Goal: Information Seeking & Learning: Learn about a topic

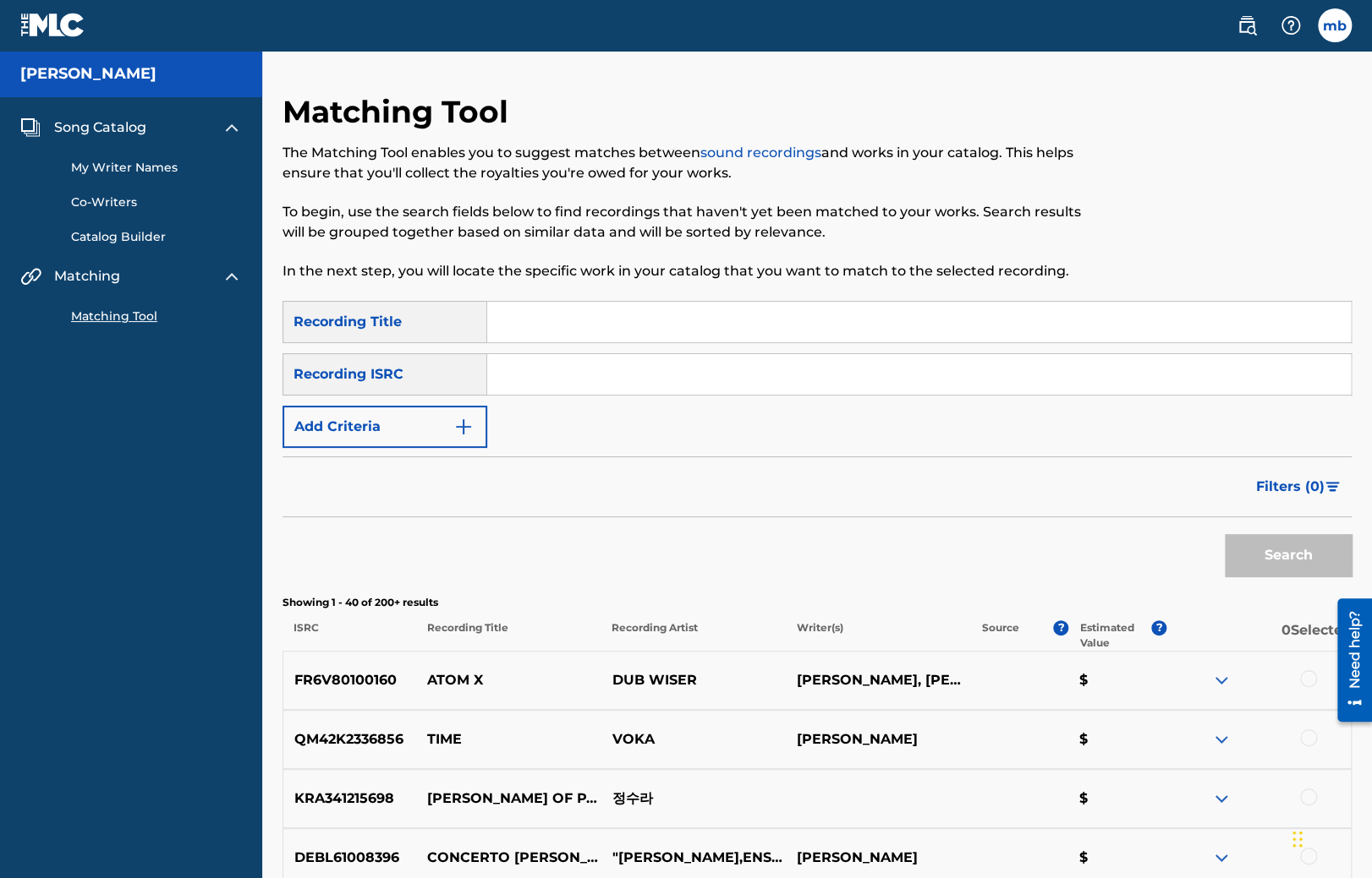
drag, startPoint x: 610, startPoint y: 303, endPoint x: 614, endPoint y: 319, distance: 16.5
click at [611, 313] on input "Search Form" at bounding box center [918, 321] width 863 height 40
type input "test"
click at [1280, 563] on button "Search" at bounding box center [1288, 555] width 127 height 42
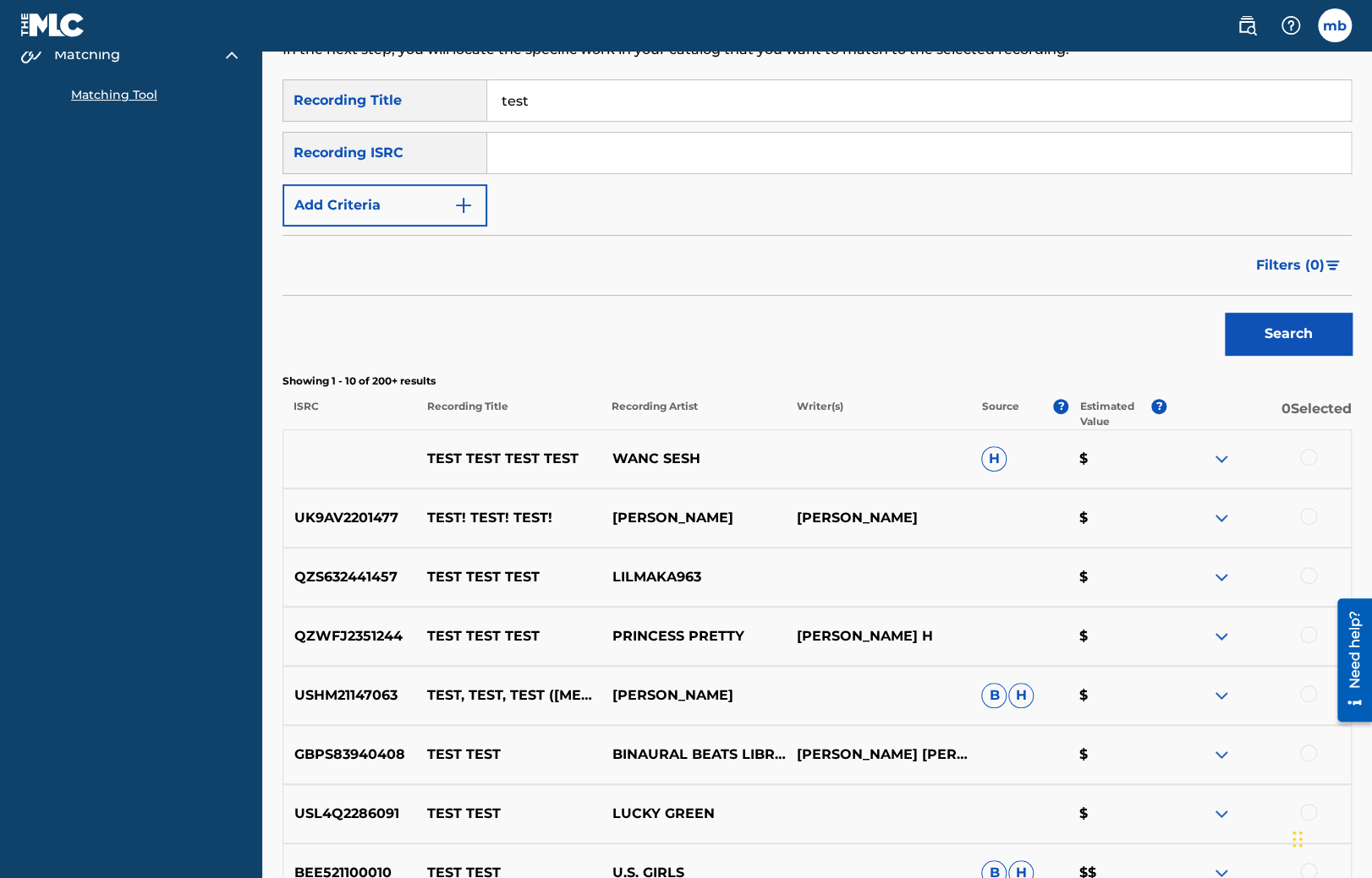
scroll to position [224, 0]
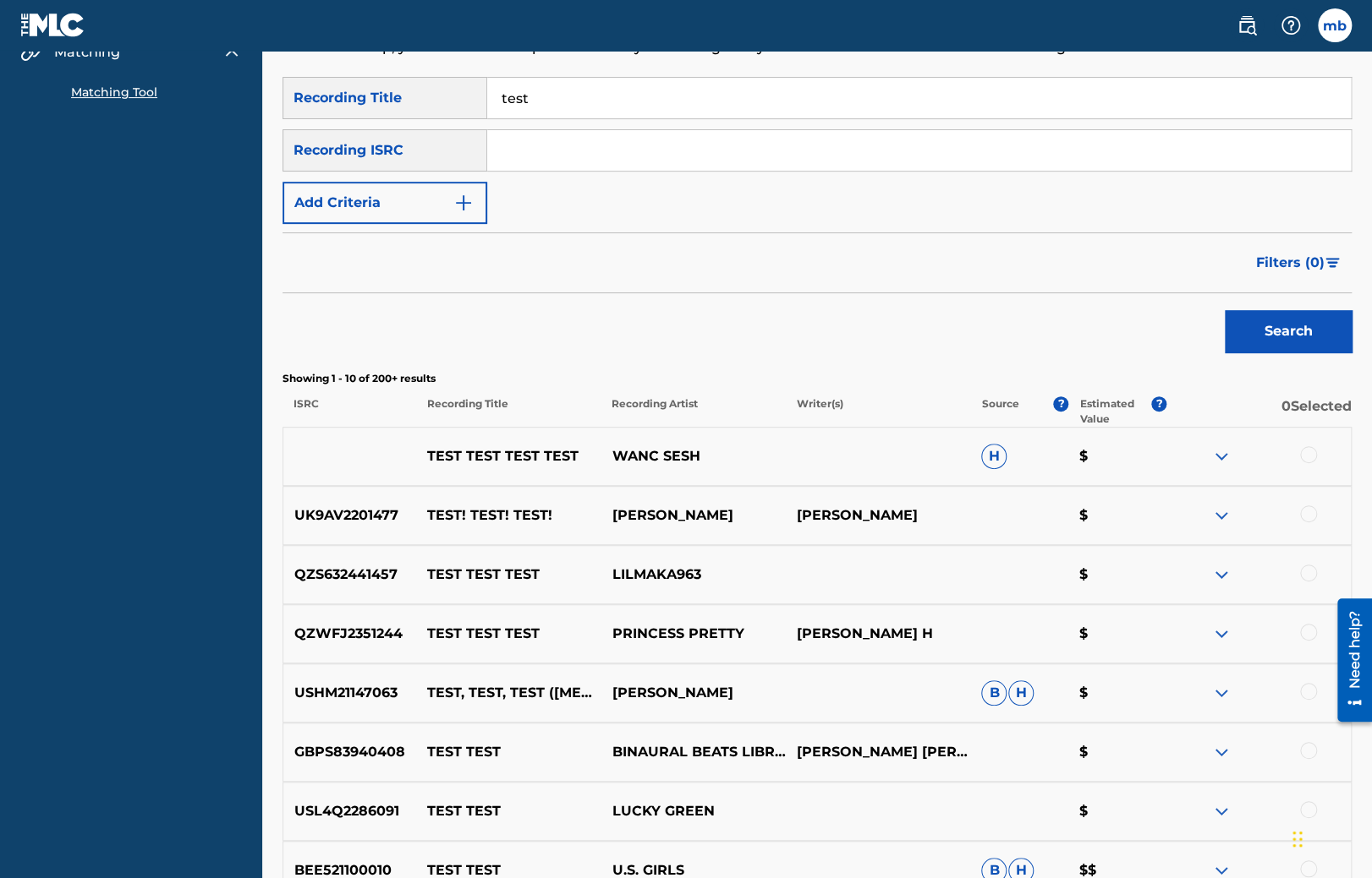
click at [1318, 448] on div at bounding box center [1258, 457] width 185 height 21
click at [1314, 455] on div at bounding box center [1309, 455] width 17 height 17
click at [1210, 728] on button "Match 1 Group" at bounding box center [1188, 740] width 187 height 42
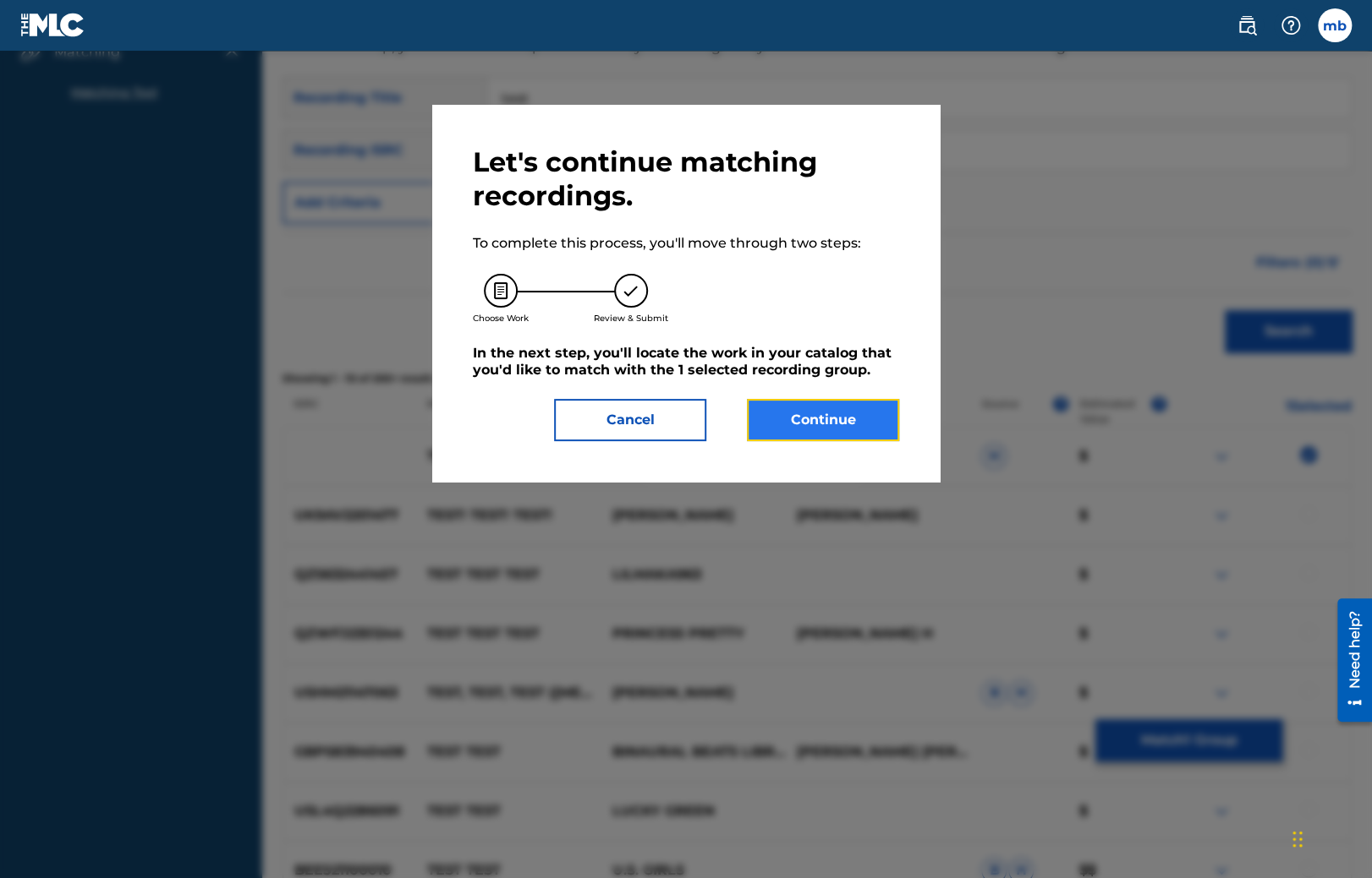
click at [852, 424] on button "Continue" at bounding box center [823, 420] width 152 height 42
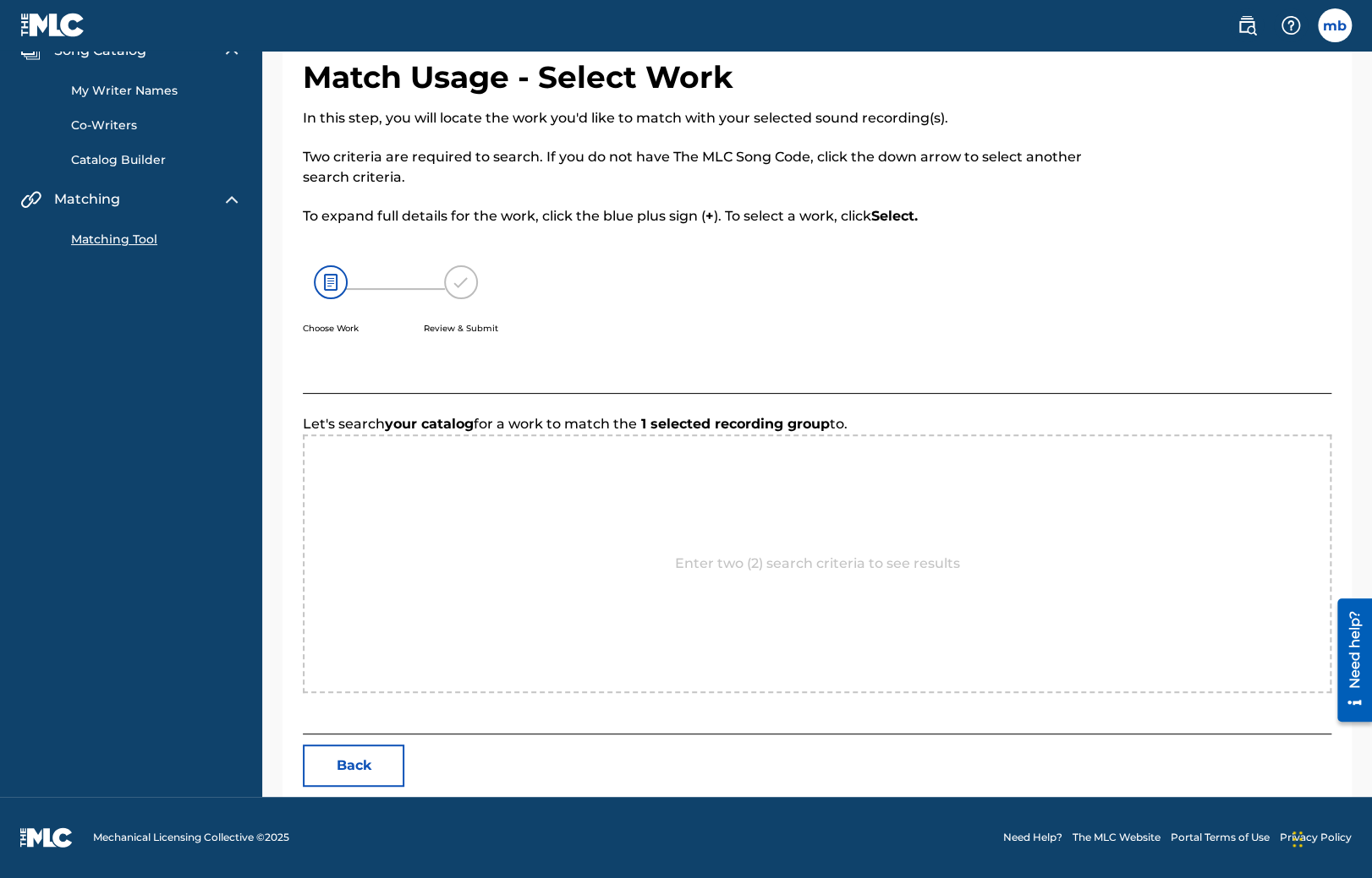
scroll to position [76, 0]
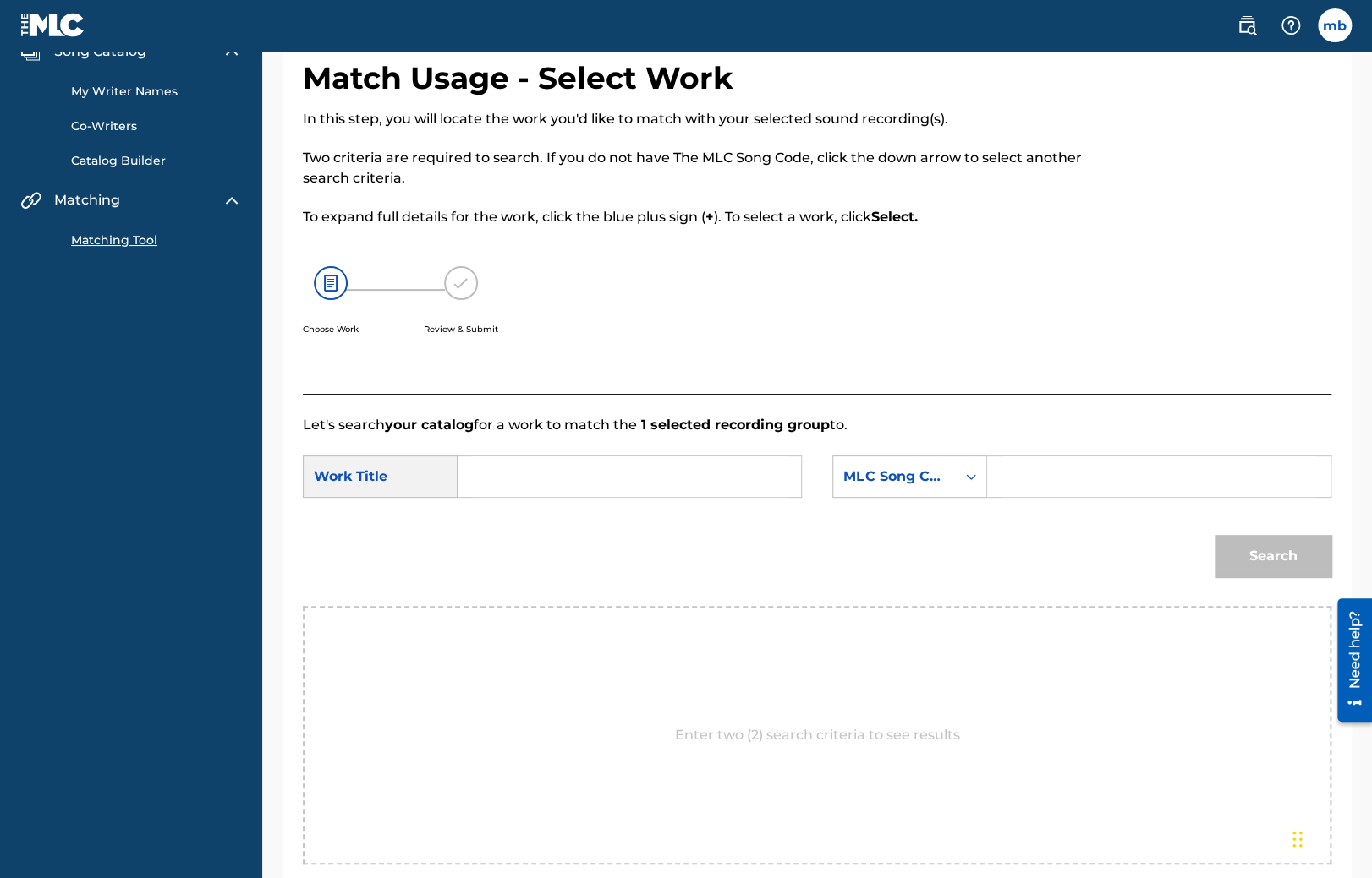
click at [510, 477] on input "Search Form" at bounding box center [630, 476] width 315 height 40
type input "test"
click at [1098, 490] on input "Search Form" at bounding box center [1159, 476] width 315 height 40
click at [922, 494] on div "MLC Song Code" at bounding box center [909, 476] width 155 height 42
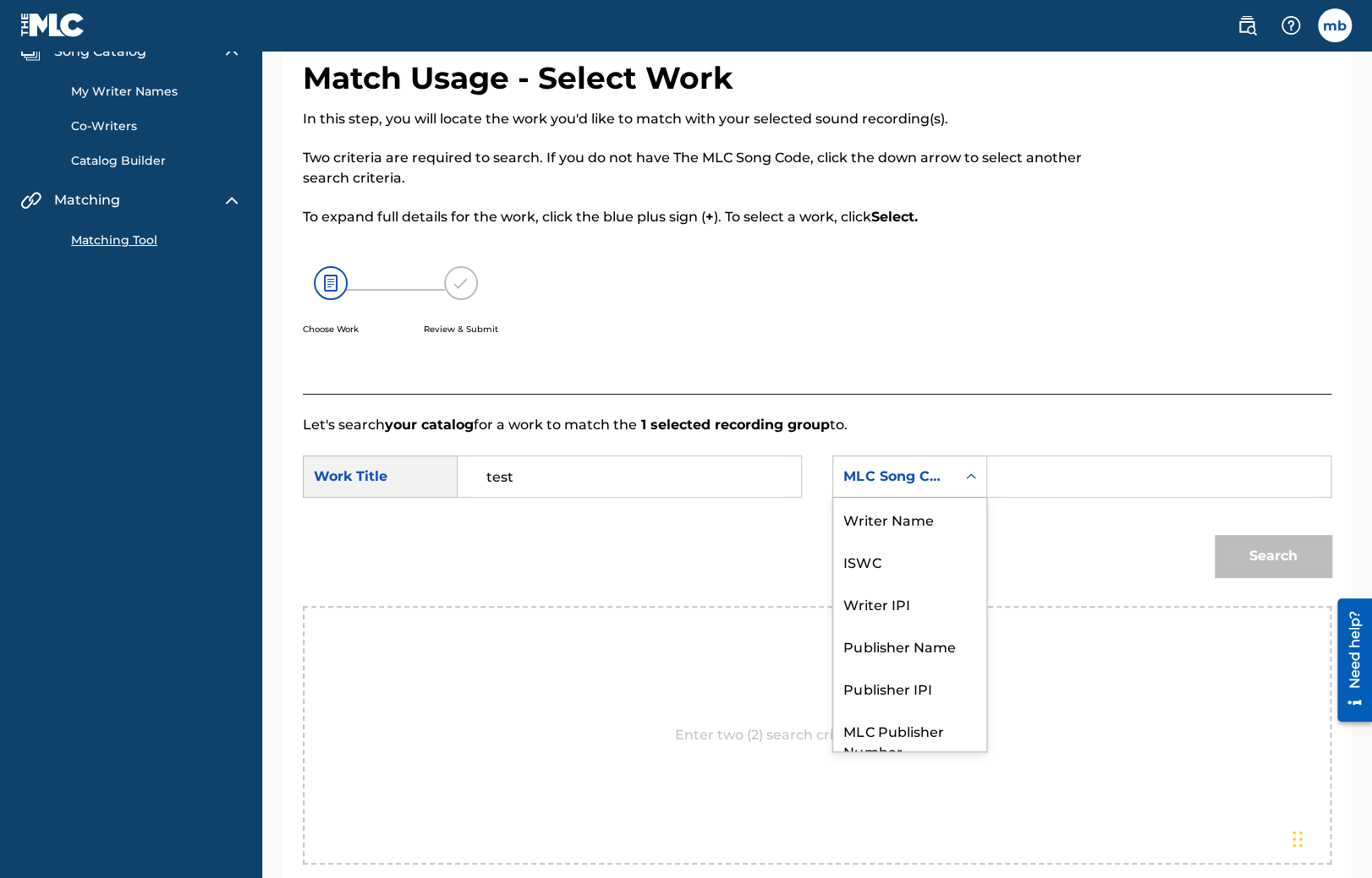
scroll to position [62, 0]
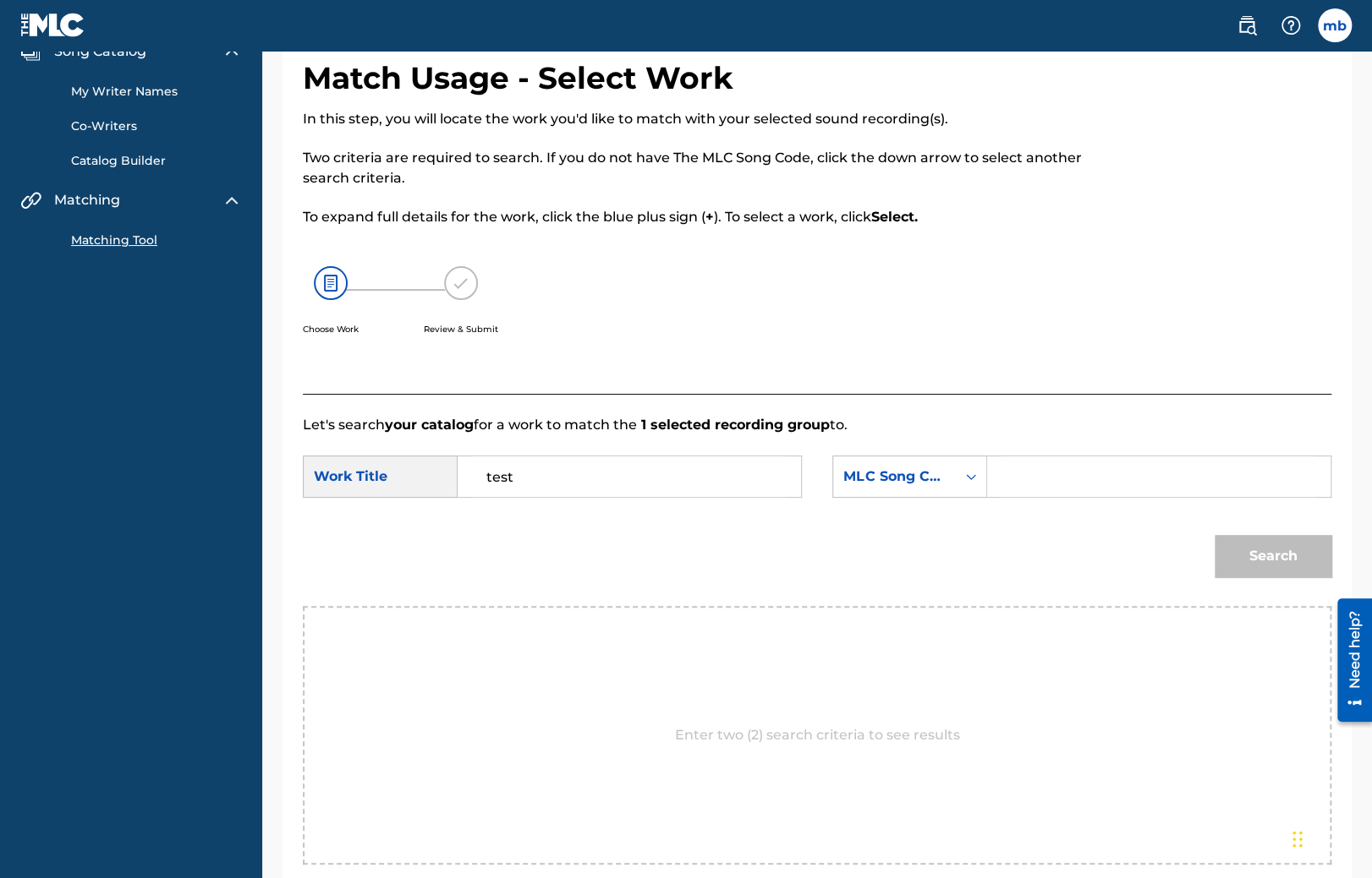
click at [902, 480] on div "MLC Song Code" at bounding box center [895, 477] width 103 height 21
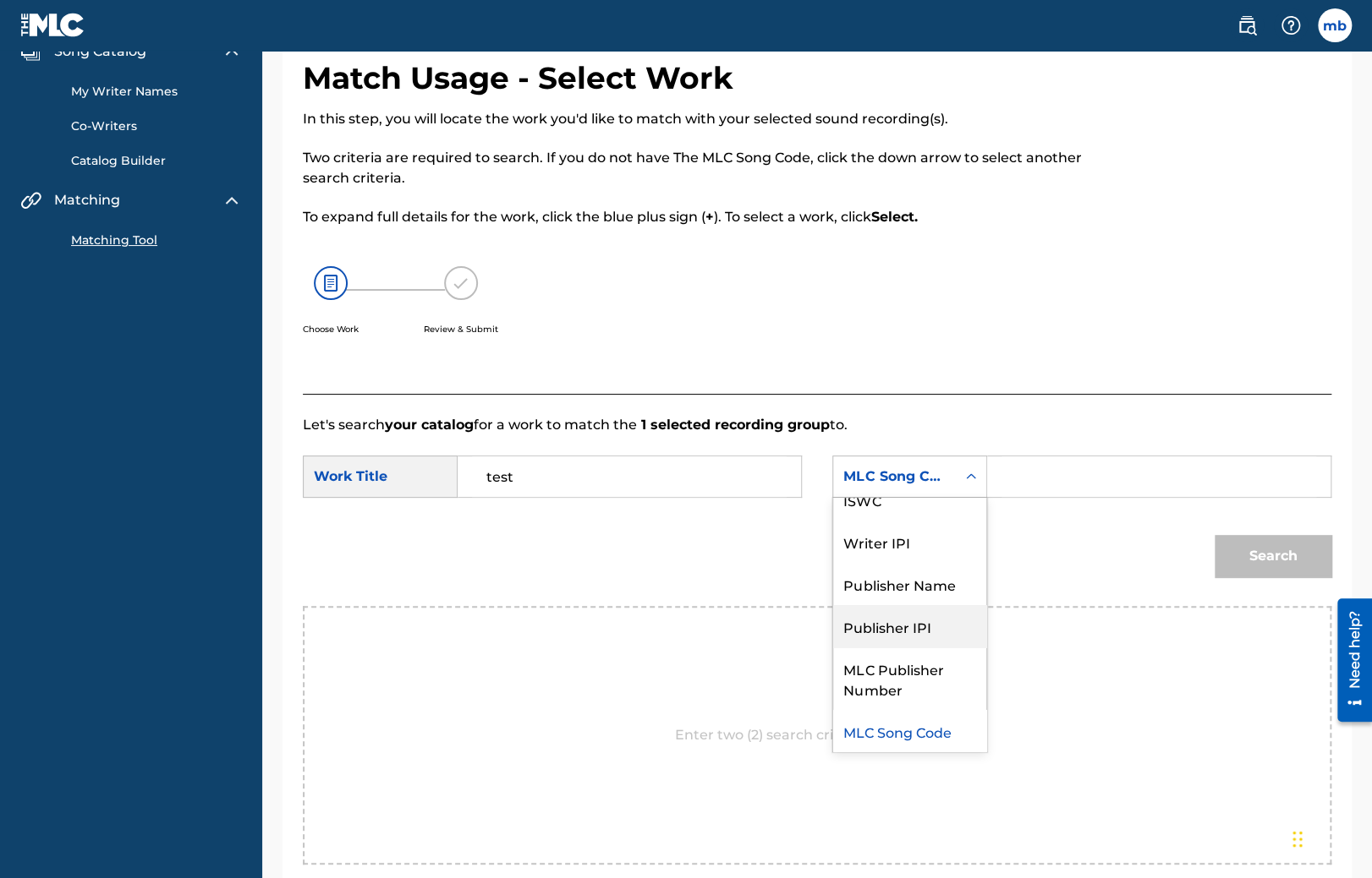
scroll to position [0, 0]
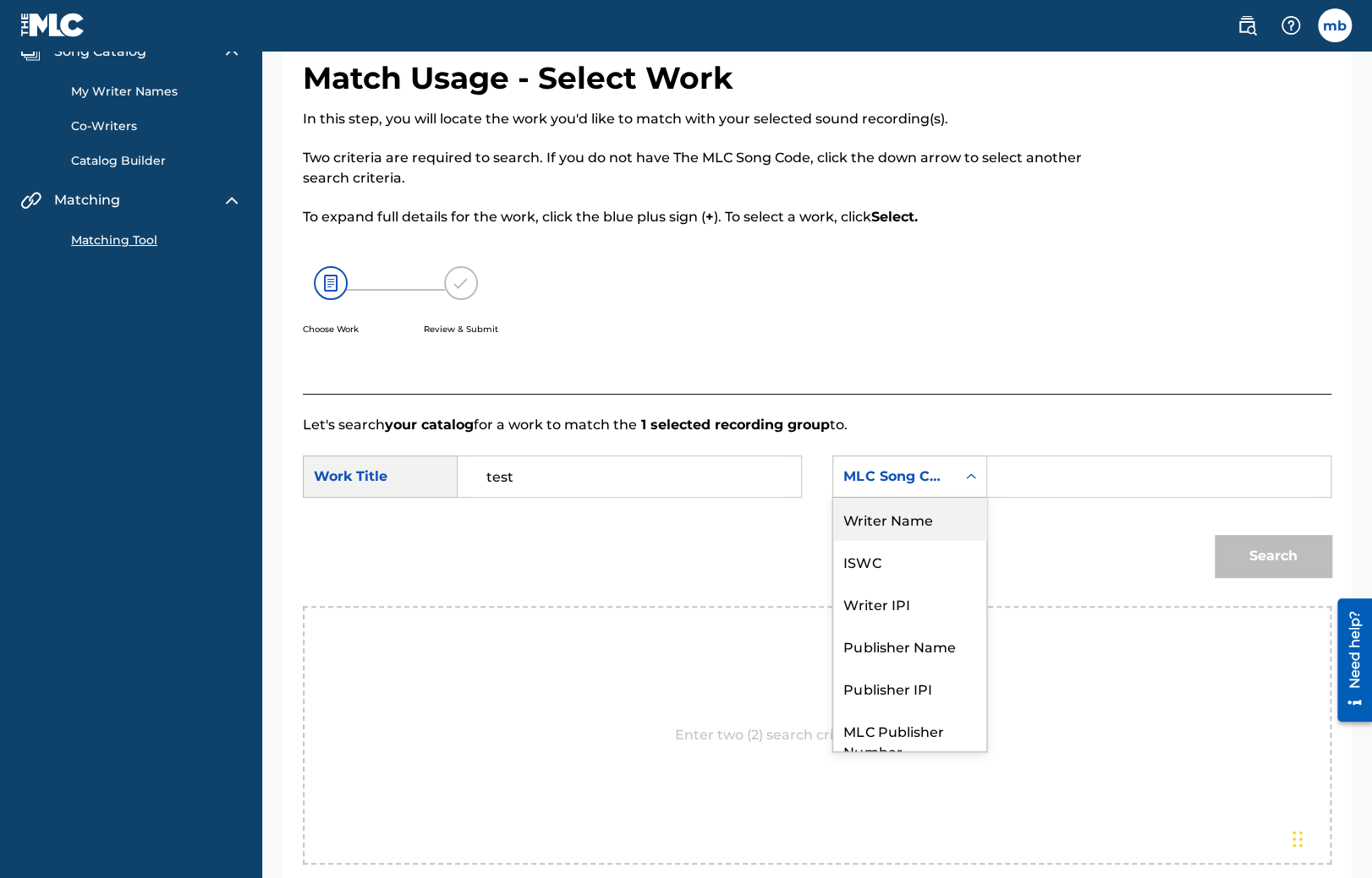
click at [879, 520] on div "Writer Name" at bounding box center [909, 518] width 153 height 42
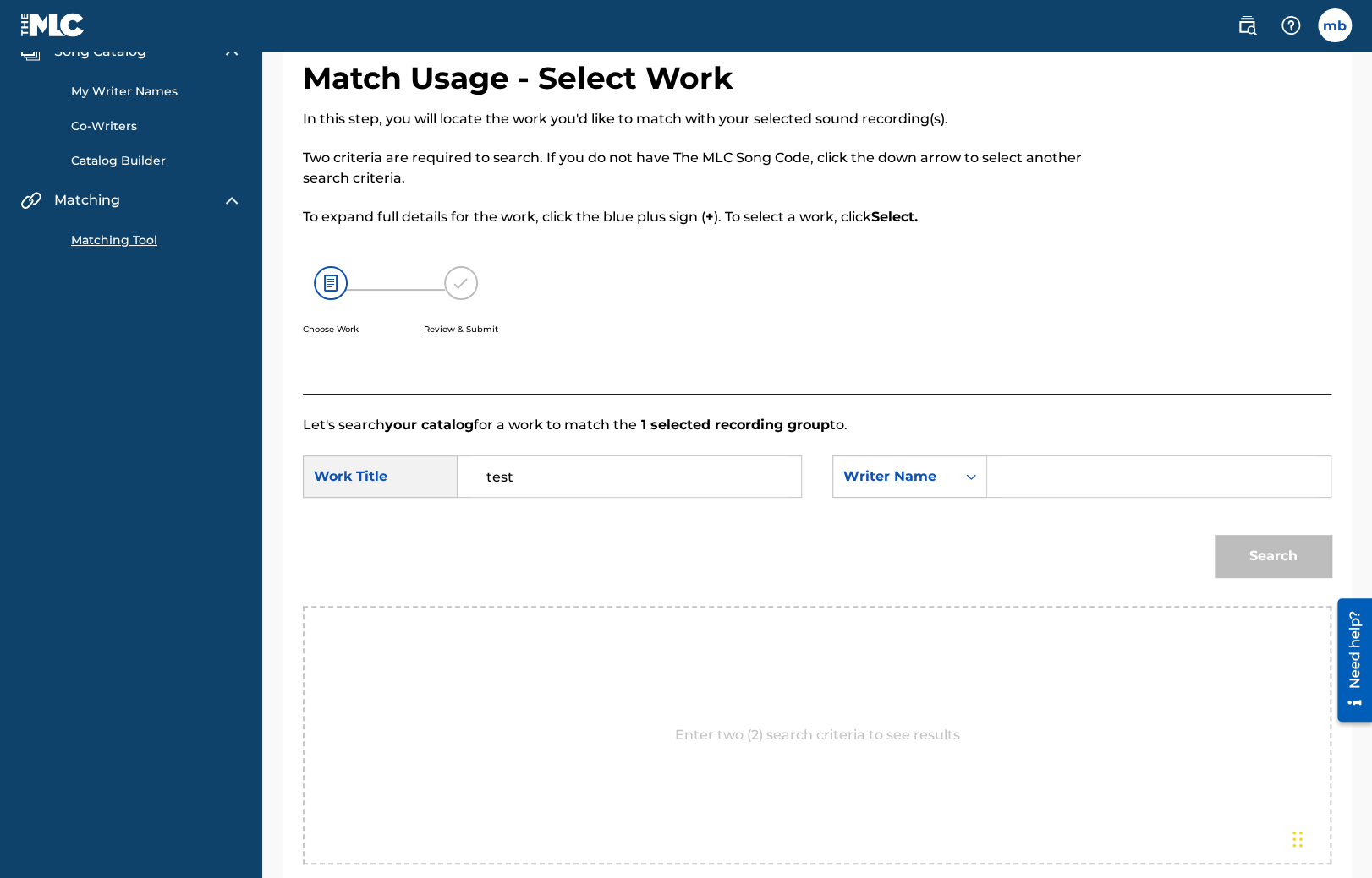
click at [1011, 482] on input "Search Form" at bounding box center [1159, 476] width 315 height 40
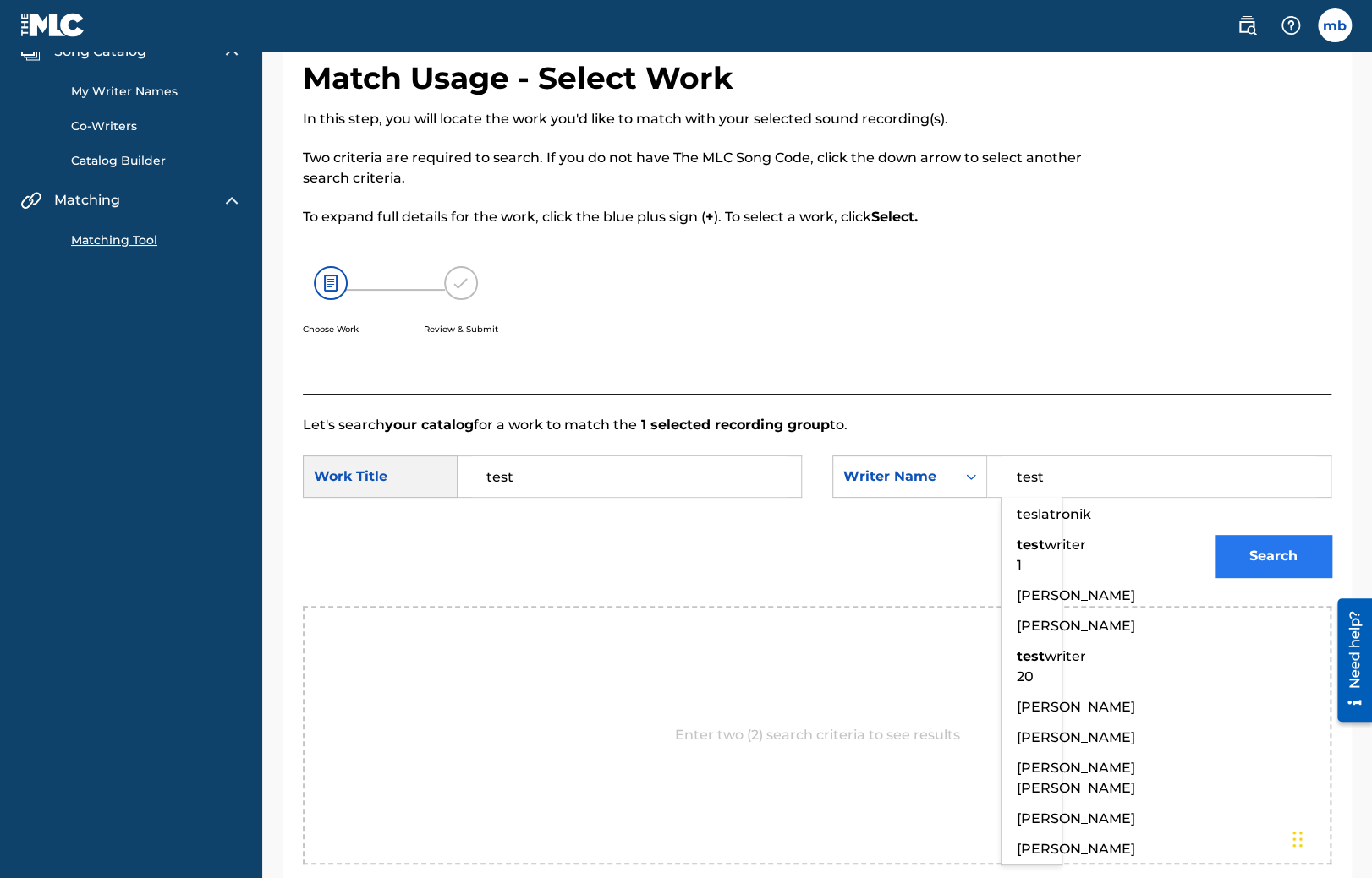
type input "test"
click at [1267, 557] on button "Search" at bounding box center [1273, 556] width 116 height 42
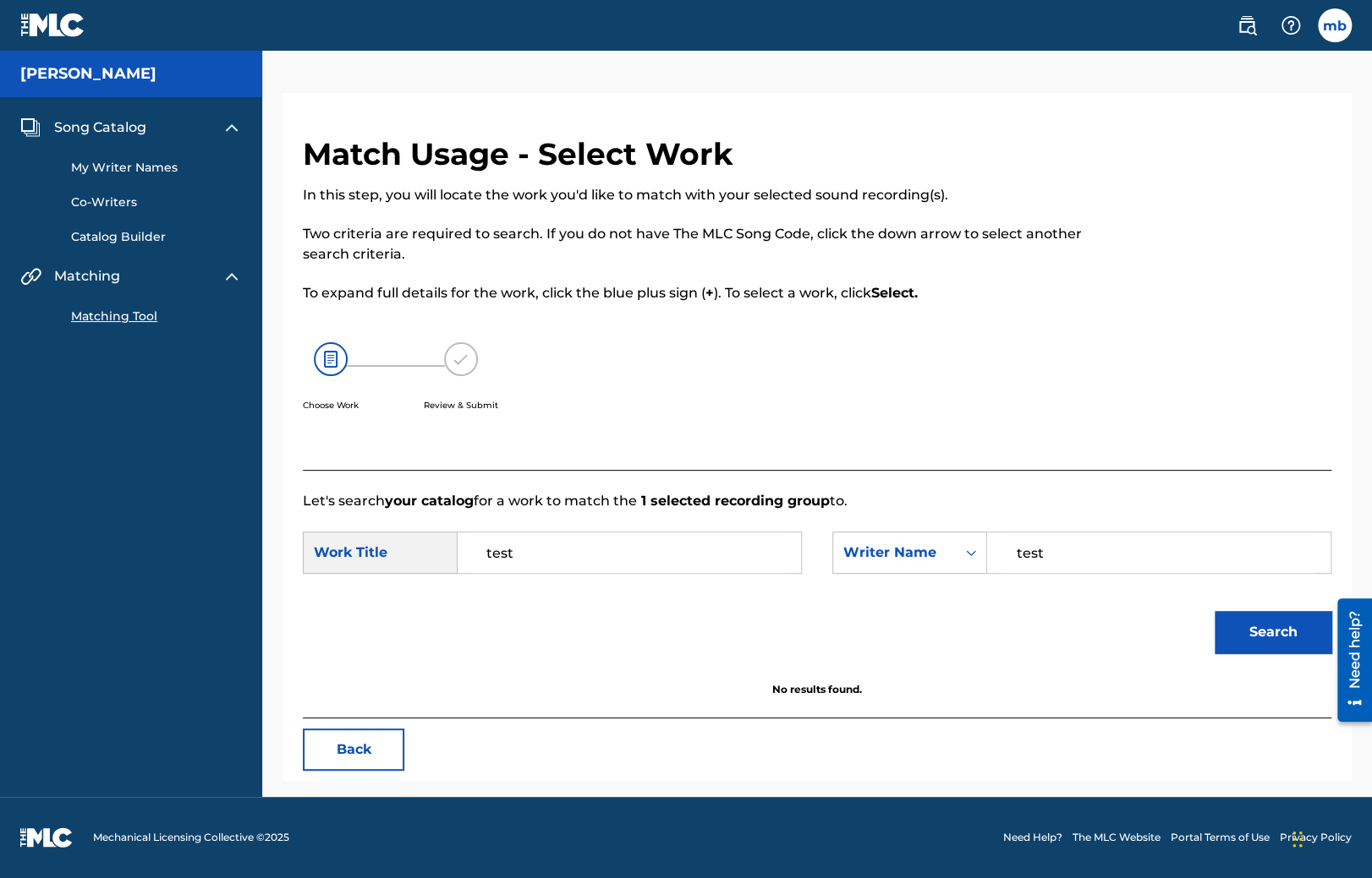
drag, startPoint x: 384, startPoint y: 533, endPoint x: 334, endPoint y: 531, distance: 50.0
click at [472, 533] on input "test" at bounding box center [630, 552] width 315 height 40
click at [1057, 561] on input "test" at bounding box center [1159, 552] width 315 height 40
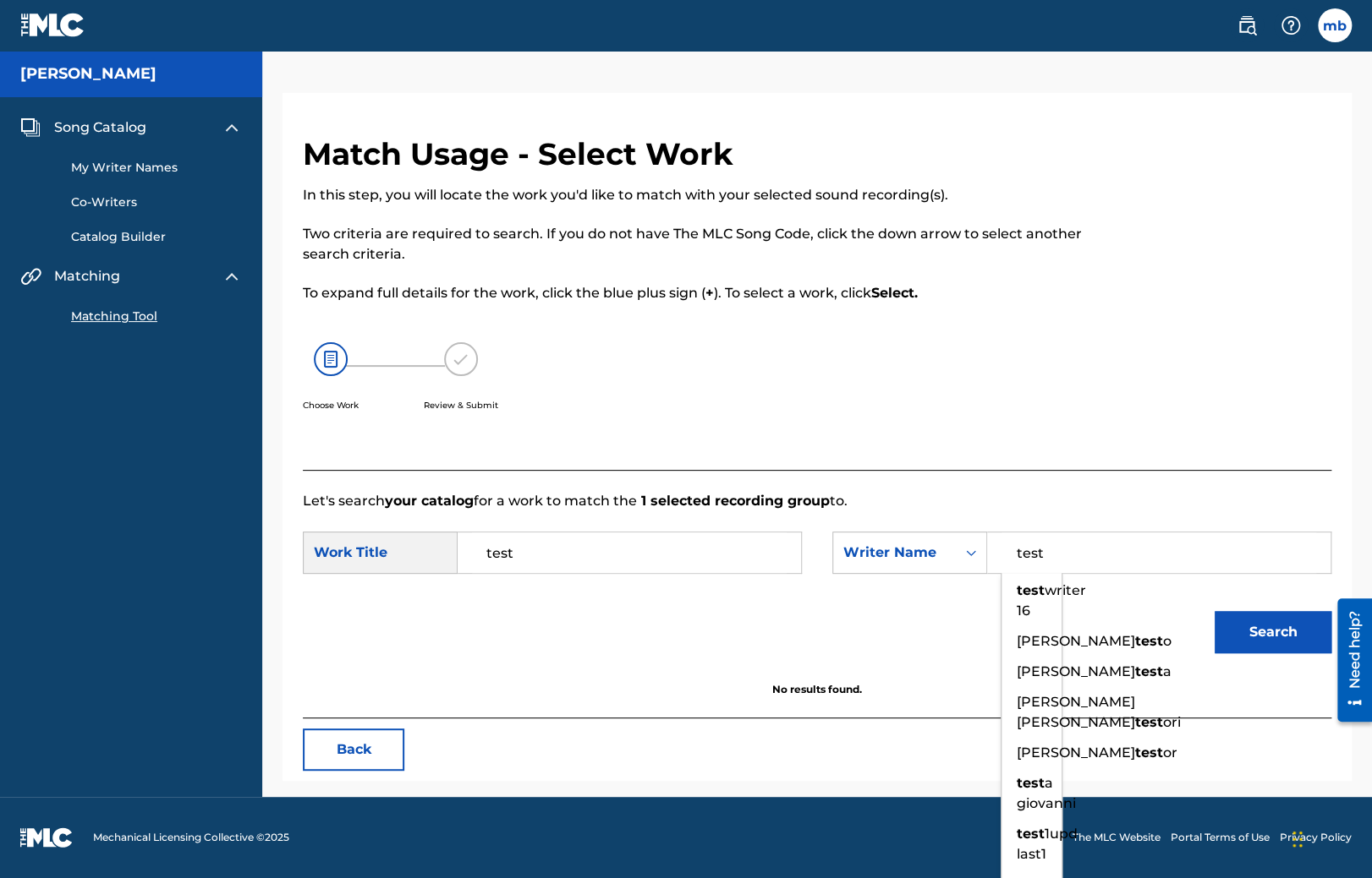
click at [507, 524] on form "SearchWithCriteriabb090e82-68c7-4de0-8f4a-6570e69c4e9c Work Title test SearchWi…" at bounding box center [817, 597] width 1028 height 171
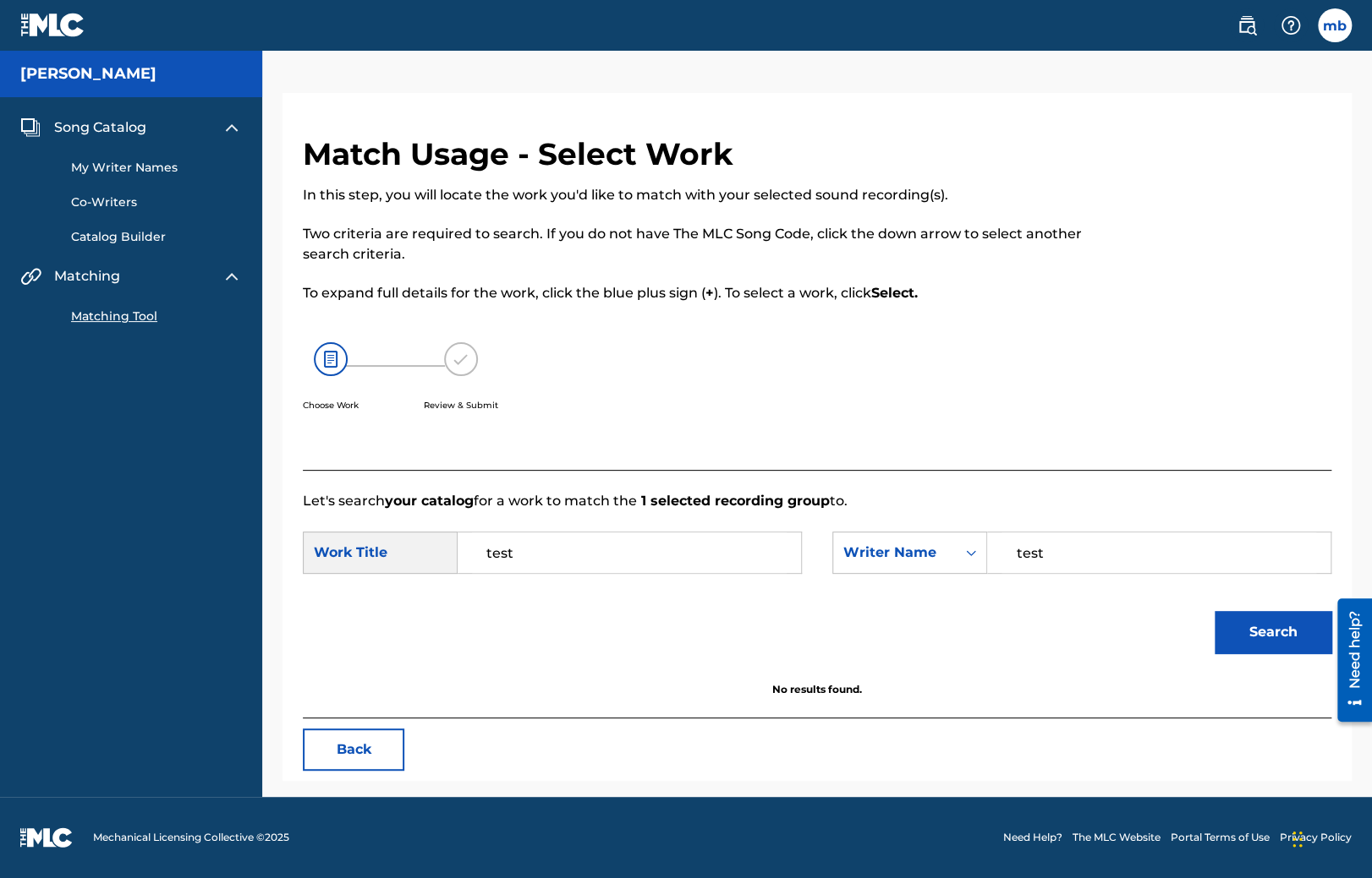
click at [506, 533] on form "SearchWithCriteriabb090e82-68c7-4de0-8f4a-6570e69c4e9c Work Title test SearchWi…" at bounding box center [817, 597] width 1028 height 171
click at [858, 551] on div "Writer Name" at bounding box center [895, 553] width 103 height 21
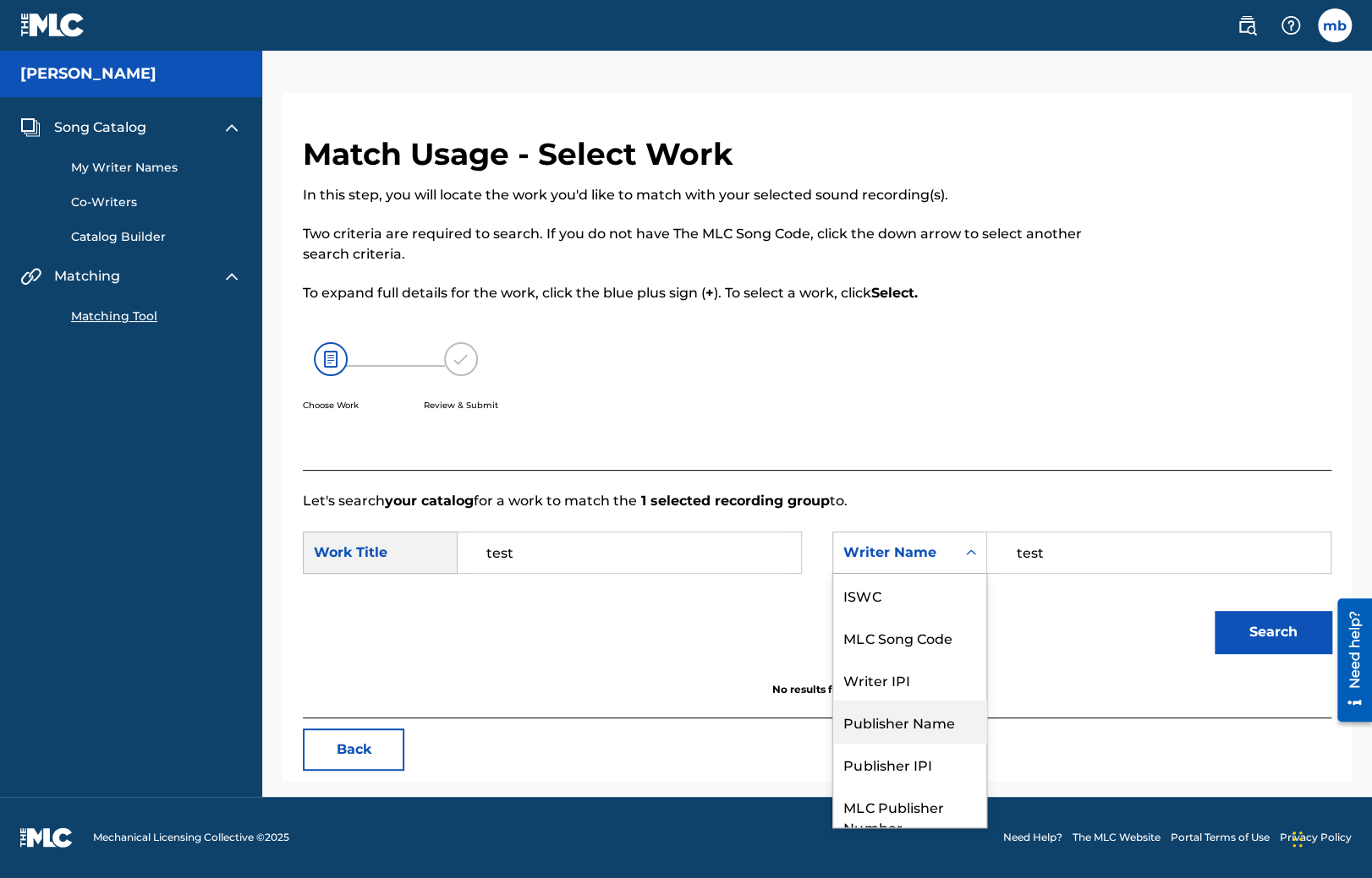
click at [884, 719] on div "Publisher Name" at bounding box center [909, 722] width 153 height 42
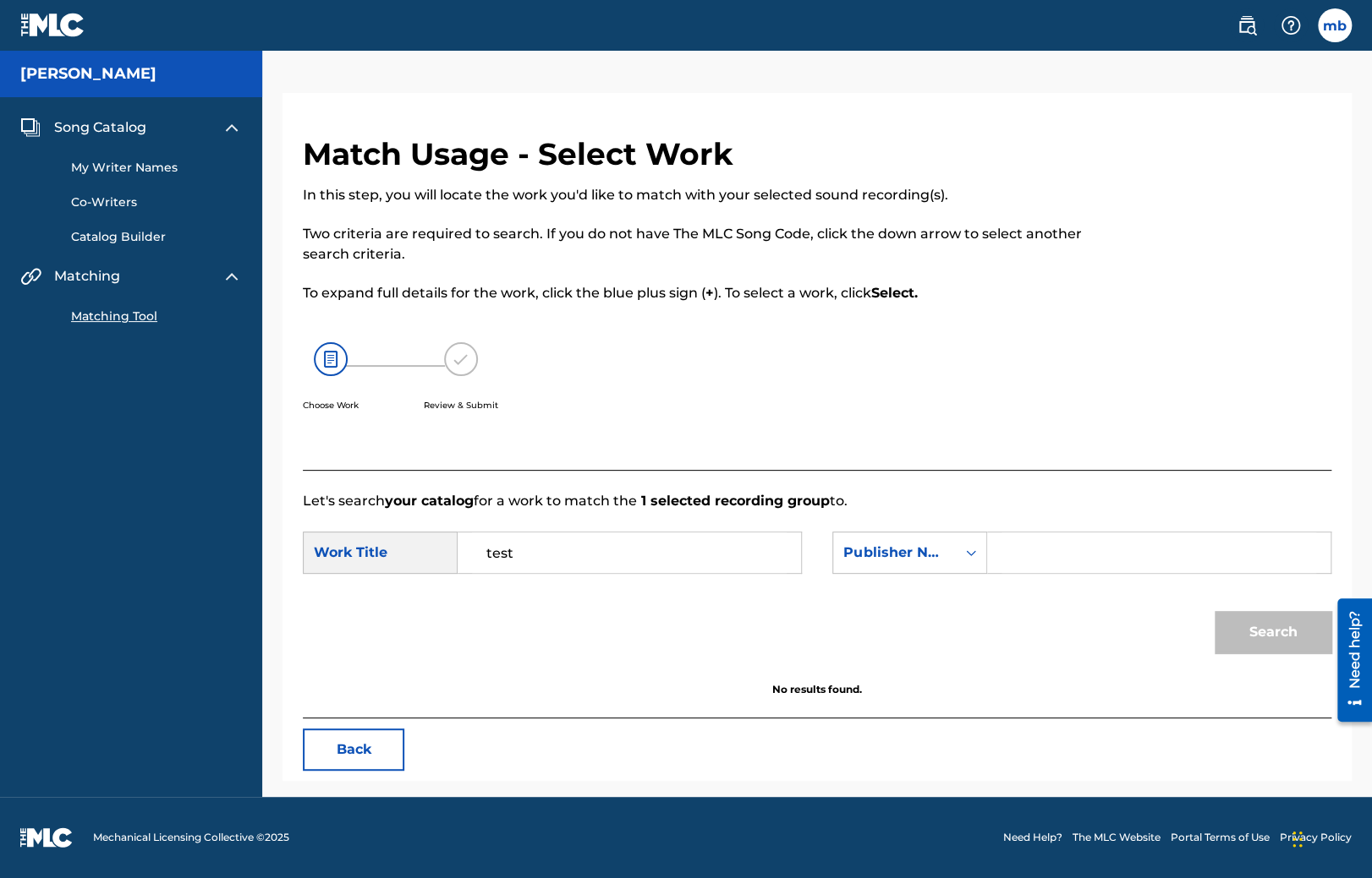
click at [1038, 553] on input "Search Form" at bounding box center [1159, 552] width 315 height 40
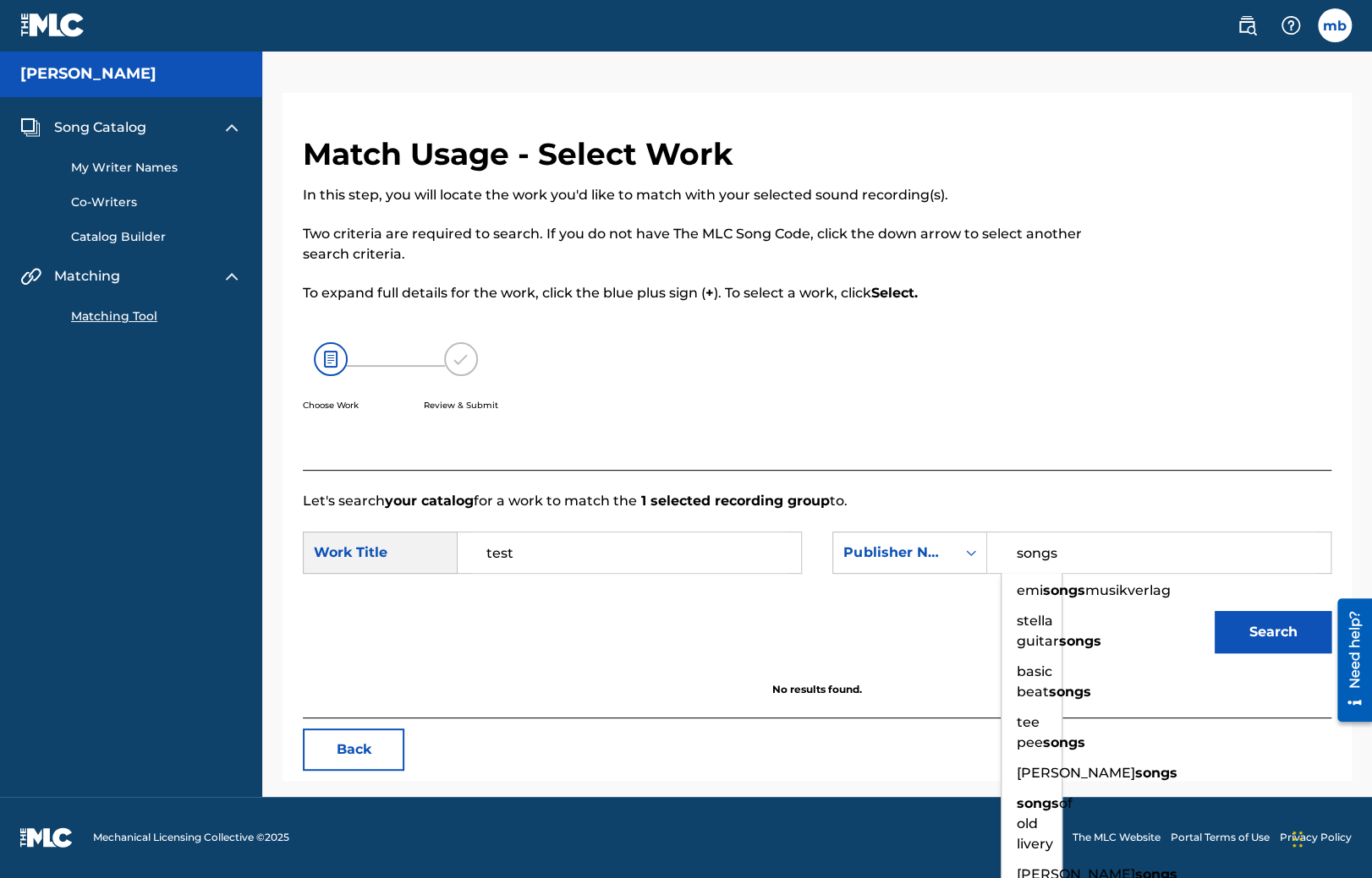
type input "songs"
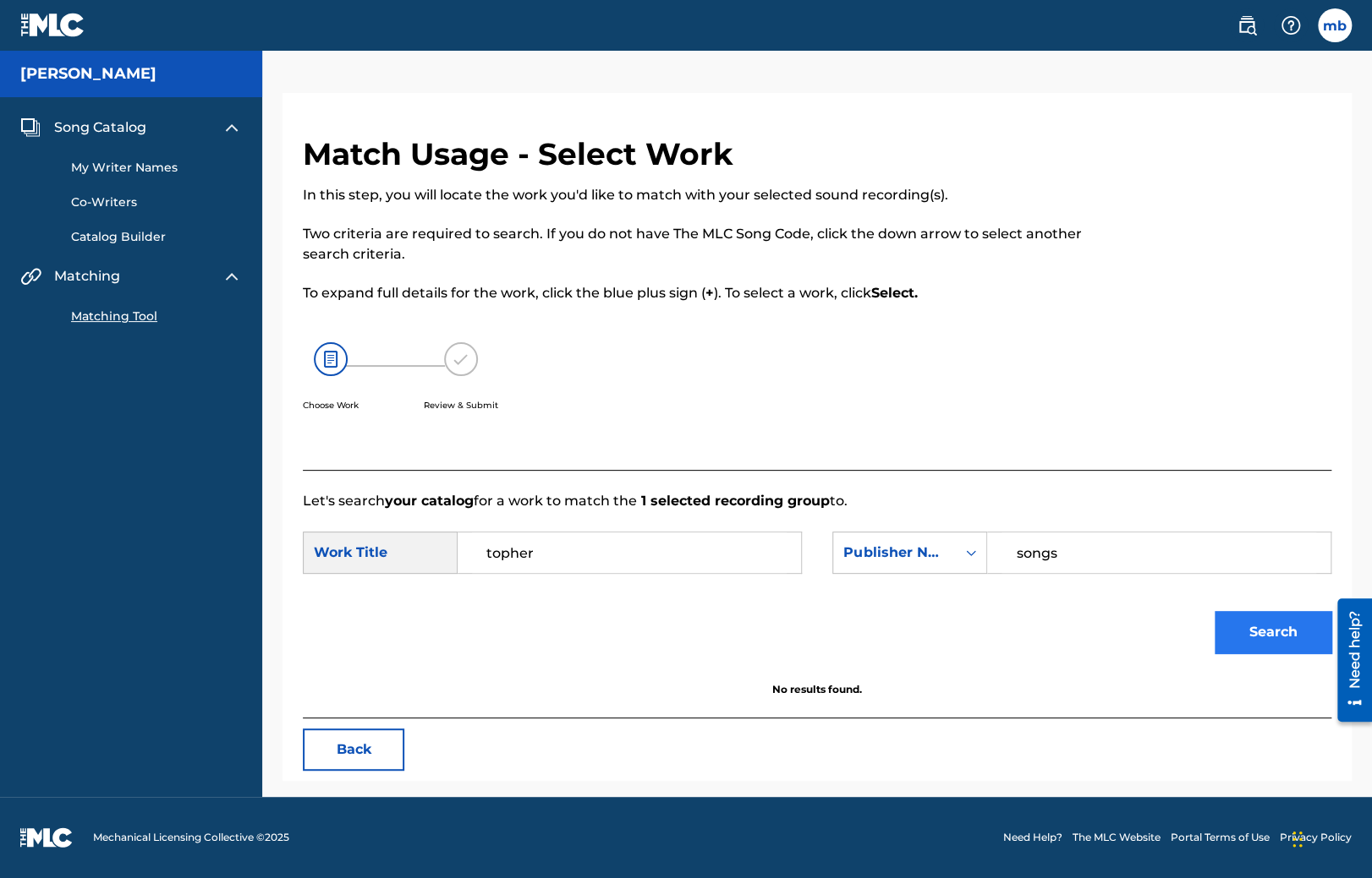
type input "topher"
click at [1299, 632] on button "Search" at bounding box center [1273, 632] width 116 height 42
click at [545, 542] on input "topher" at bounding box center [630, 552] width 315 height 40
click at [473, 557] on input "topher" at bounding box center [630, 552] width 315 height 40
drag, startPoint x: 594, startPoint y: 552, endPoint x: 305, endPoint y: 563, distance: 289.2
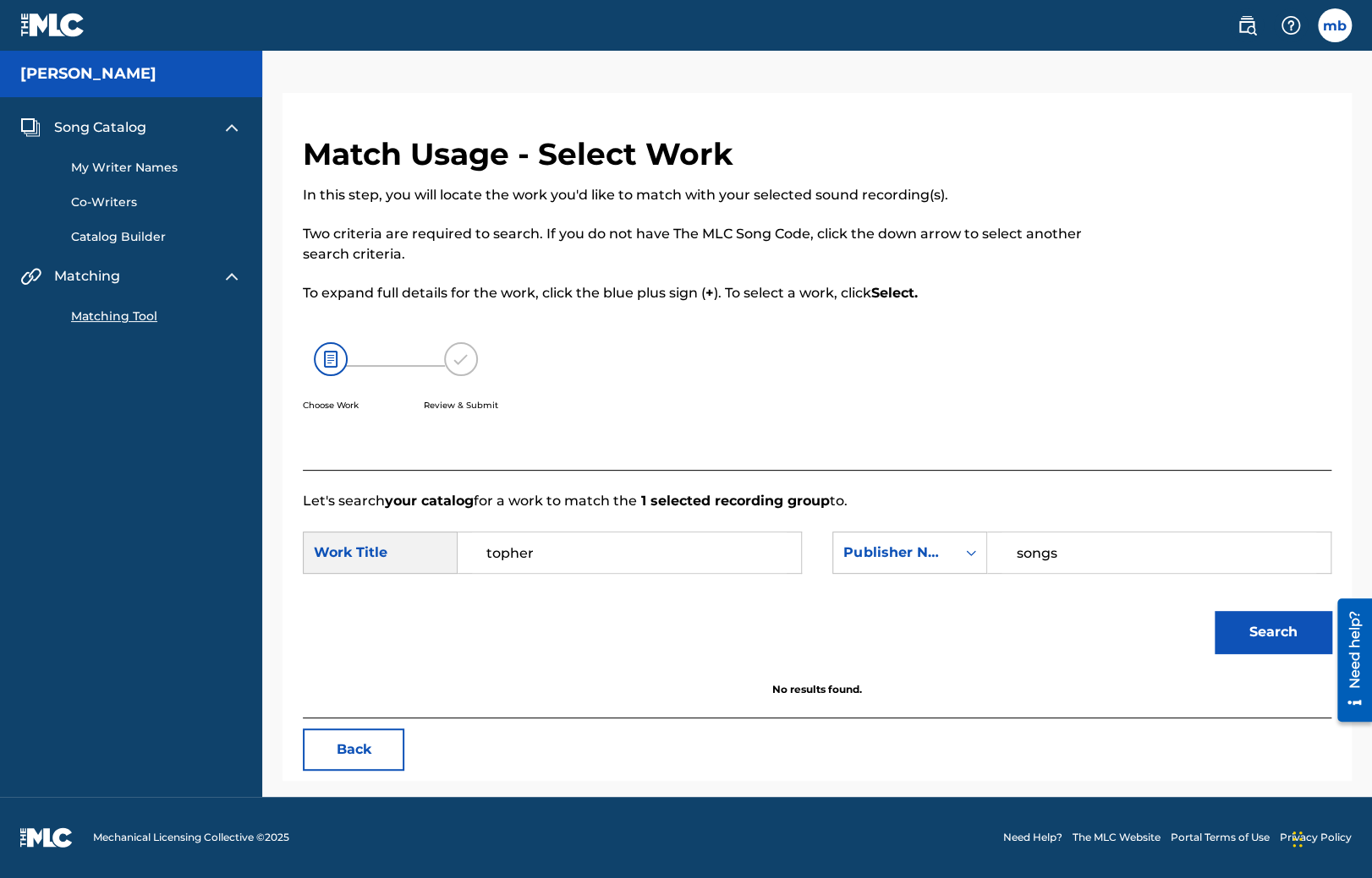
click at [472, 563] on input "topher" at bounding box center [630, 552] width 315 height 40
click at [570, 565] on input "Search Form" at bounding box center [630, 552] width 315 height 40
type input "i"
click at [1242, 634] on button "Search" at bounding box center [1273, 632] width 116 height 42
drag, startPoint x: 1073, startPoint y: 554, endPoint x: 804, endPoint y: 555, distance: 269.0
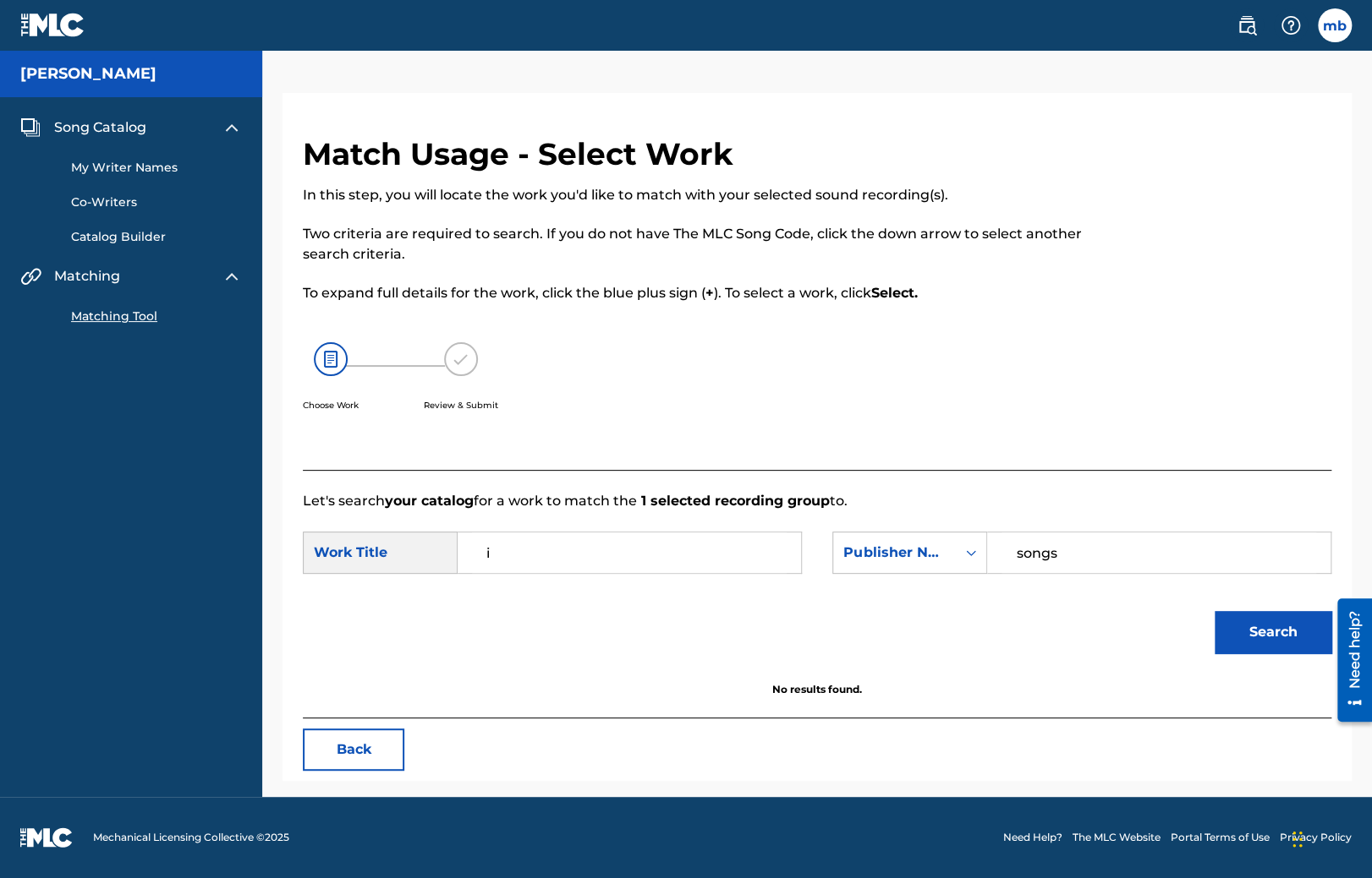
click at [1002, 555] on input "songs" at bounding box center [1159, 552] width 315 height 40
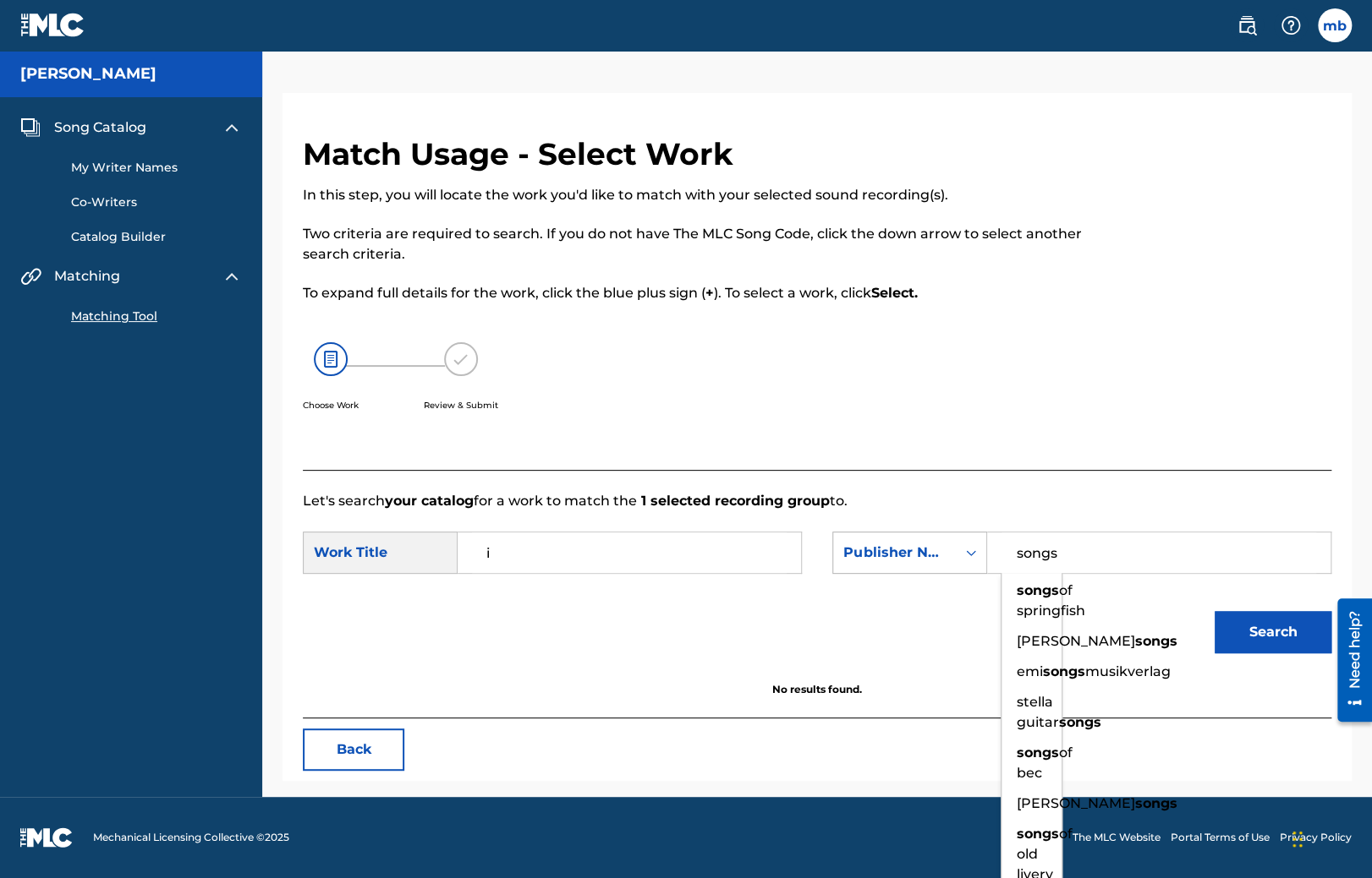
click at [909, 550] on div "Publisher Name" at bounding box center [895, 553] width 103 height 21
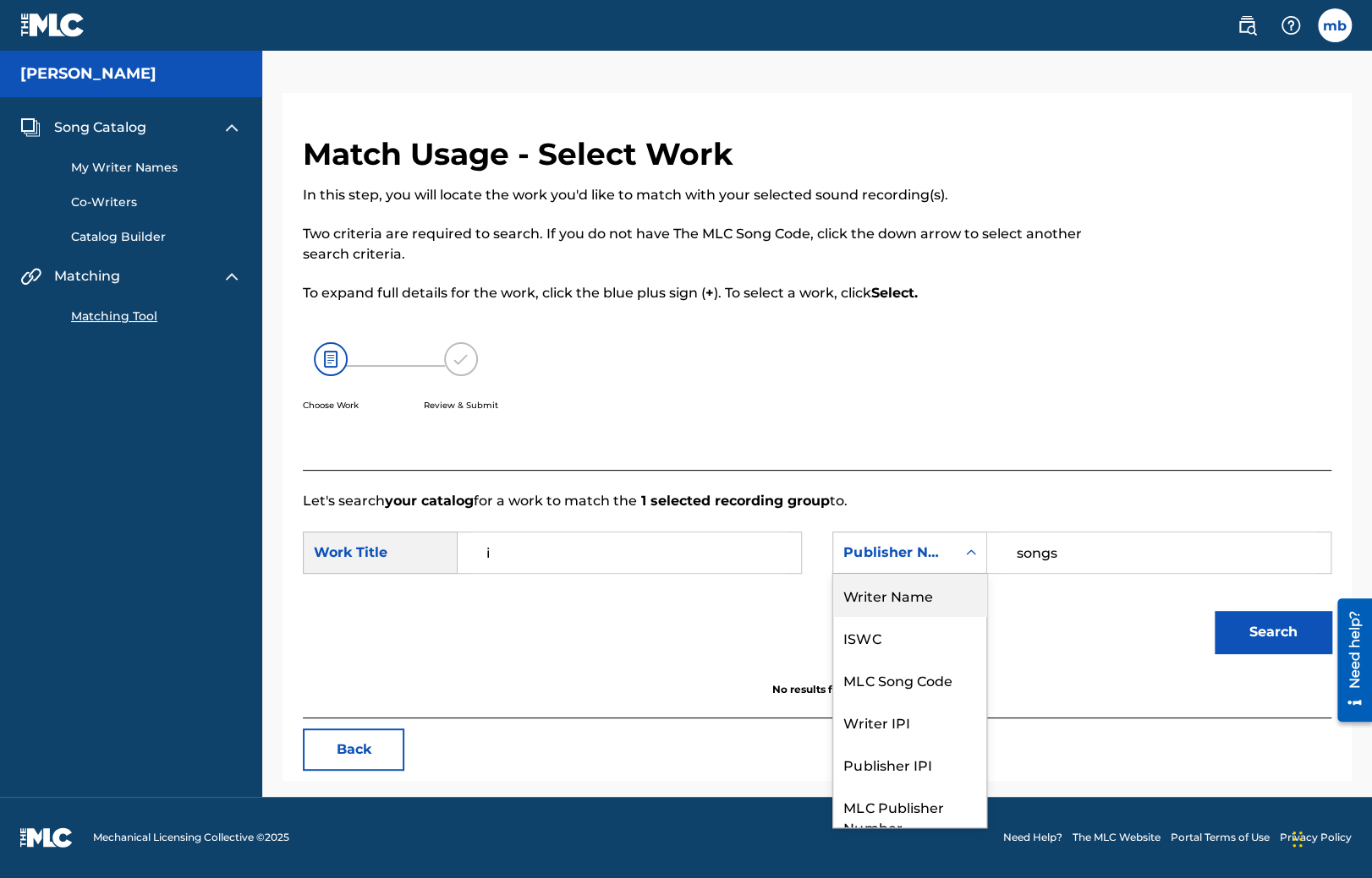
click at [872, 599] on div "Writer Name" at bounding box center [909, 594] width 153 height 42
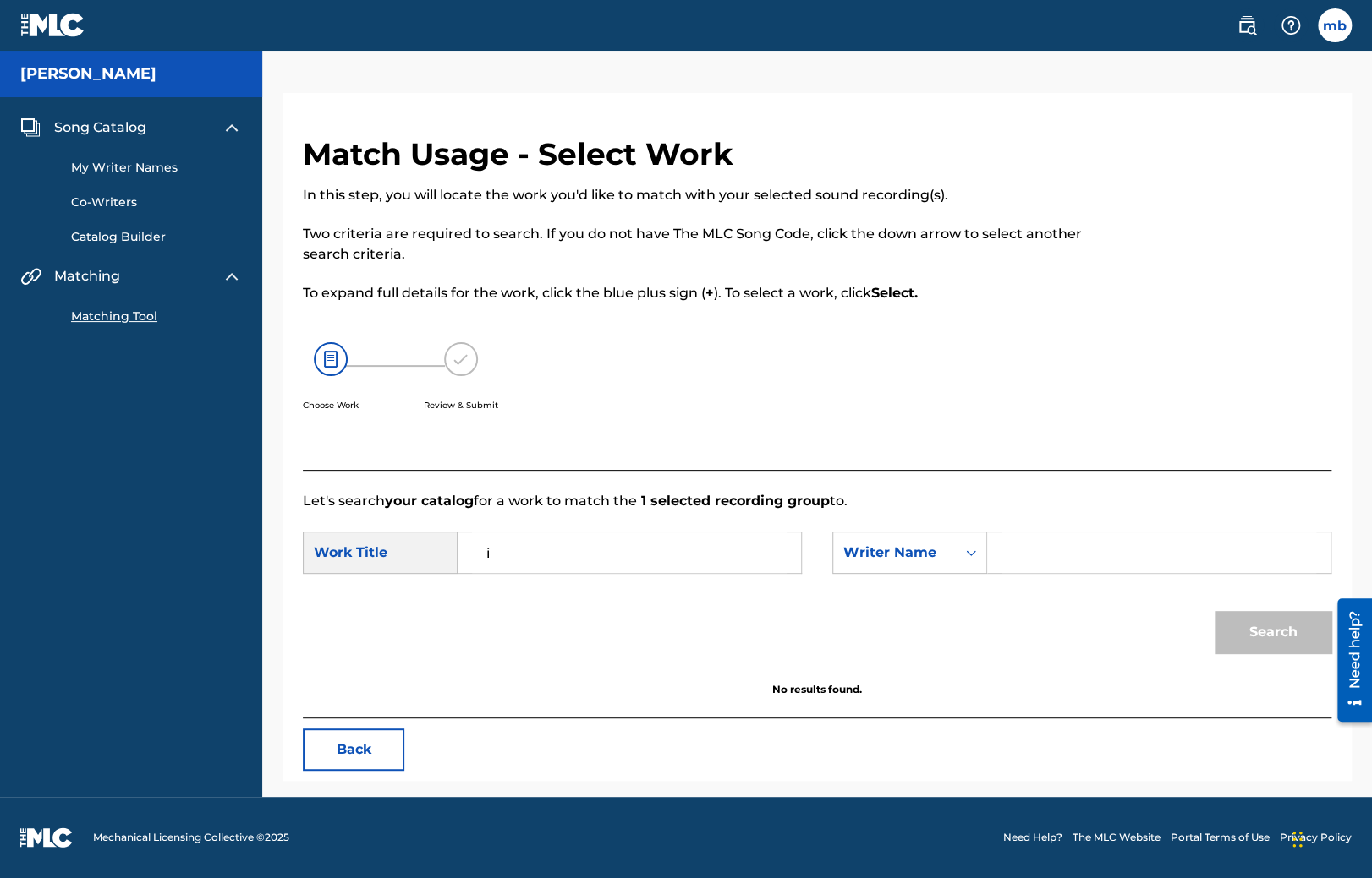
click at [1073, 557] on input "Search Form" at bounding box center [1159, 552] width 315 height 40
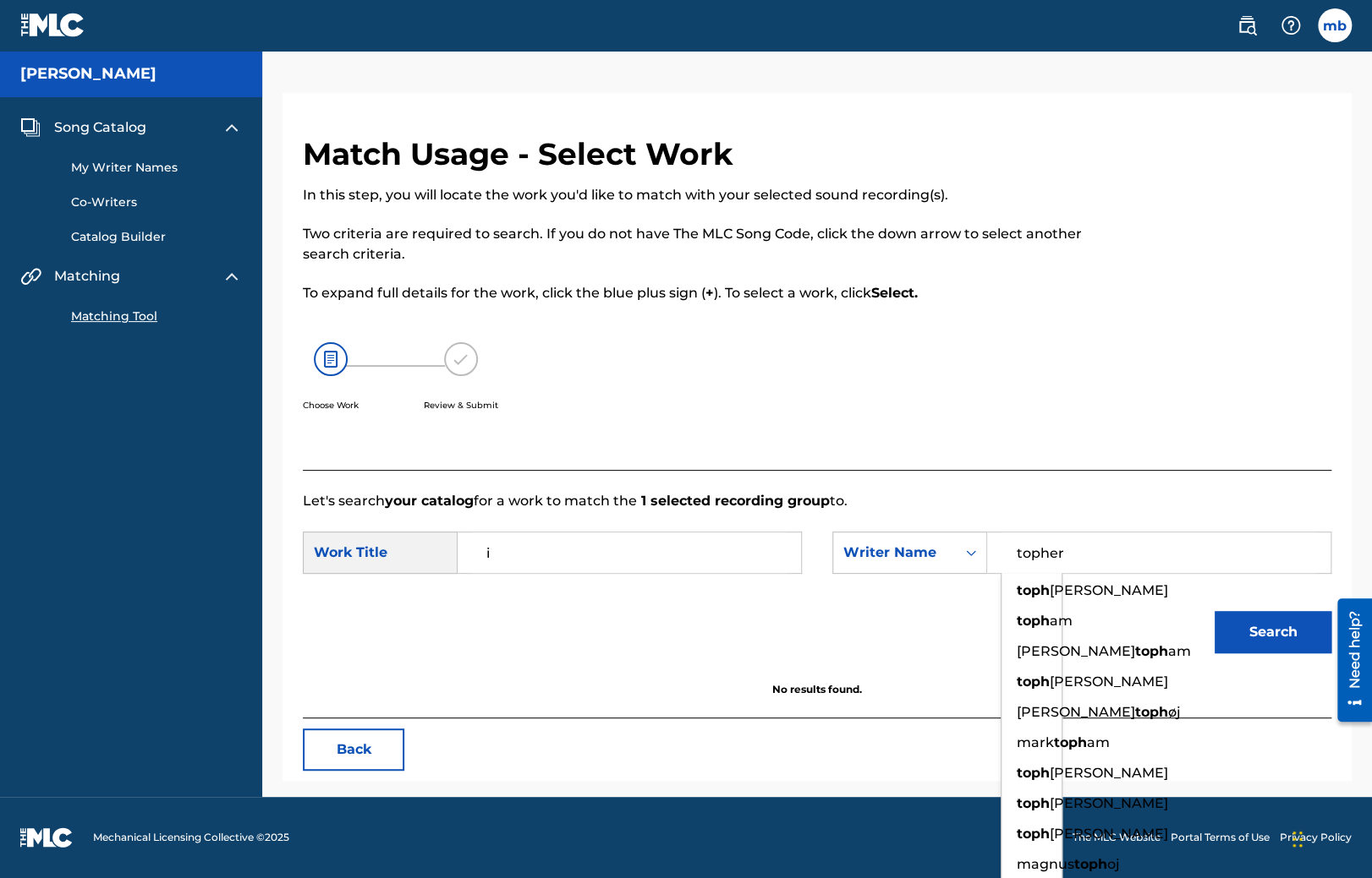
type input "topher"
click at [1215, 611] on button "Search" at bounding box center [1273, 632] width 116 height 42
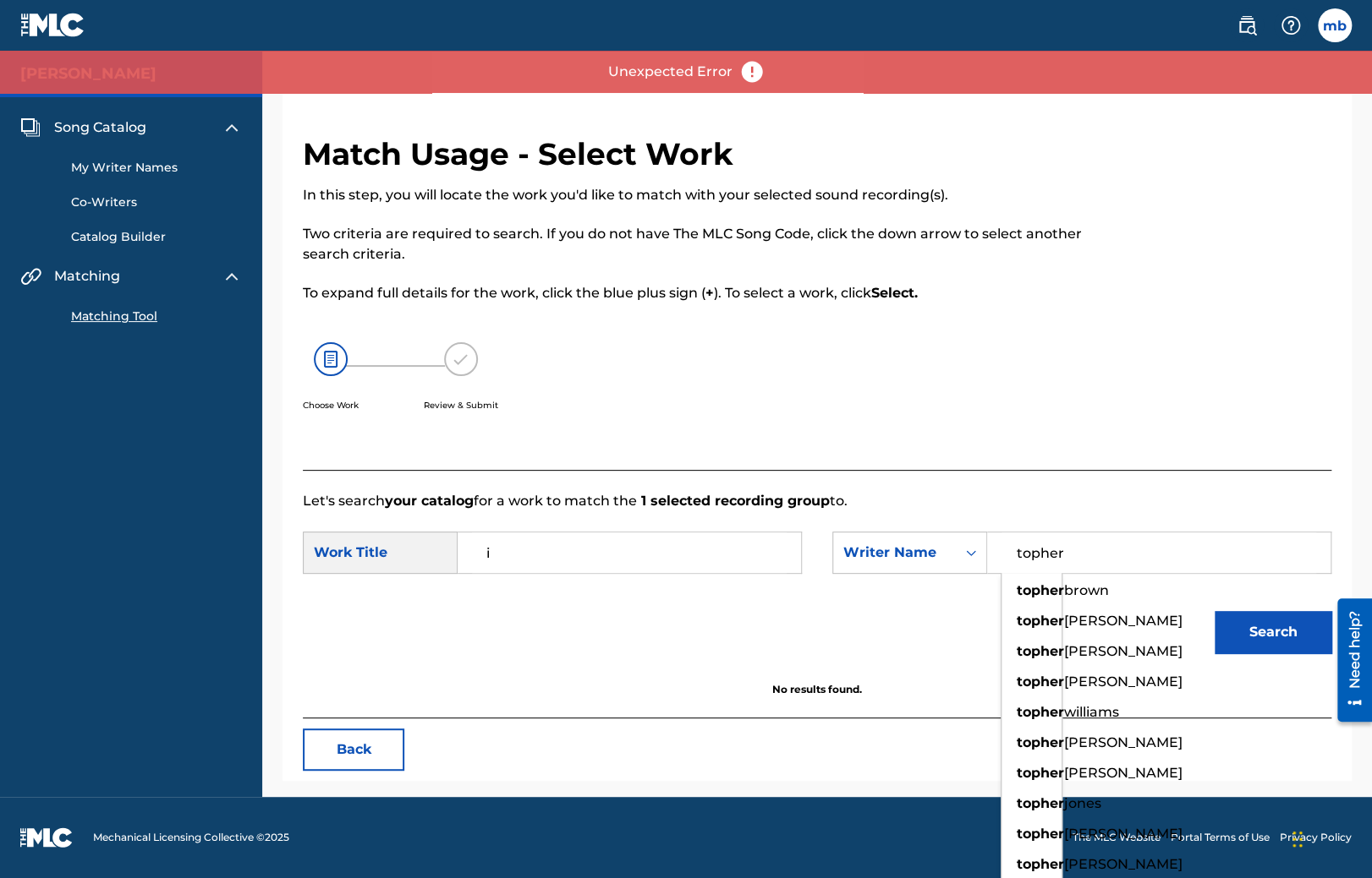
click at [778, 552] on form "SearchWithCriteriabb090e82-68c7-4de0-8f4a-6570e69c4e9c Work Title i SearchWithC…" at bounding box center [817, 597] width 1028 height 171
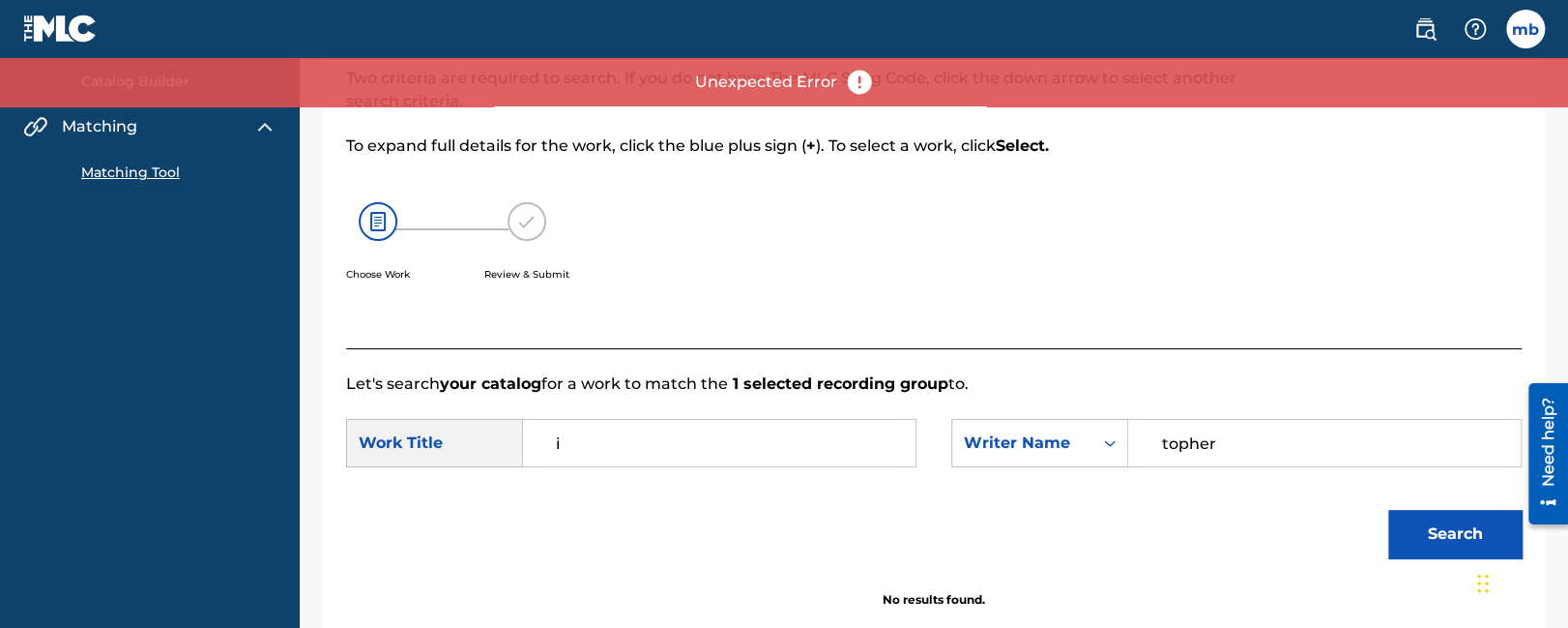
scroll to position [359, 0]
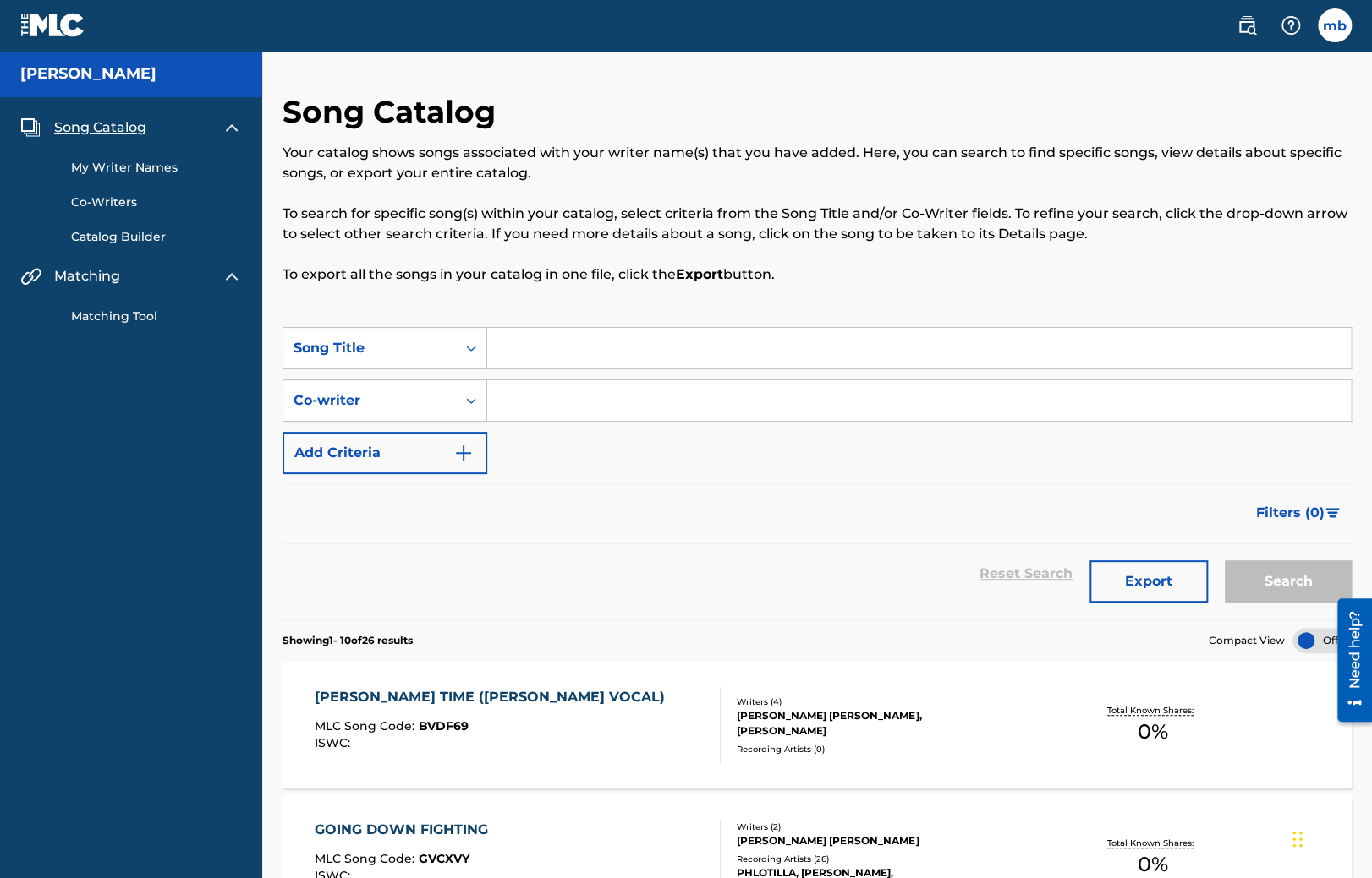
click at [480, 734] on div "MLC Song Code : BVDF69" at bounding box center [494, 728] width 358 height 17
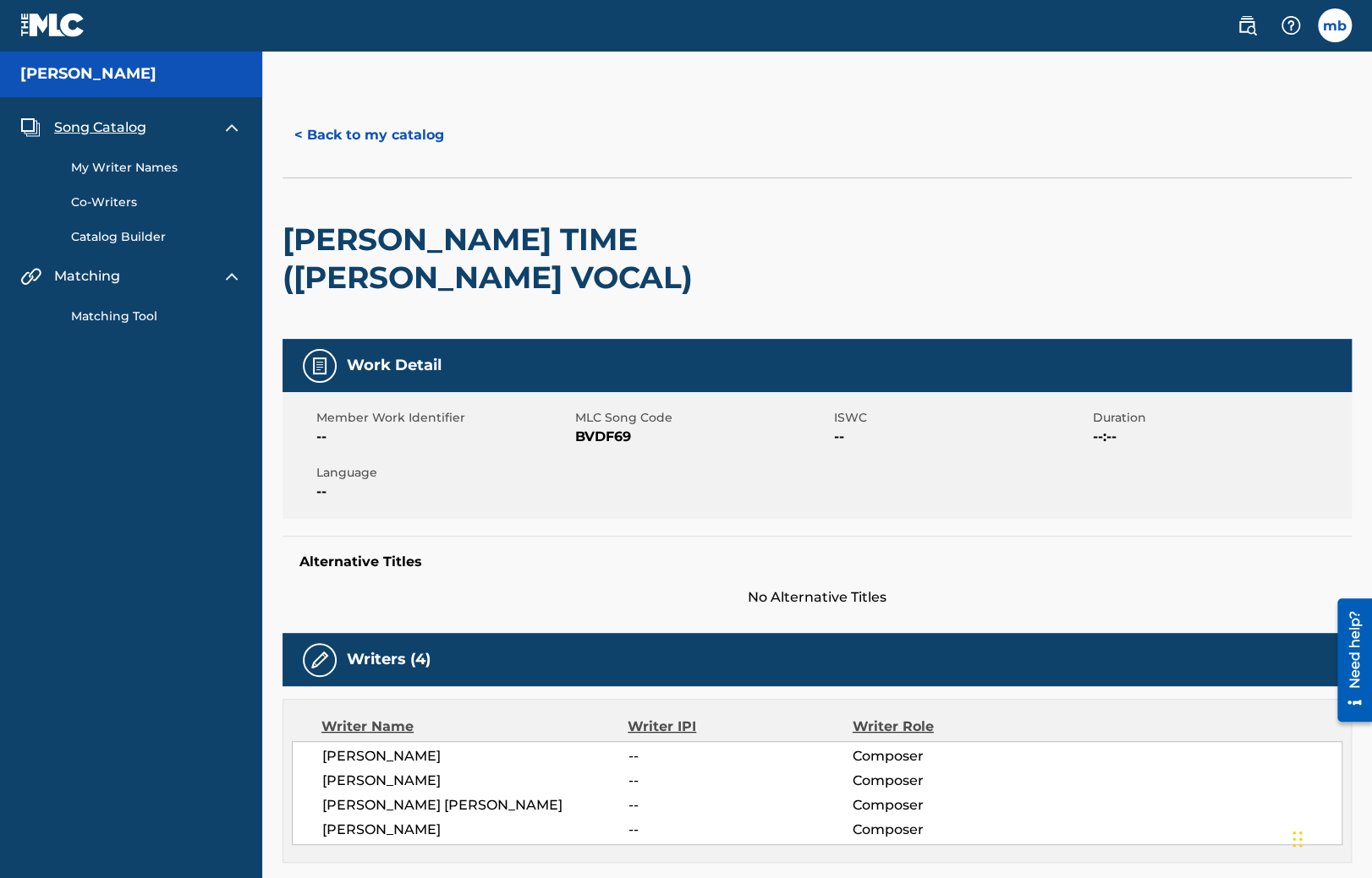
scroll to position [535, 0]
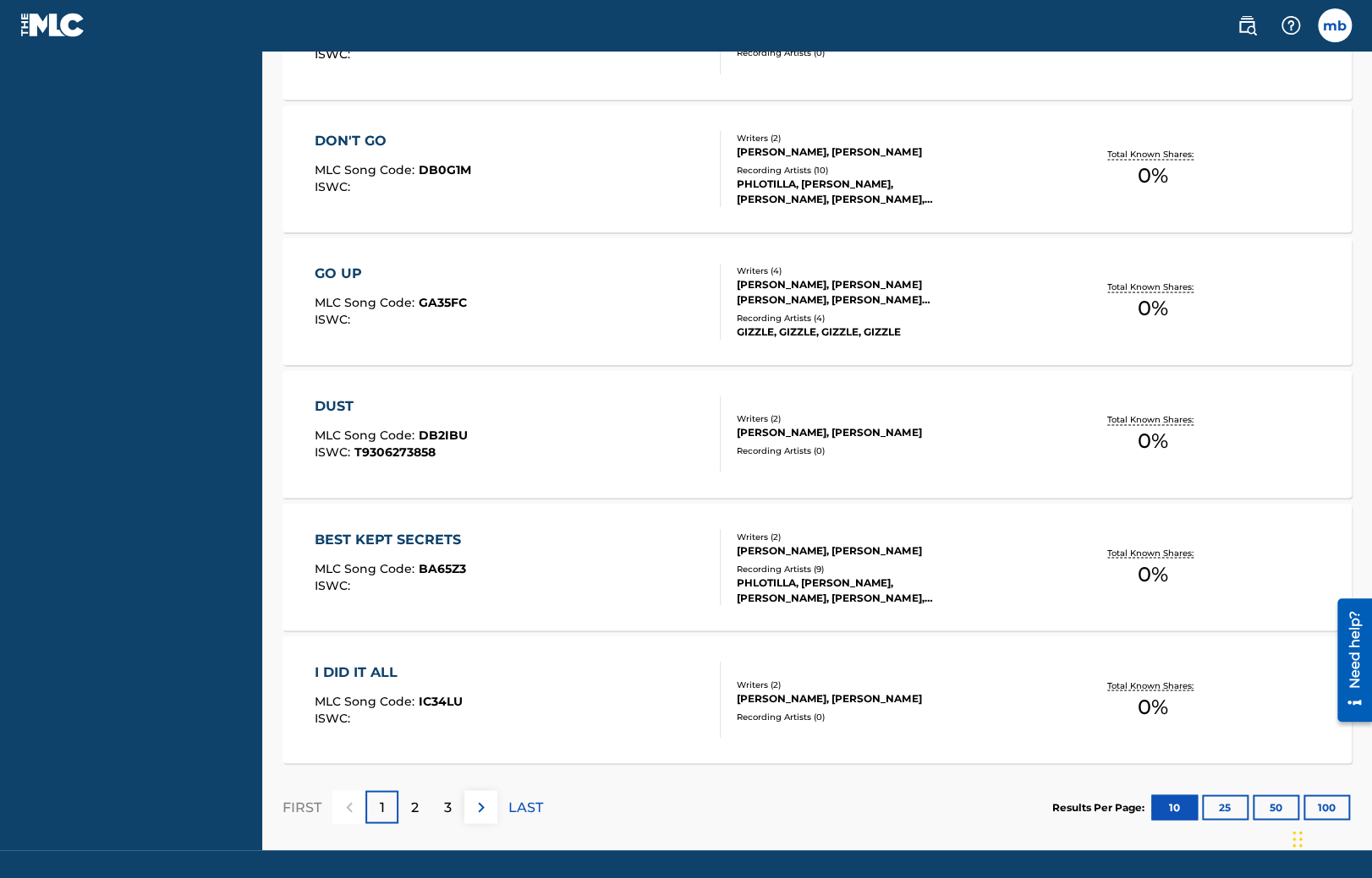
scroll to position [1272, 0]
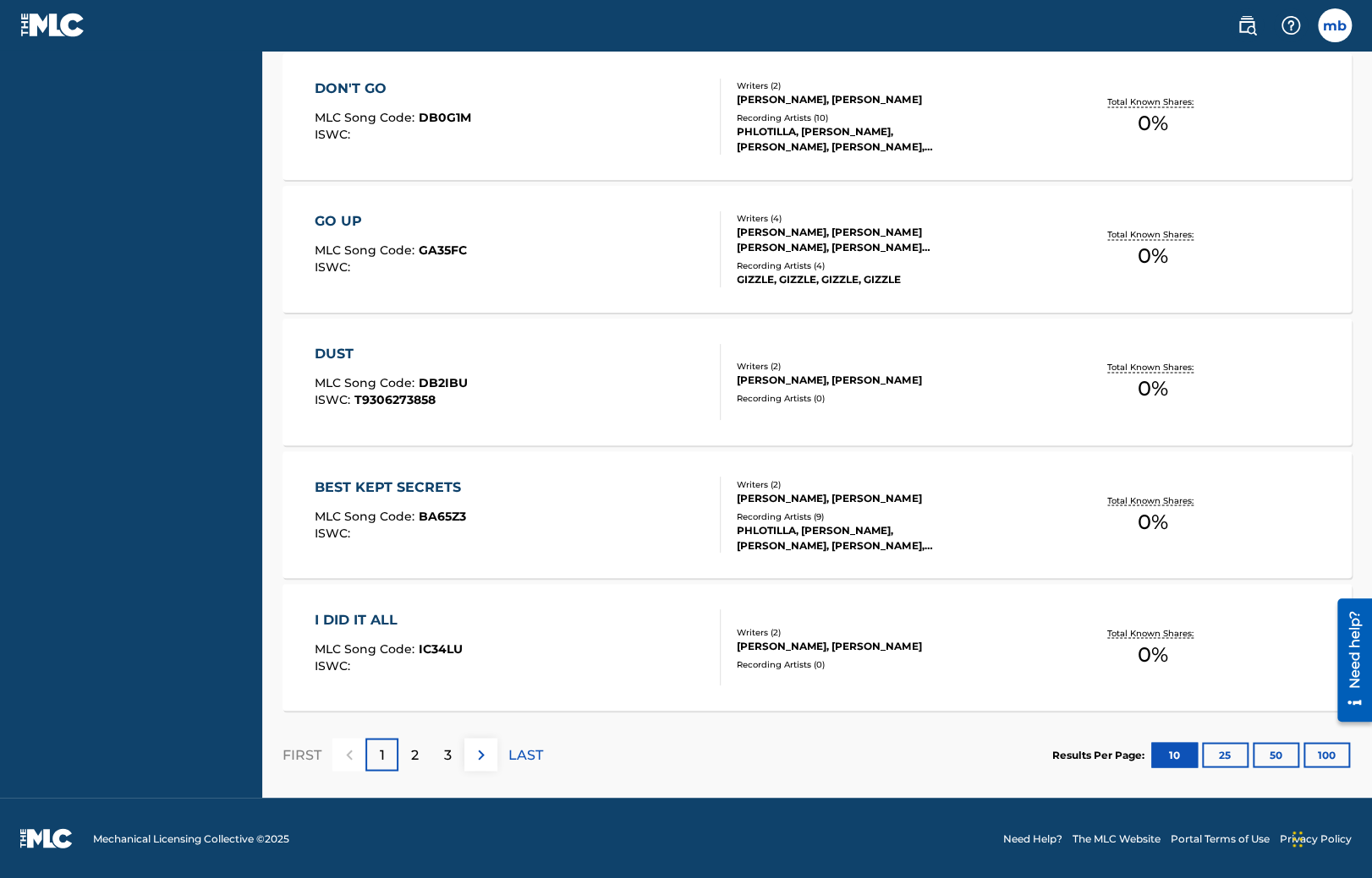
click at [387, 368] on div "DUST MLC Song Code : DB2IBU ISWC : T9306273858" at bounding box center [391, 381] width 153 height 76
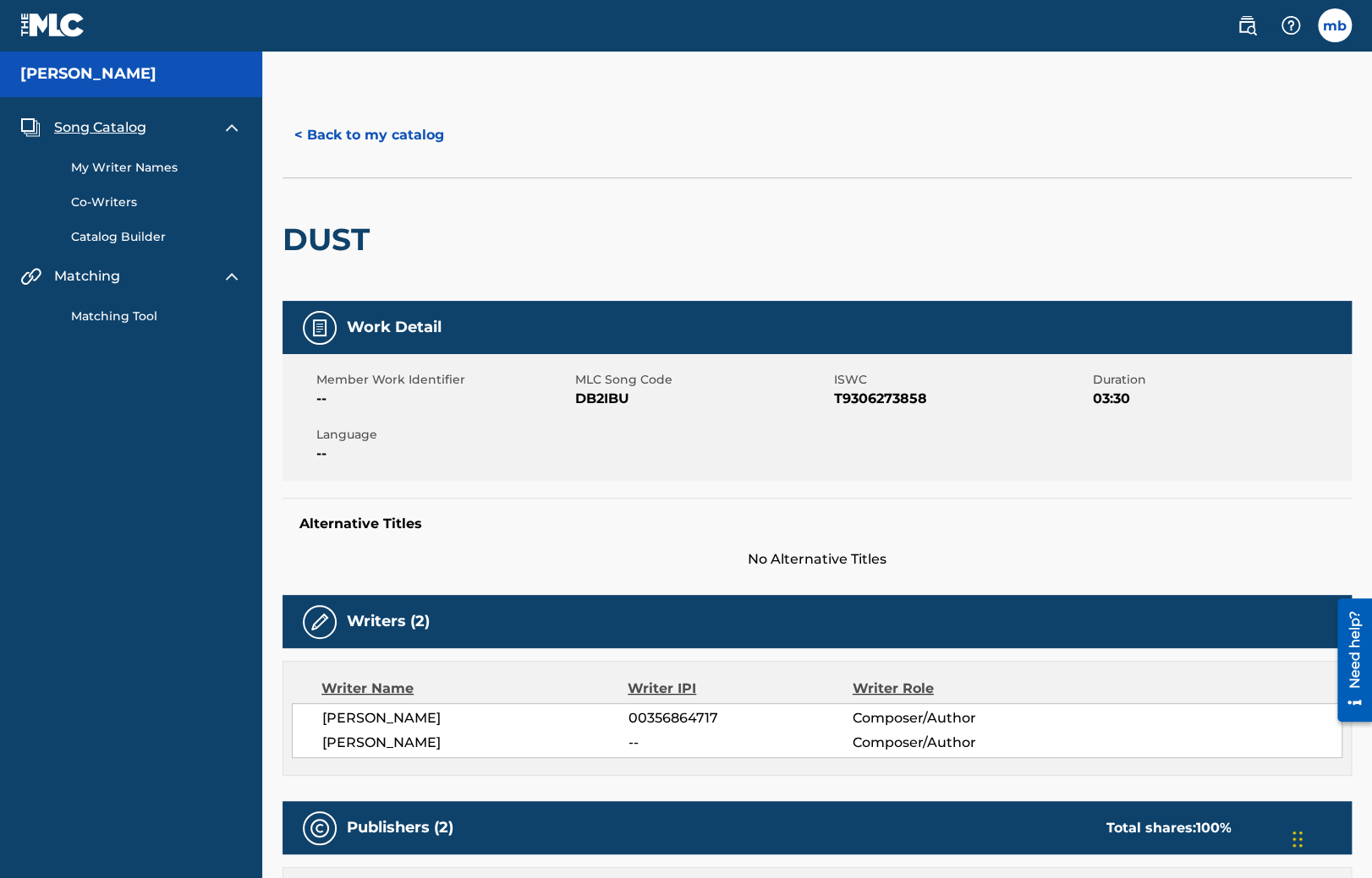
click at [580, 404] on span "DB2IBU" at bounding box center [702, 399] width 255 height 21
copy span "DB2IBU"
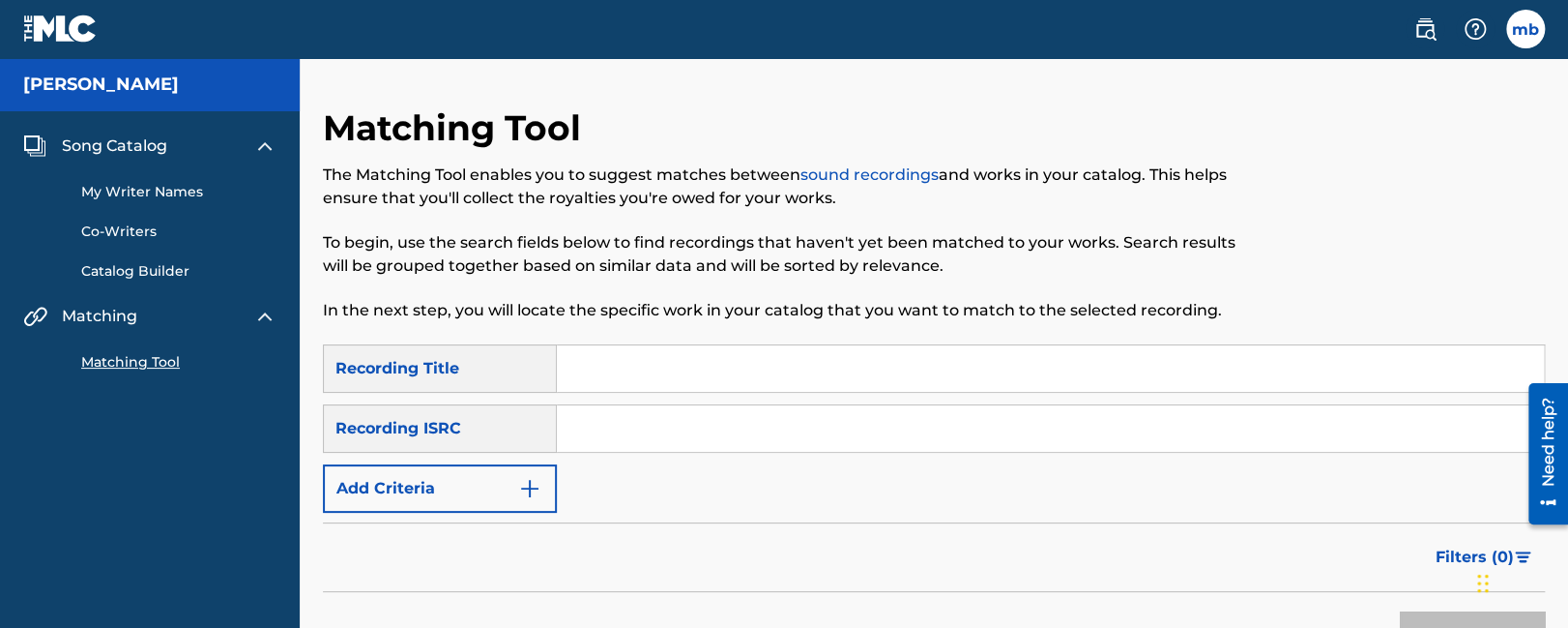
drag, startPoint x: 605, startPoint y: 408, endPoint x: 601, endPoint y: 381, distance: 27.3
click at [605, 405] on input "Search Form" at bounding box center [1049, 427] width 986 height 46
click at [601, 381] on input "Search Form" at bounding box center [1049, 368] width 986 height 46
type input "test"
drag, startPoint x: 576, startPoint y: 562, endPoint x: 582, endPoint y: 520, distance: 42.4
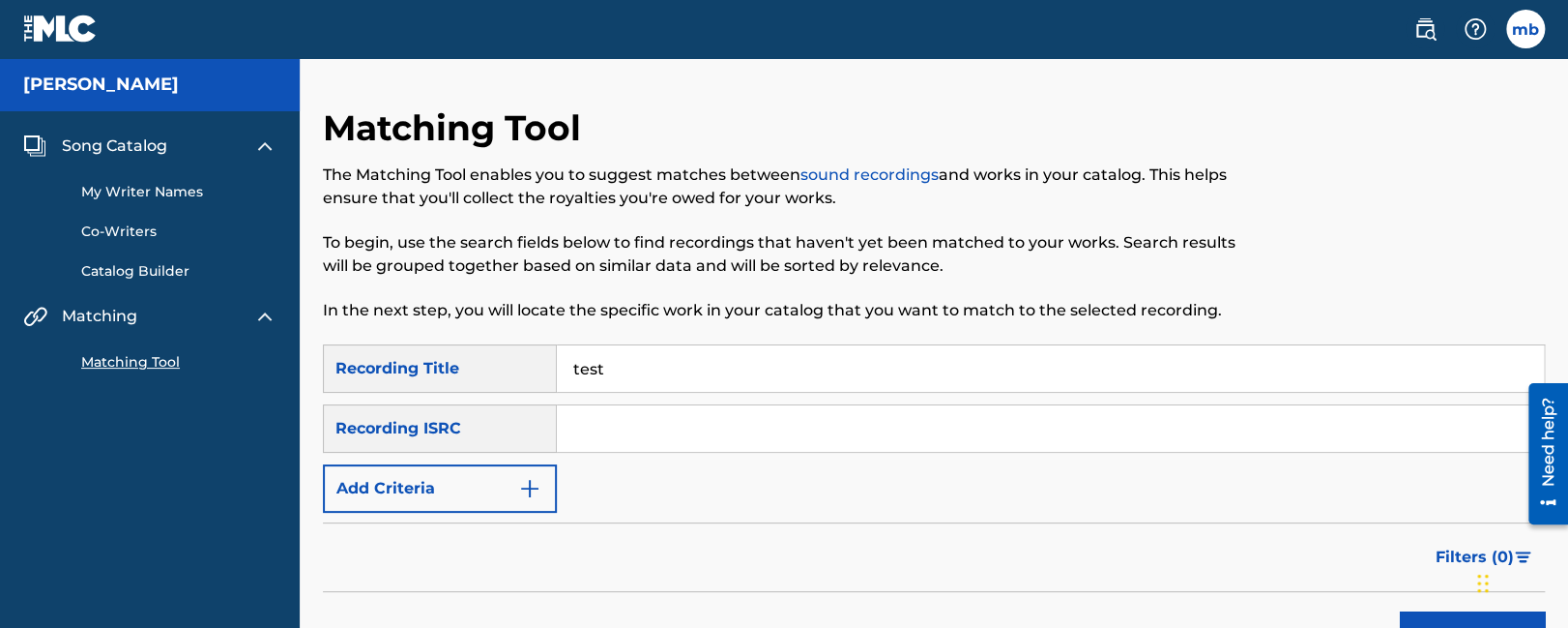
click at [578, 556] on div "Filters ( 0 )" at bounding box center [934, 557] width 1222 height 69
click at [604, 431] on input "Search Form" at bounding box center [1049, 427] width 986 height 46
type input "test"
click at [643, 399] on div "SearchWithCriteriab7dd753c-4cc2-47d5-9acf-3024d69463af Recording Title test Sea…" at bounding box center [934, 428] width 1222 height 168
drag, startPoint x: 627, startPoint y: 419, endPoint x: 378, endPoint y: 408, distance: 249.2
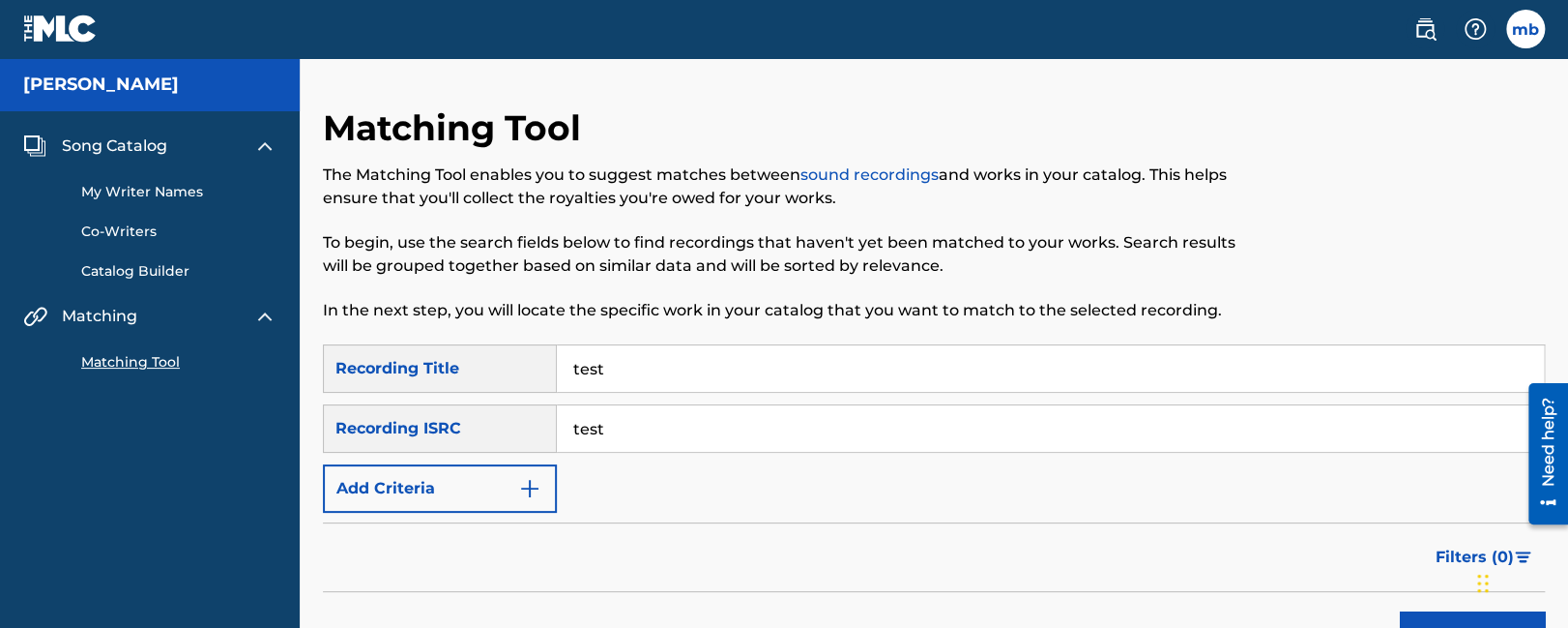
click at [556, 414] on input "test" at bounding box center [1049, 427] width 986 height 46
click at [1432, 618] on button "Search" at bounding box center [1472, 635] width 145 height 48
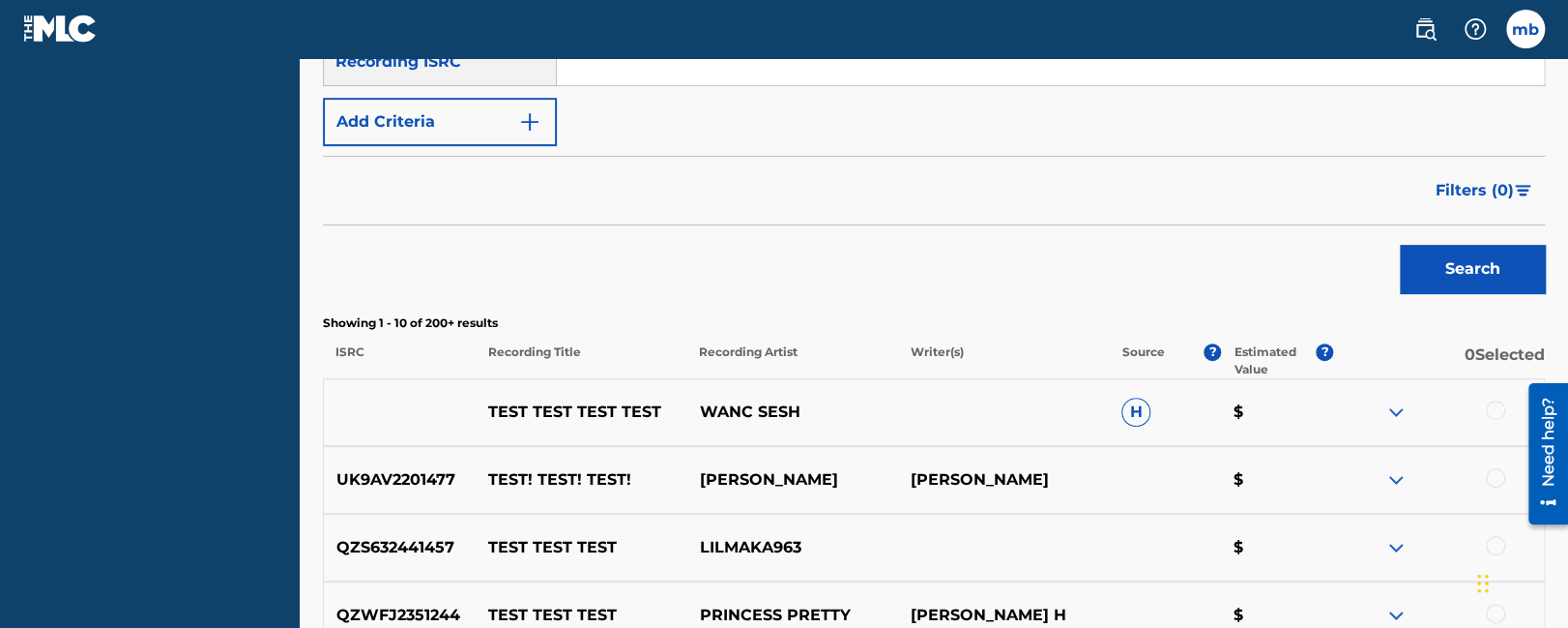
click at [1495, 408] on div at bounding box center [1496, 410] width 20 height 20
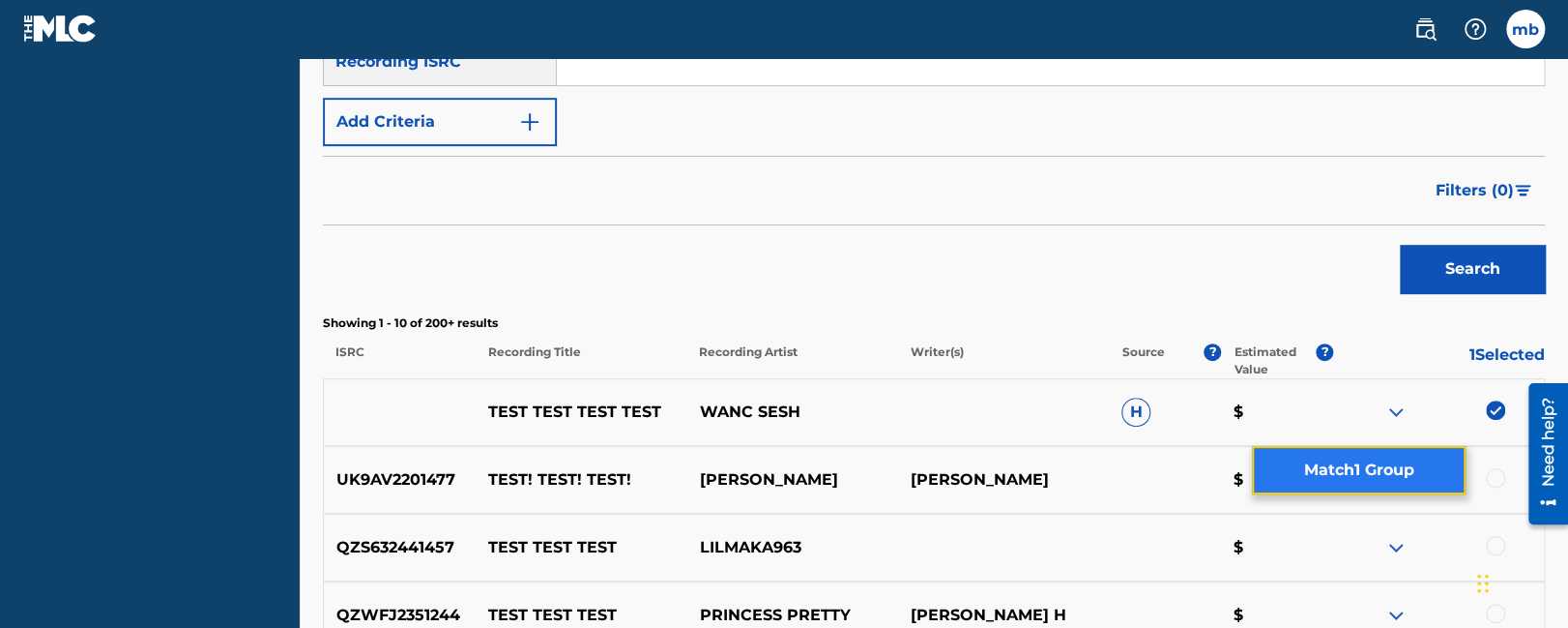
click at [1352, 456] on button "Match 1 Group" at bounding box center [1358, 470] width 214 height 48
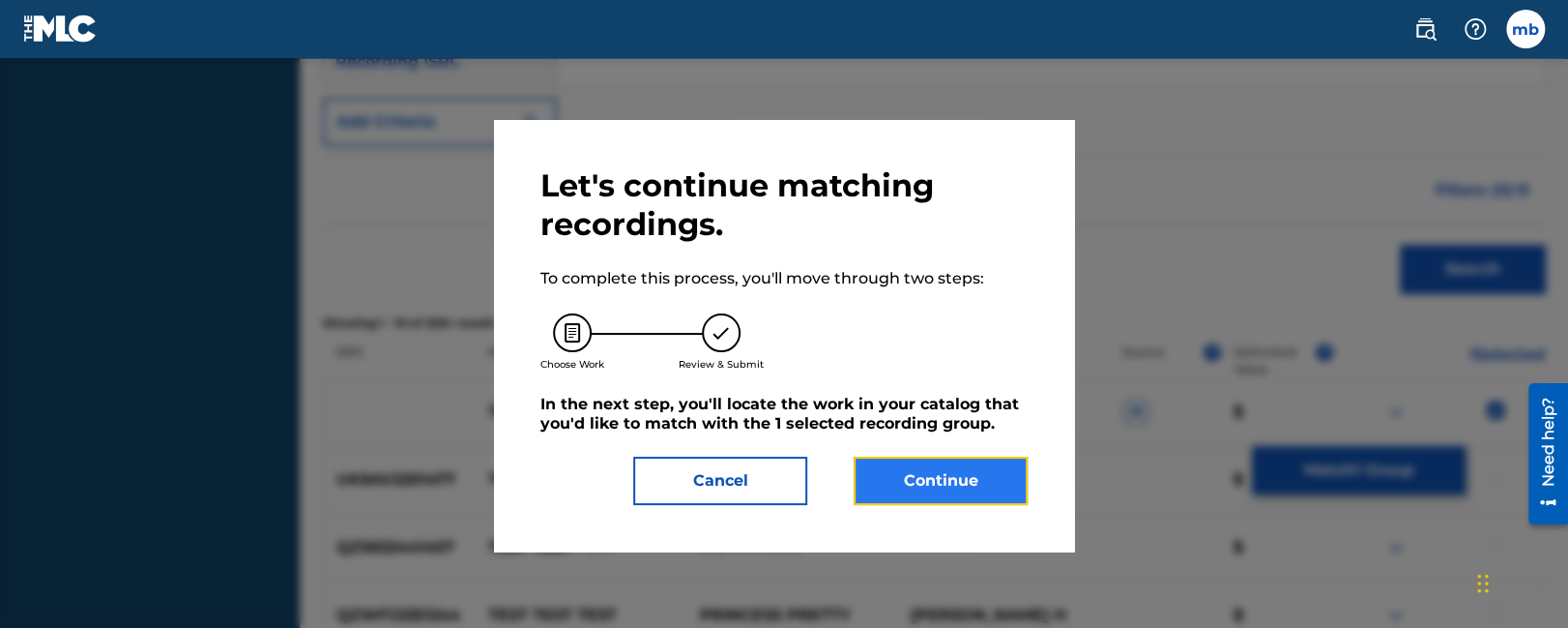
click at [983, 476] on button "Continue" at bounding box center [940, 480] width 174 height 48
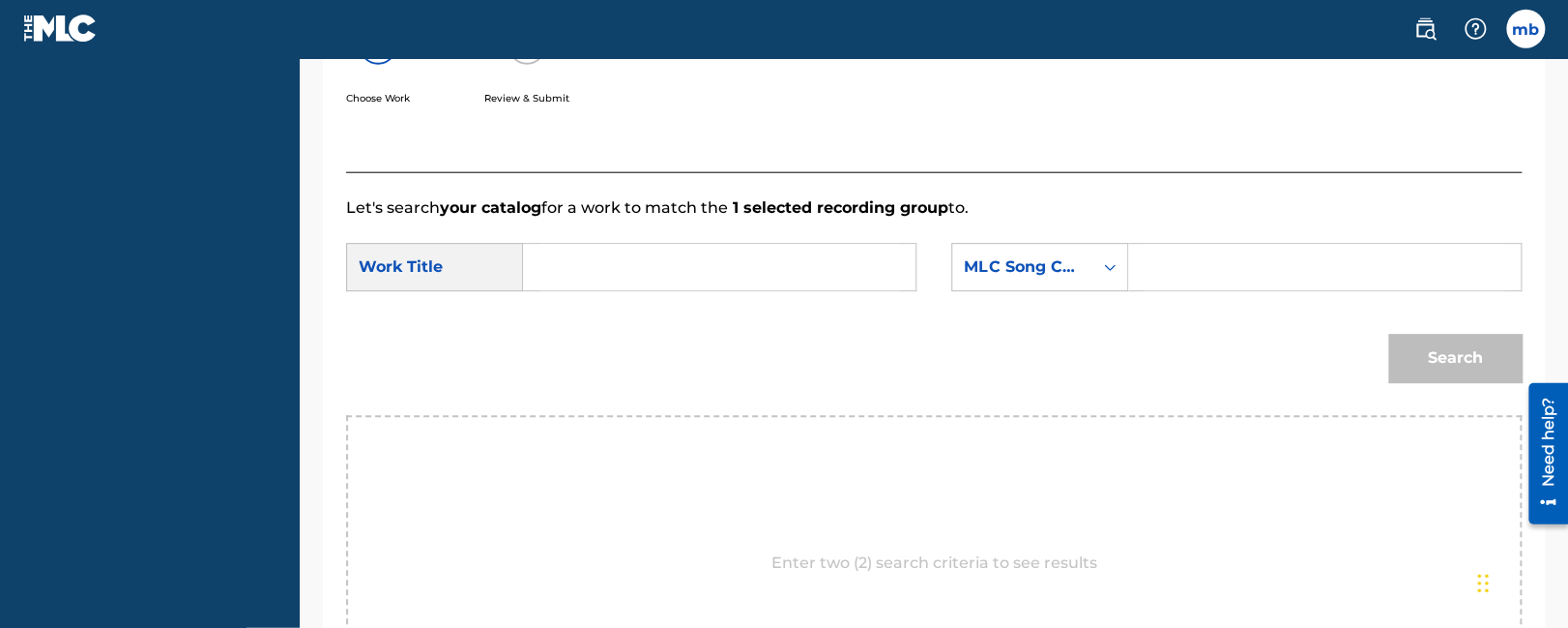
scroll to position [150, 0]
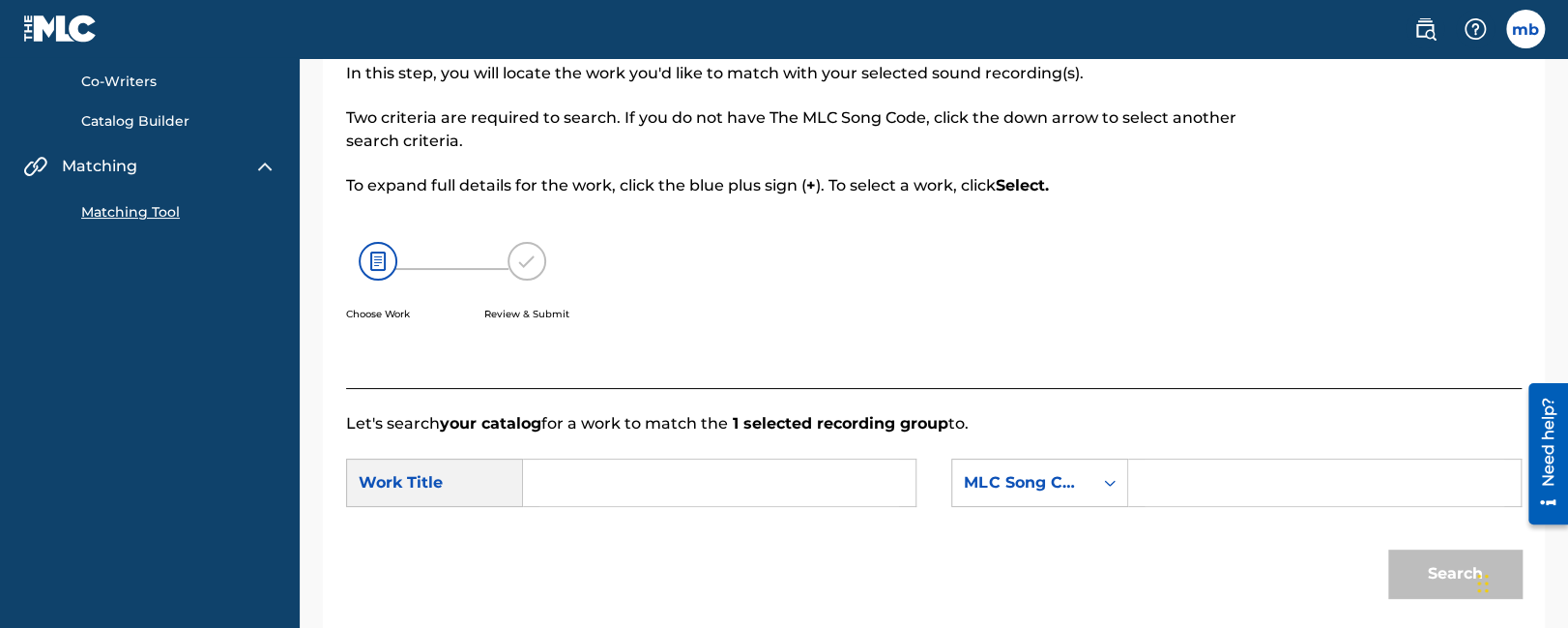
click at [555, 474] on input "Search Form" at bounding box center [719, 482] width 360 height 46
click at [1217, 489] on input "Search Form" at bounding box center [1325, 482] width 360 height 46
click at [1003, 492] on div "MLC Song Code" at bounding box center [1023, 482] width 117 height 23
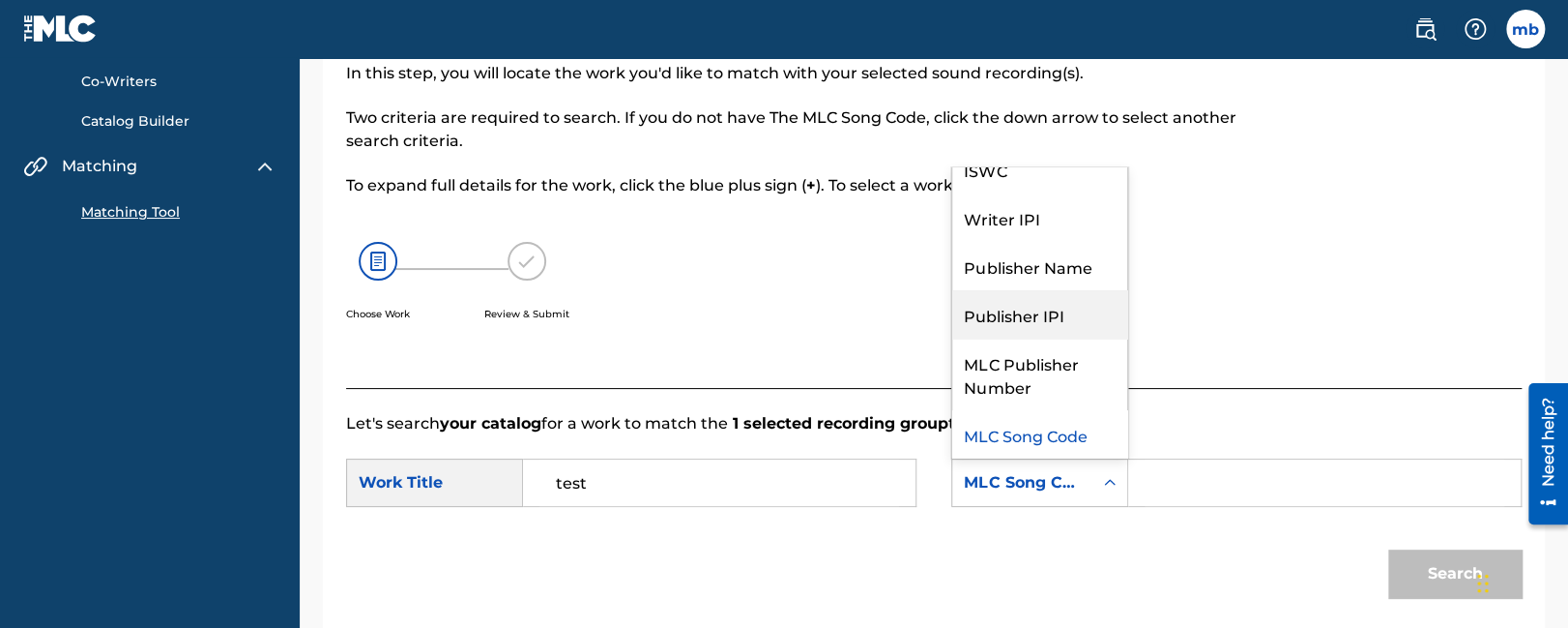
scroll to position [0, 0]
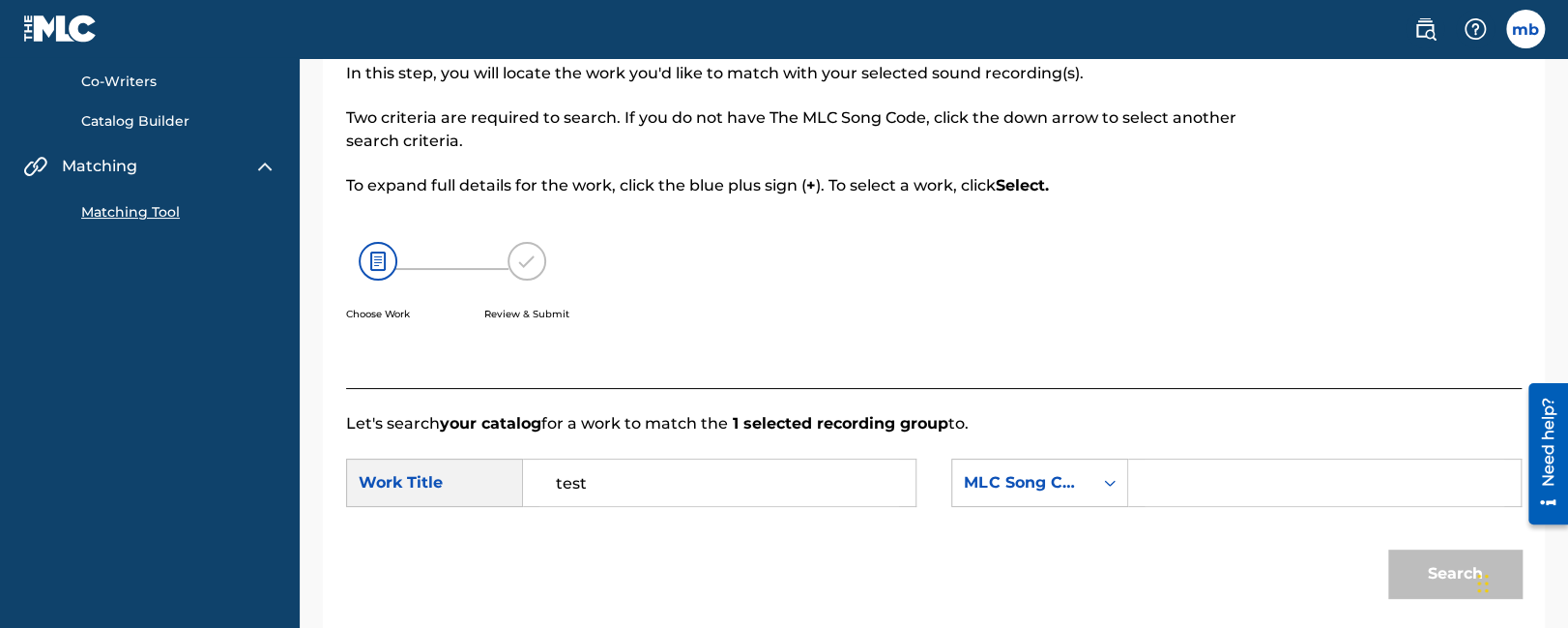
click at [225, 284] on nav "[PERSON_NAME] Song Catalog My Writer Names Co-Writers Catalog Builder Matching …" at bounding box center [150, 476] width 299 height 1138
click at [813, 485] on input "test" at bounding box center [719, 482] width 360 height 46
drag, startPoint x: 778, startPoint y: 481, endPoint x: 284, endPoint y: 472, distance: 494.1
click at [540, 472] on input "test" at bounding box center [719, 482] width 360 height 46
type input "dust"
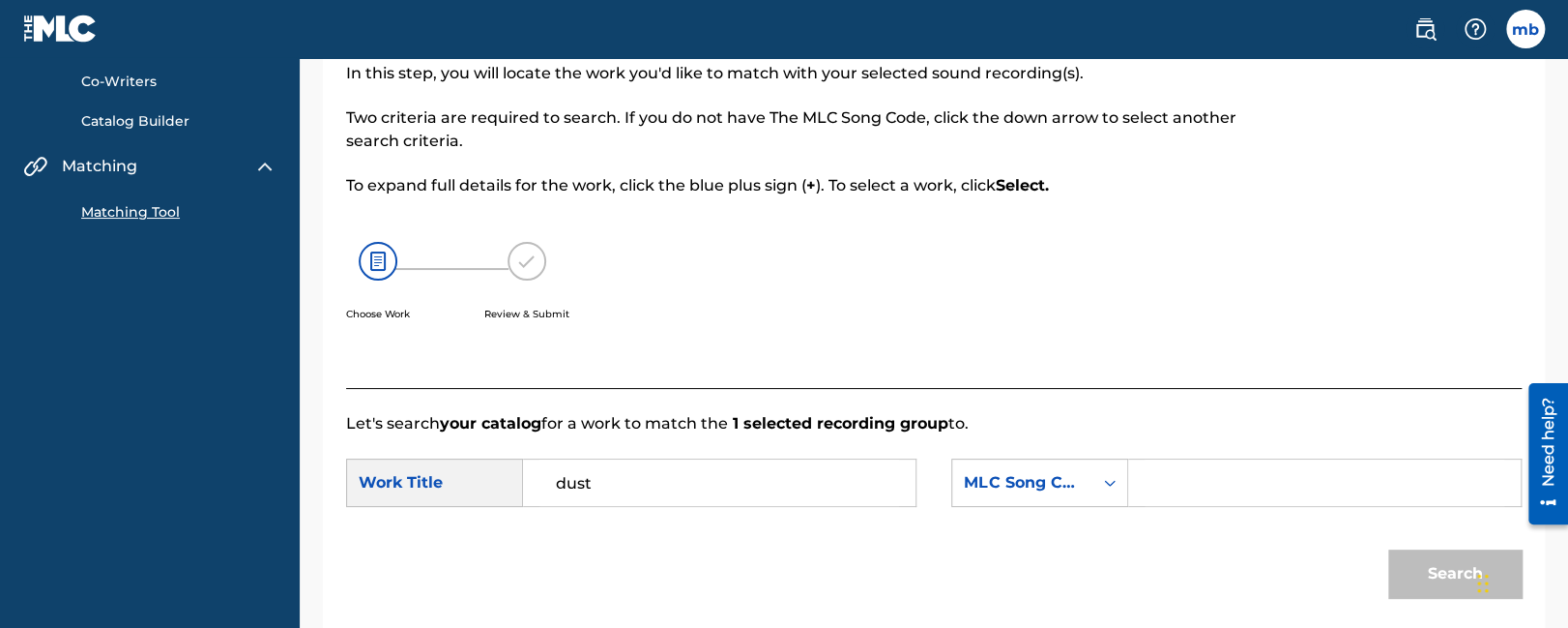
click at [1220, 484] on input "Search Form" at bounding box center [1325, 482] width 360 height 46
paste input "DB2IBU"
type input "DB2IBU"
click at [1469, 580] on button "Search" at bounding box center [1455, 573] width 133 height 48
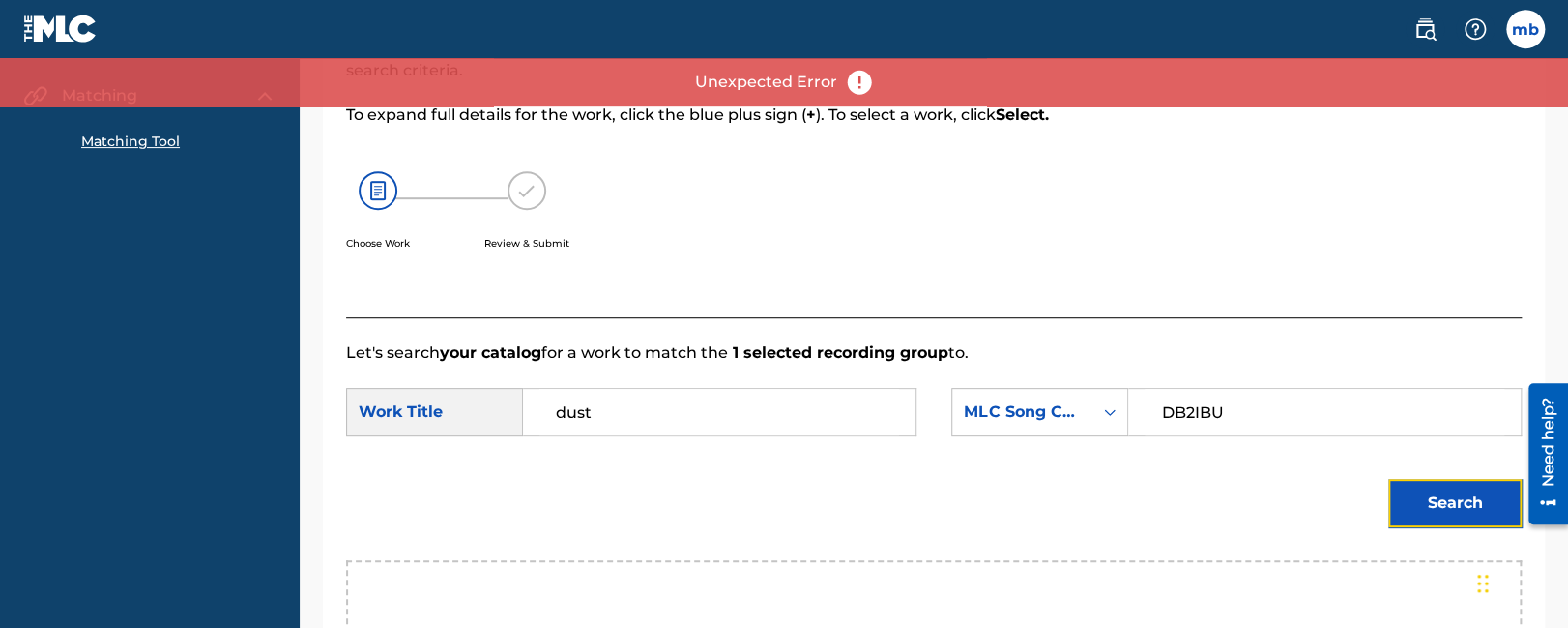
scroll to position [457, 0]
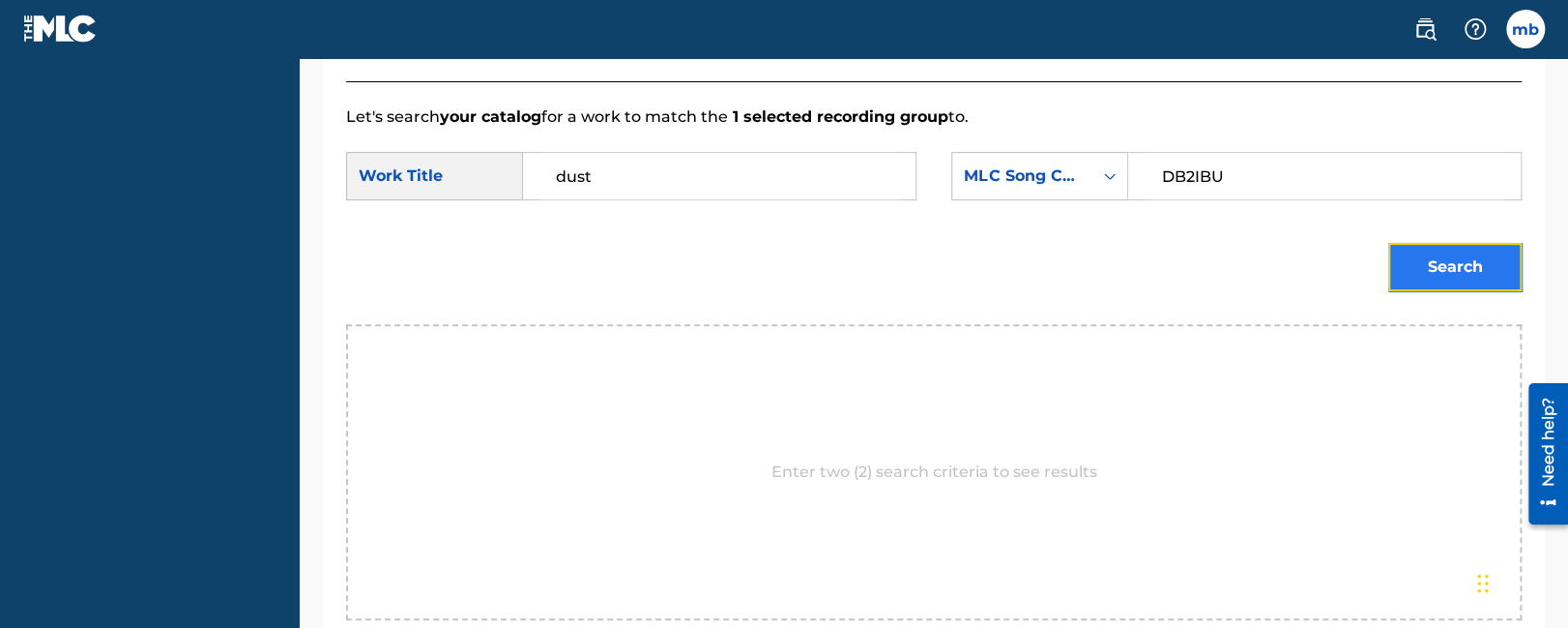
click at [1434, 265] on button "Search" at bounding box center [1455, 266] width 133 height 48
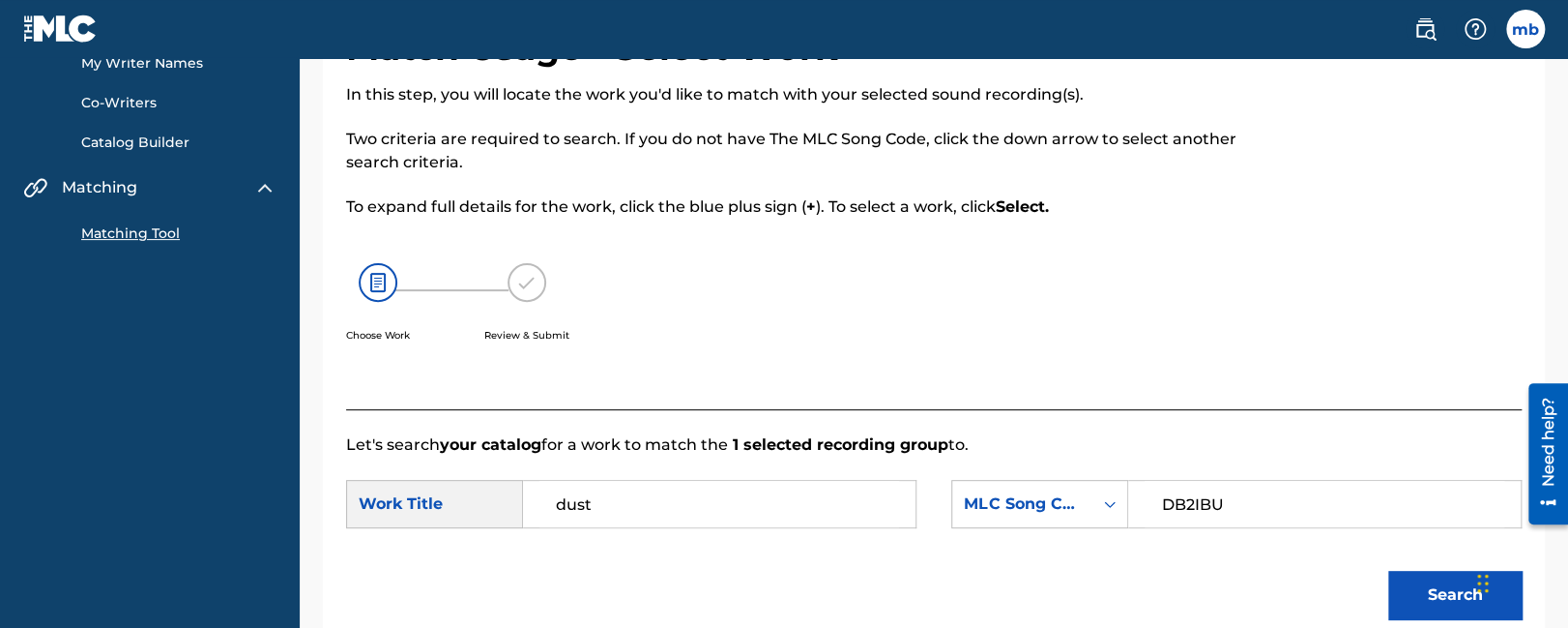
scroll to position [0, 0]
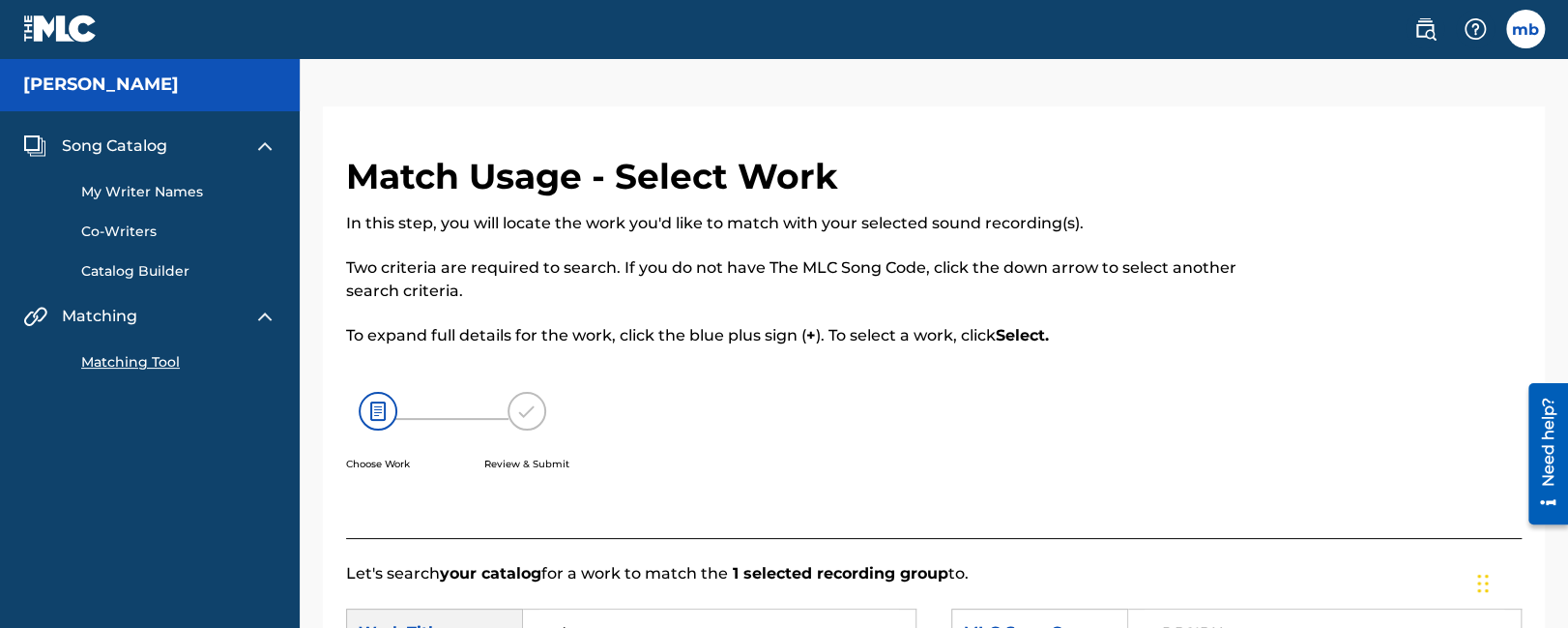
click at [53, 14] on link at bounding box center [61, 28] width 74 height 57
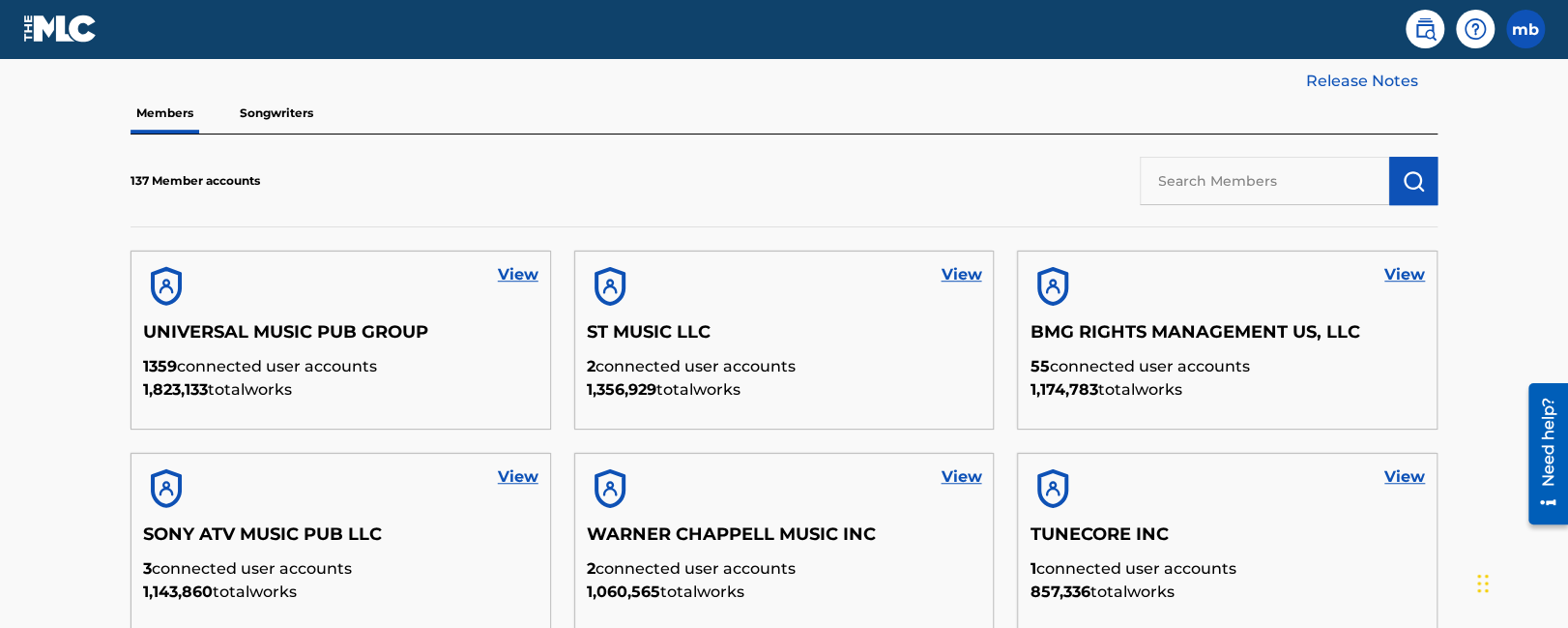
click at [249, 96] on p "Songwriters" at bounding box center [276, 113] width 85 height 41
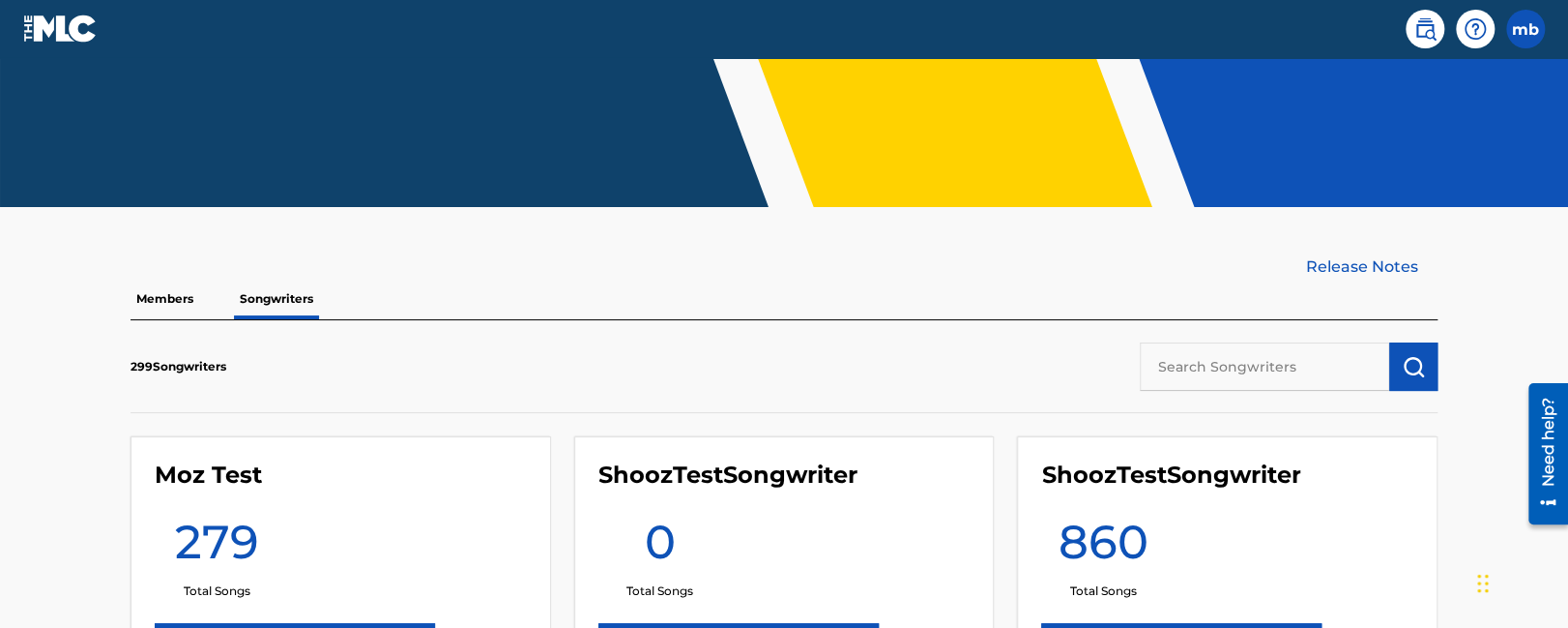
scroll to position [427, 0]
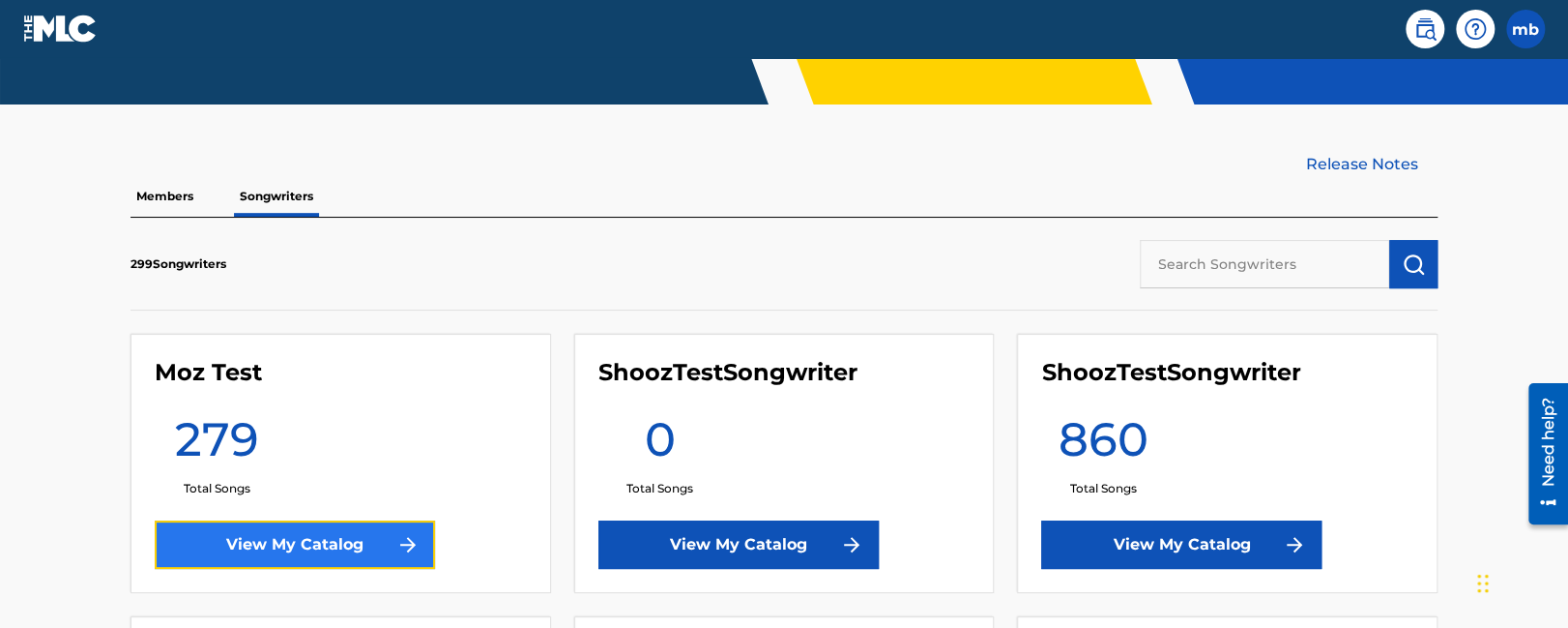
click at [270, 539] on link "View My Catalog" at bounding box center [294, 544] width 281 height 48
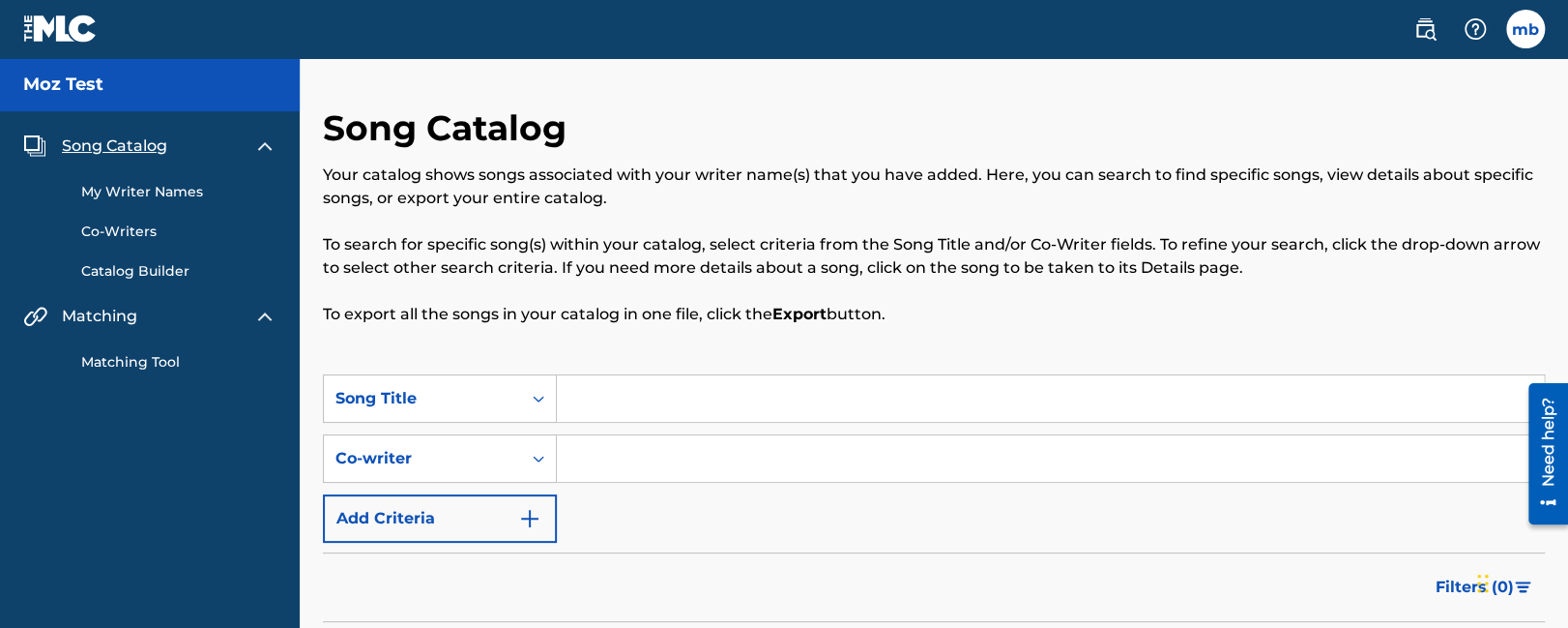
click at [57, 14] on link at bounding box center [61, 28] width 74 height 57
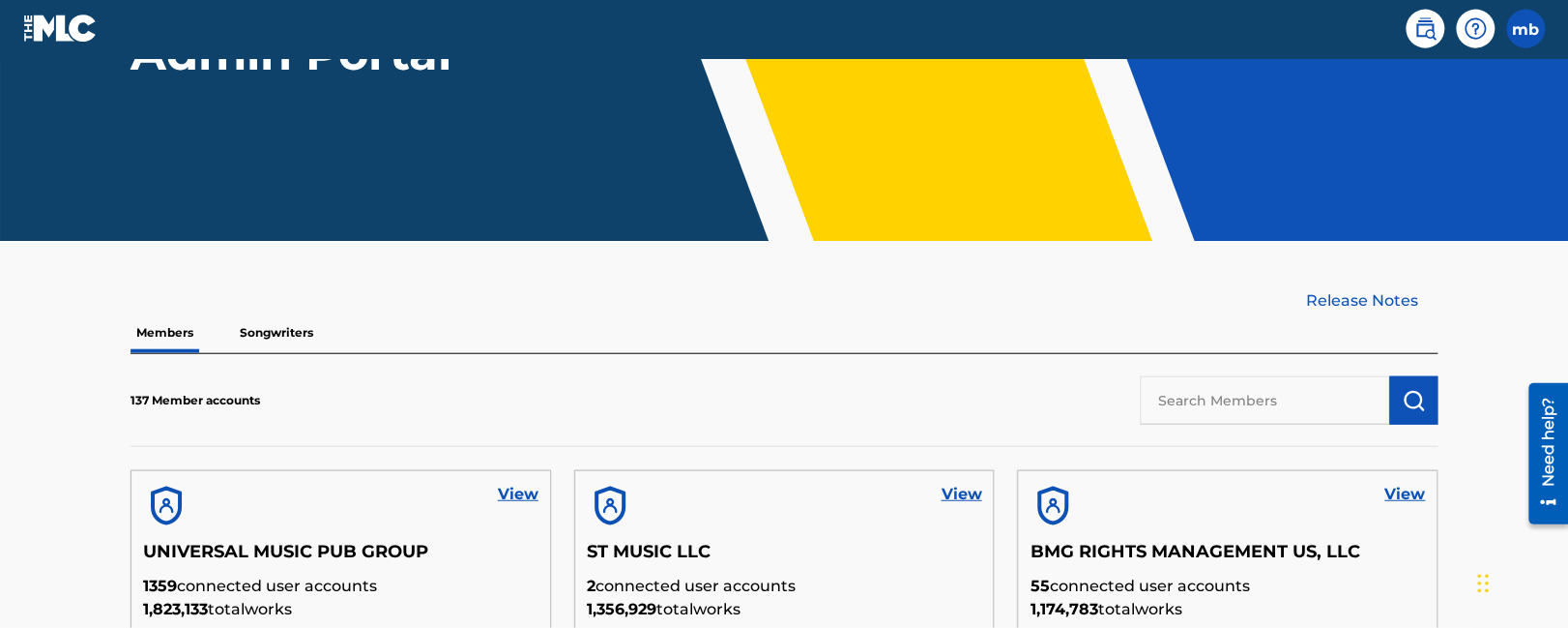
scroll to position [305, 0]
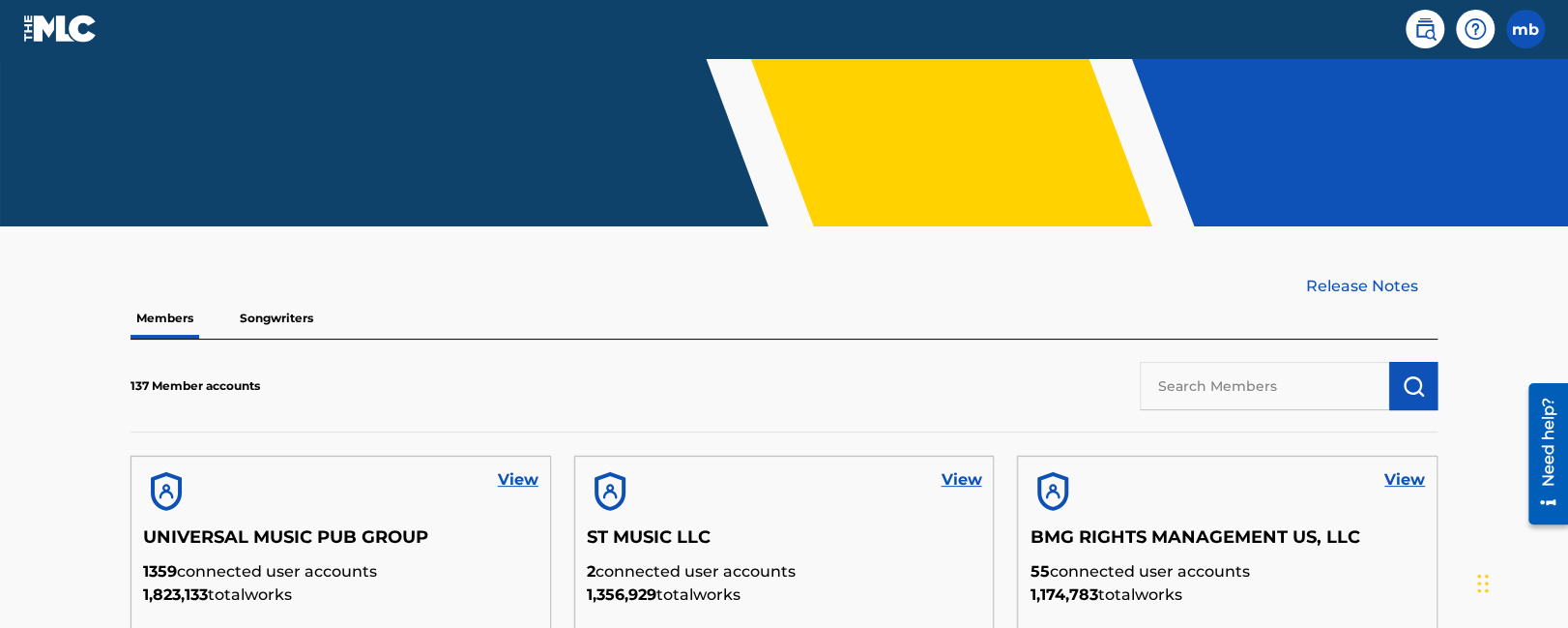
click at [269, 315] on p "Songwriters" at bounding box center [276, 319] width 85 height 41
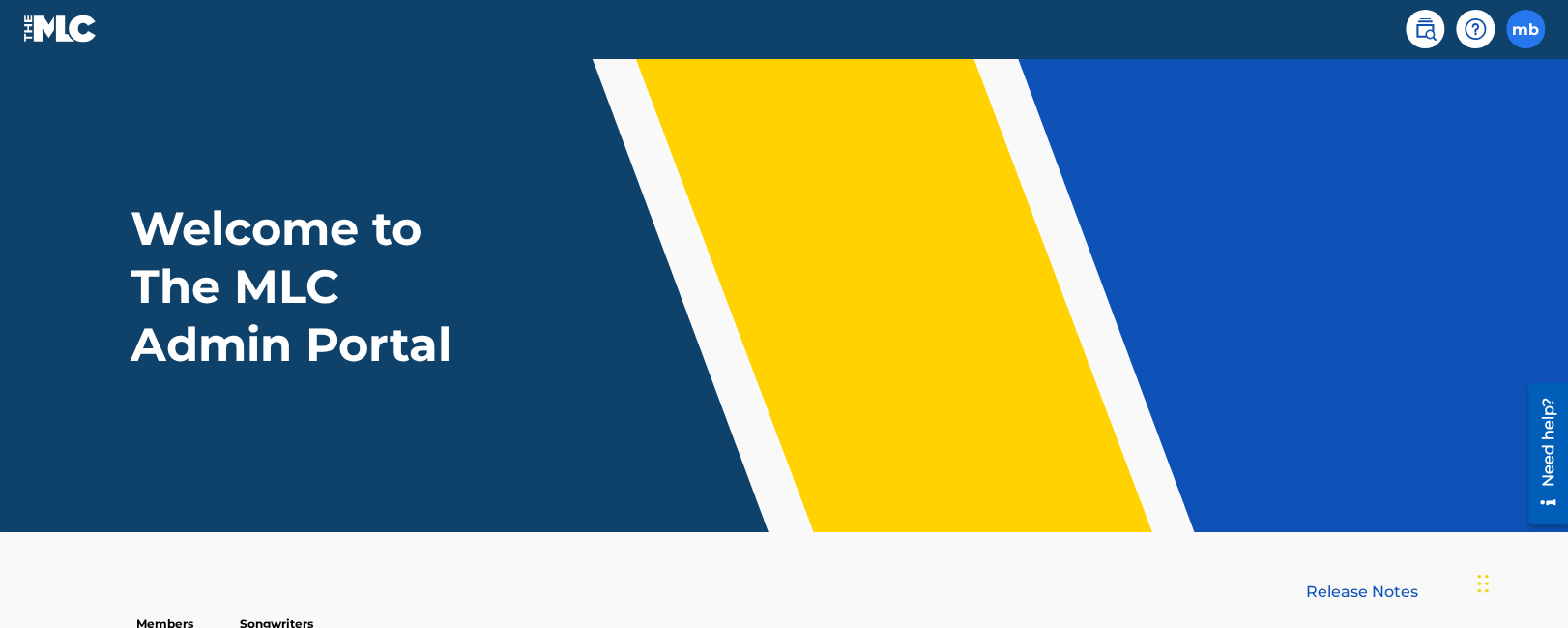
click at [1534, 33] on label at bounding box center [1525, 29] width 39 height 39
click at [1525, 29] on input "mb [PERSON_NAME] [PERSON_NAME][EMAIL_ADDRESS][PERSON_NAME][DOMAIN_NAME] Profile…" at bounding box center [1525, 29] width 0 height 0
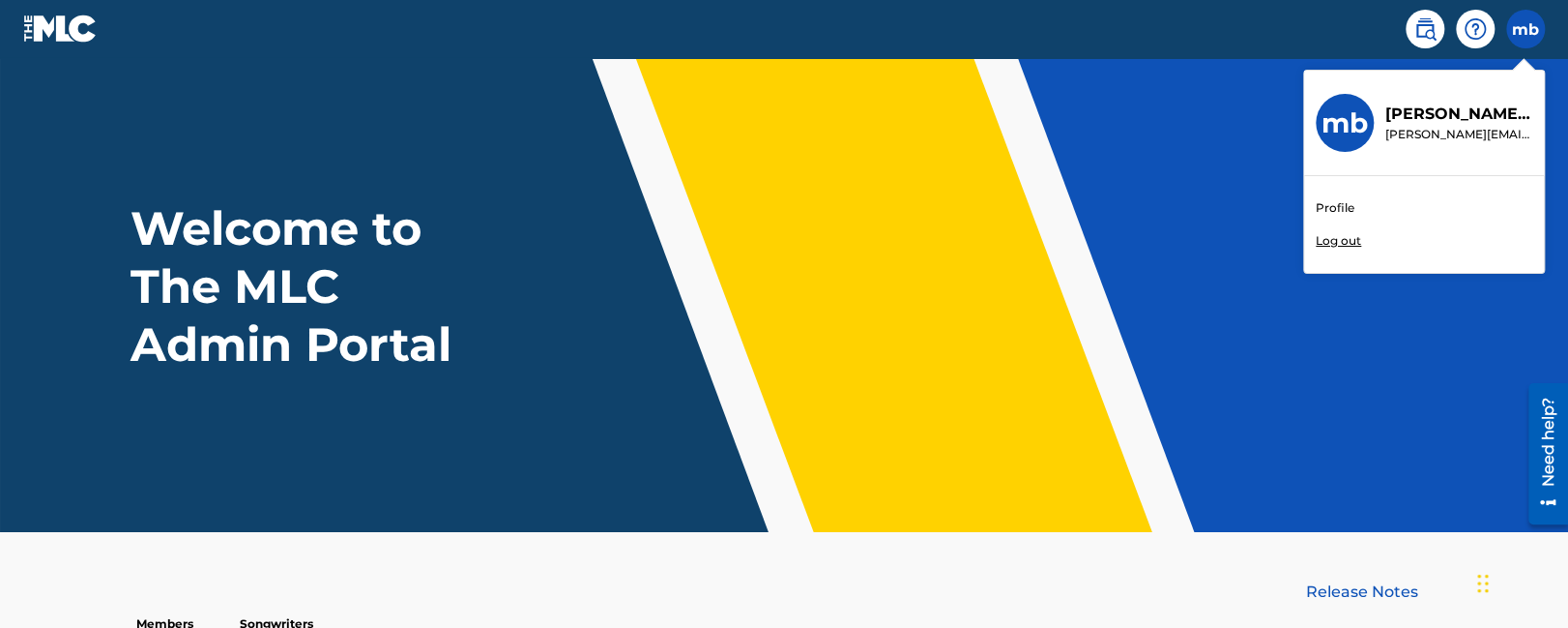
click at [1359, 235] on p "Log out" at bounding box center [1338, 241] width 45 height 18
click at [1525, 29] on input "mb [PERSON_NAME] [PERSON_NAME][EMAIL_ADDRESS][PERSON_NAME][DOMAIN_NAME] Profile…" at bounding box center [1525, 29] width 0 height 0
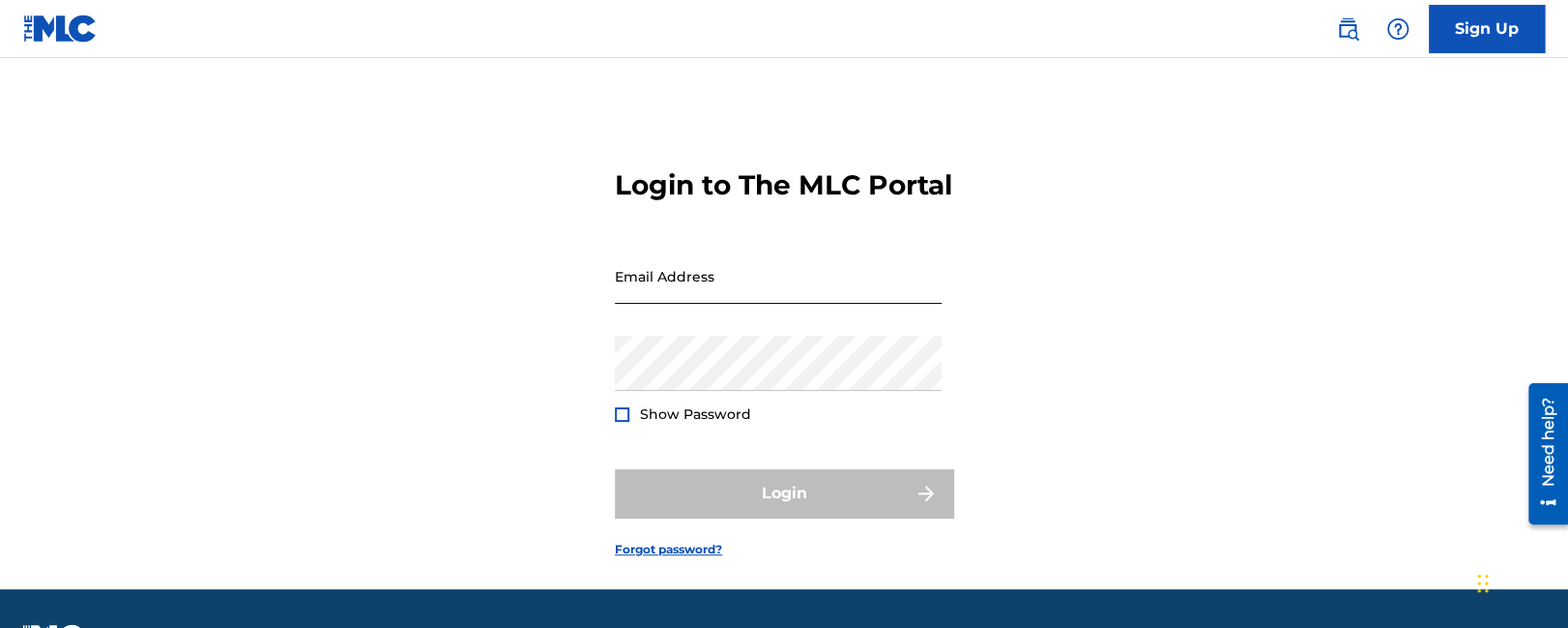
click at [677, 303] on input "Email Address" at bounding box center [778, 276] width 327 height 55
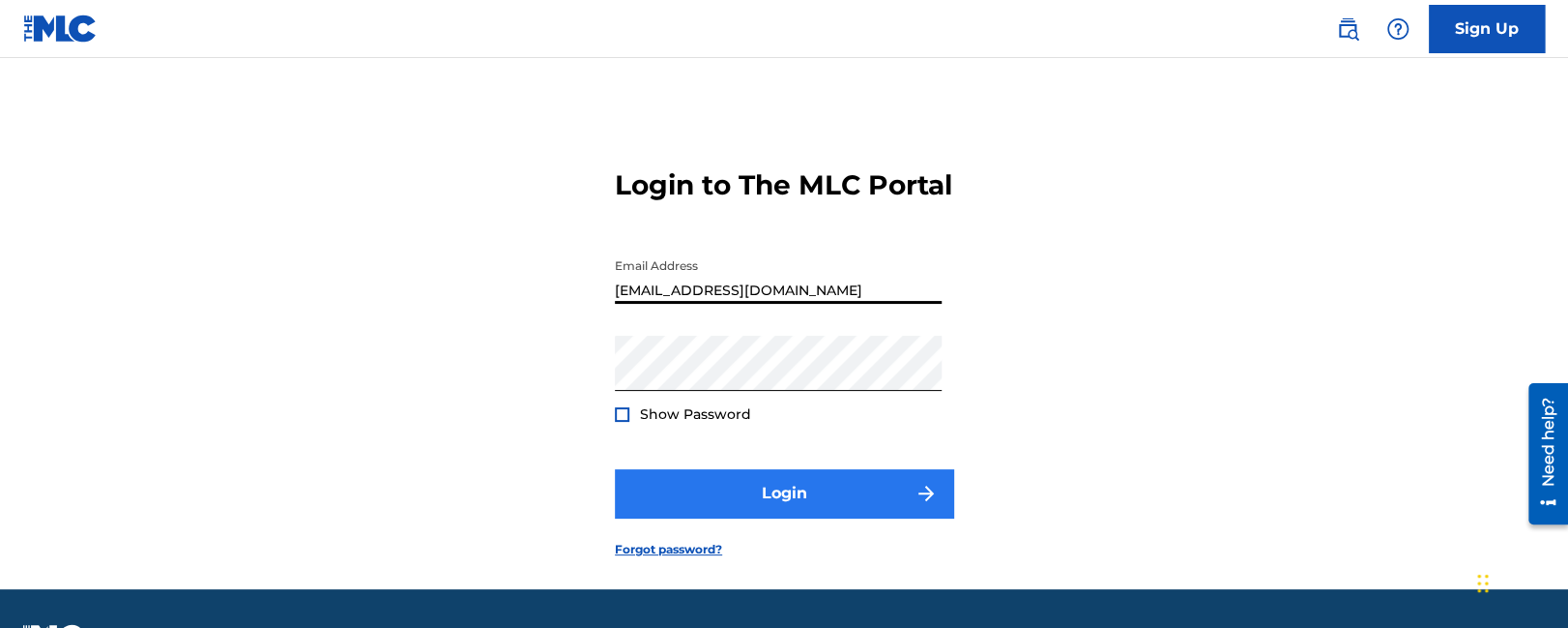
type input "[EMAIL_ADDRESS][DOMAIN_NAME]"
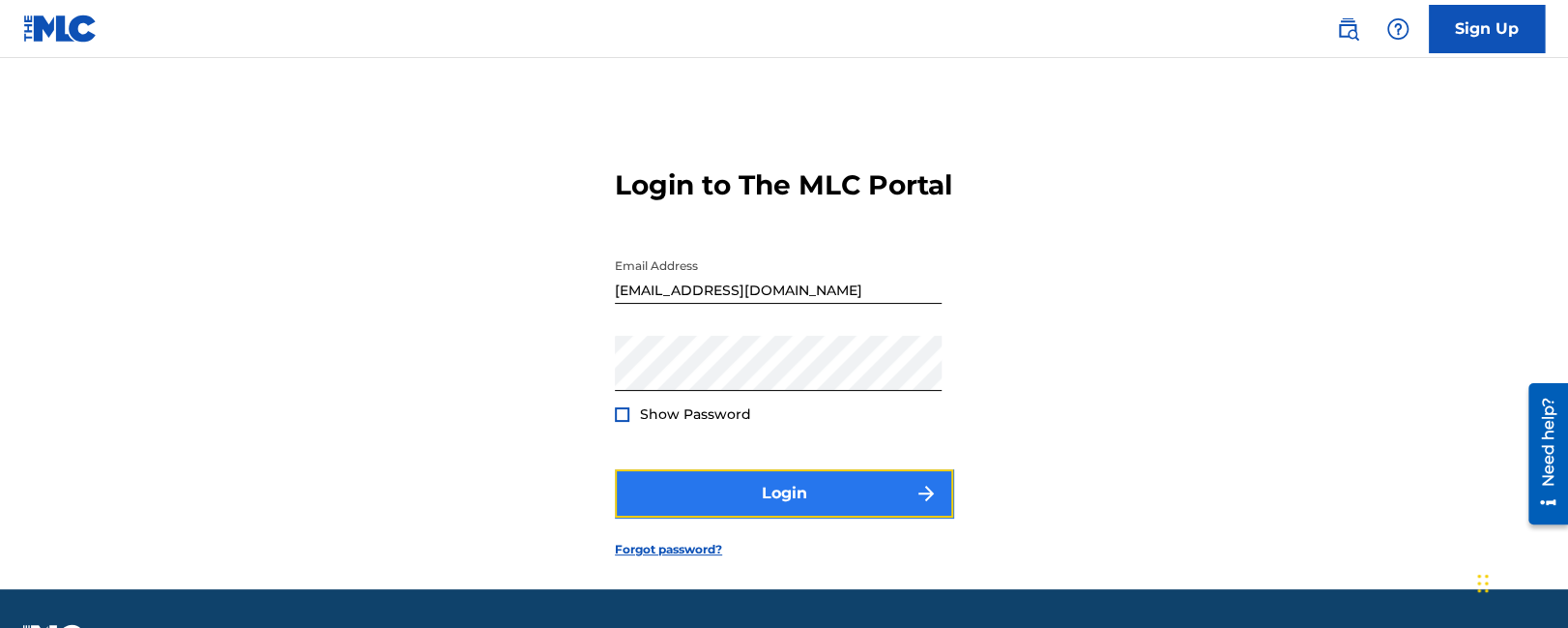
click at [732, 506] on button "Login" at bounding box center [784, 493] width 338 height 48
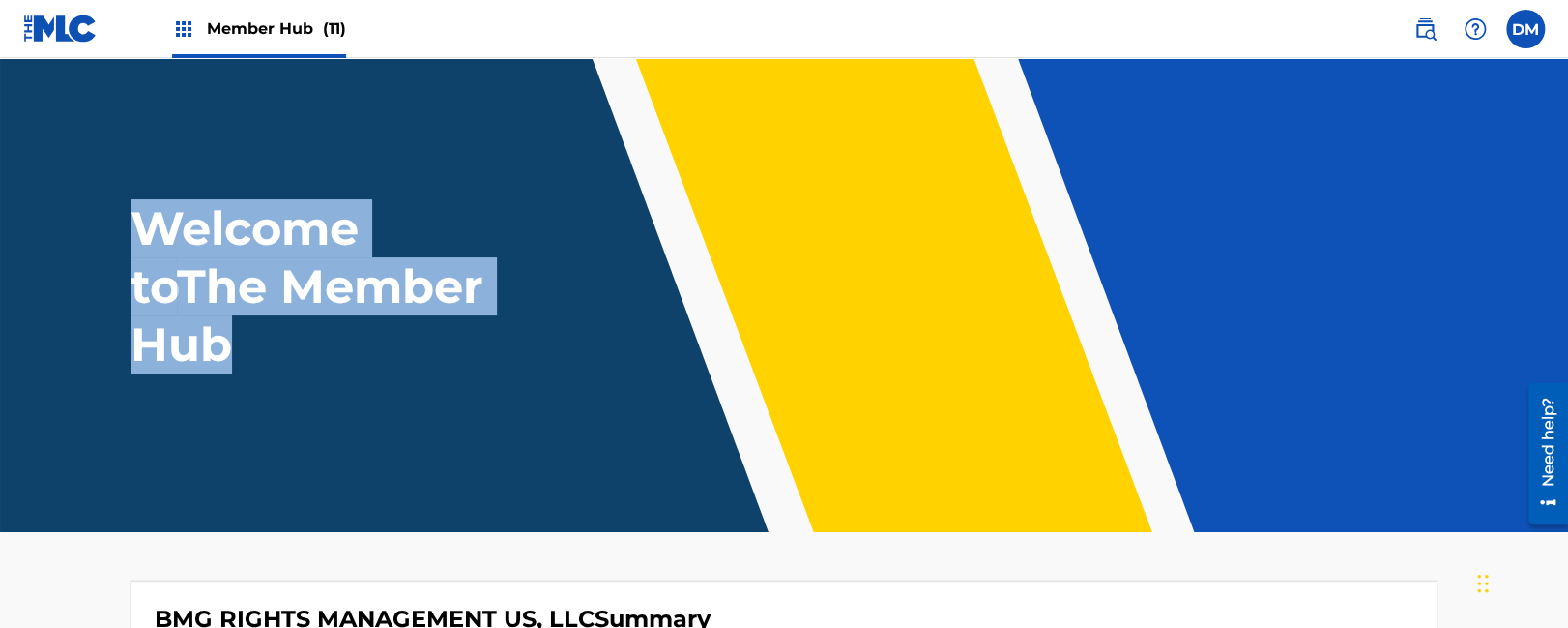
drag, startPoint x: 299, startPoint y: 342, endPoint x: 126, endPoint y: 226, distance: 208.3
click at [126, 226] on div "Welcome to The Member Hub" at bounding box center [784, 287] width 1353 height 174
copy h1 "Welcome to The Member Hub"
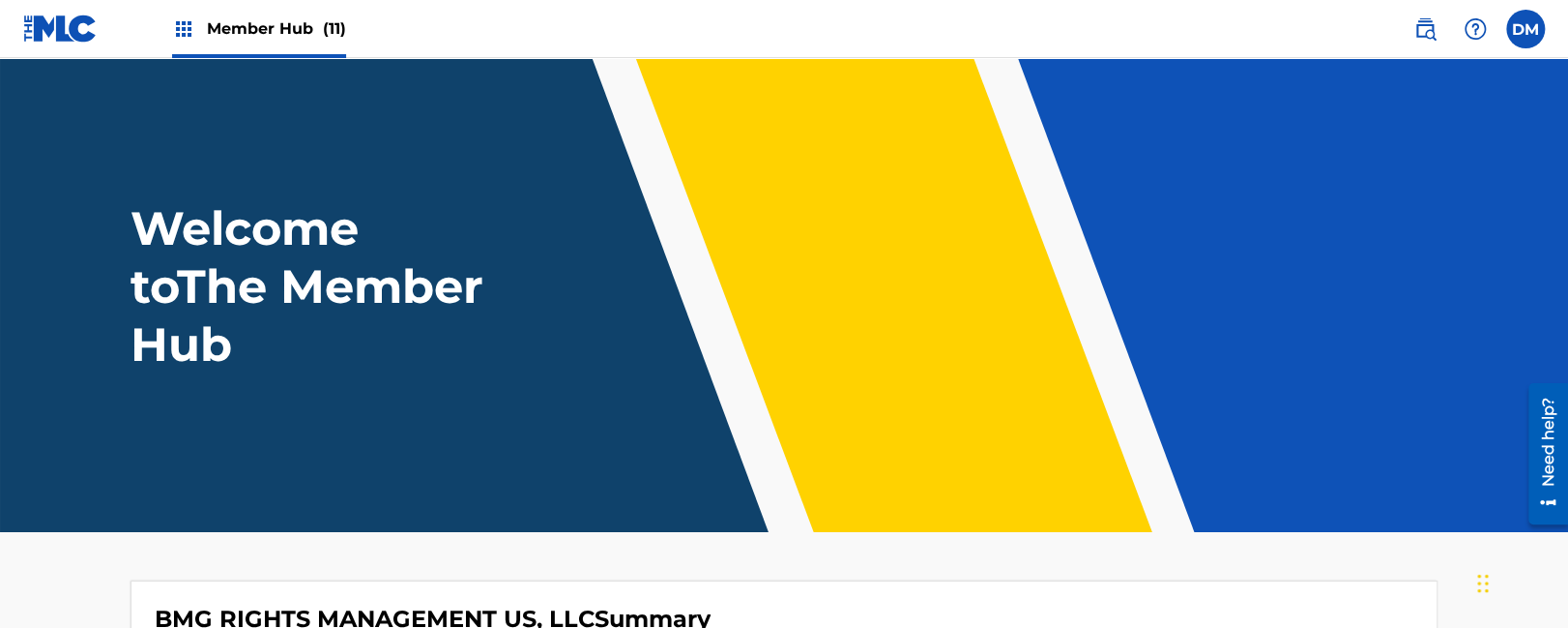
click at [409, 416] on header "Welcome to The Member Hub" at bounding box center [784, 294] width 1568 height 473
click at [319, 28] on span "Member Hub (11)" at bounding box center [277, 28] width 139 height 22
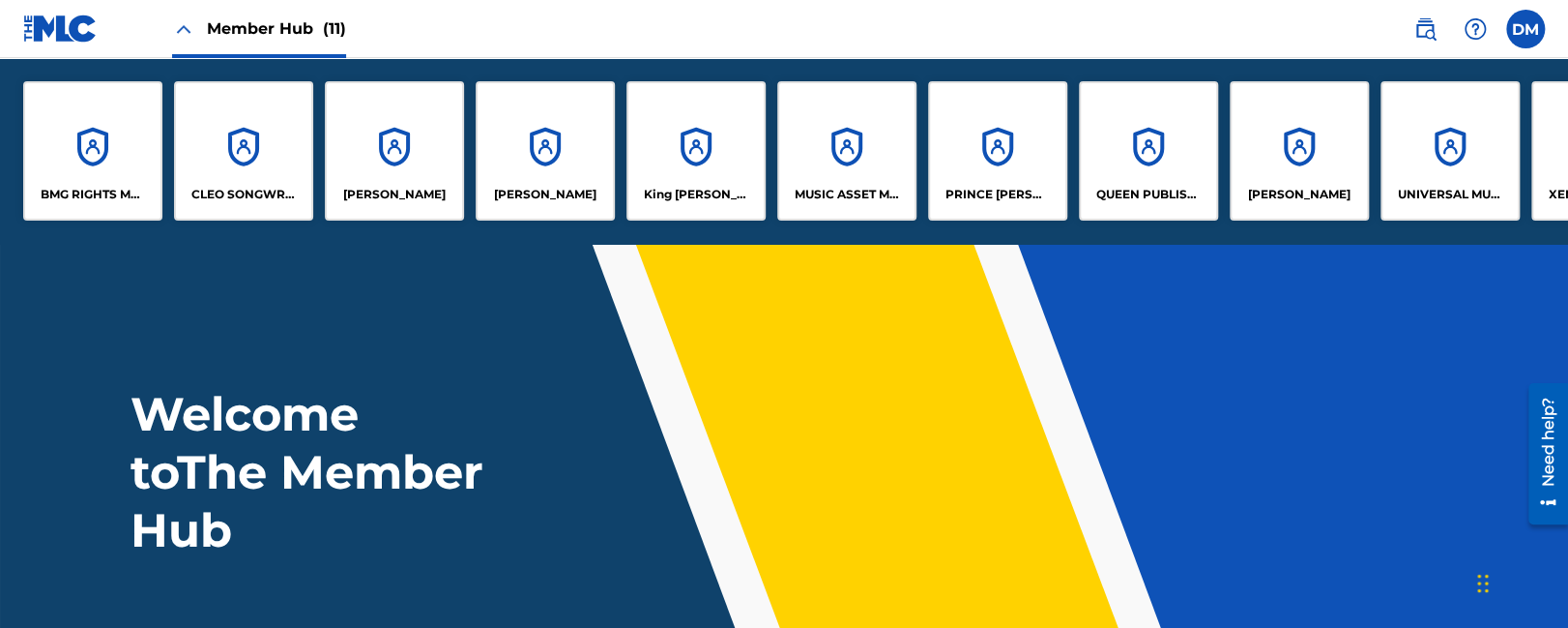
click at [1092, 385] on div "Welcome to The Member Hub" at bounding box center [784, 472] width 1353 height 174
click at [1522, 20] on label at bounding box center [1525, 29] width 39 height 39
click at [1525, 29] on input "[PERSON_NAME] [PERSON_NAME] [PERSON_NAME][EMAIL_ADDRESS][DOMAIN_NAME] Profile L…" at bounding box center [1525, 29] width 0 height 0
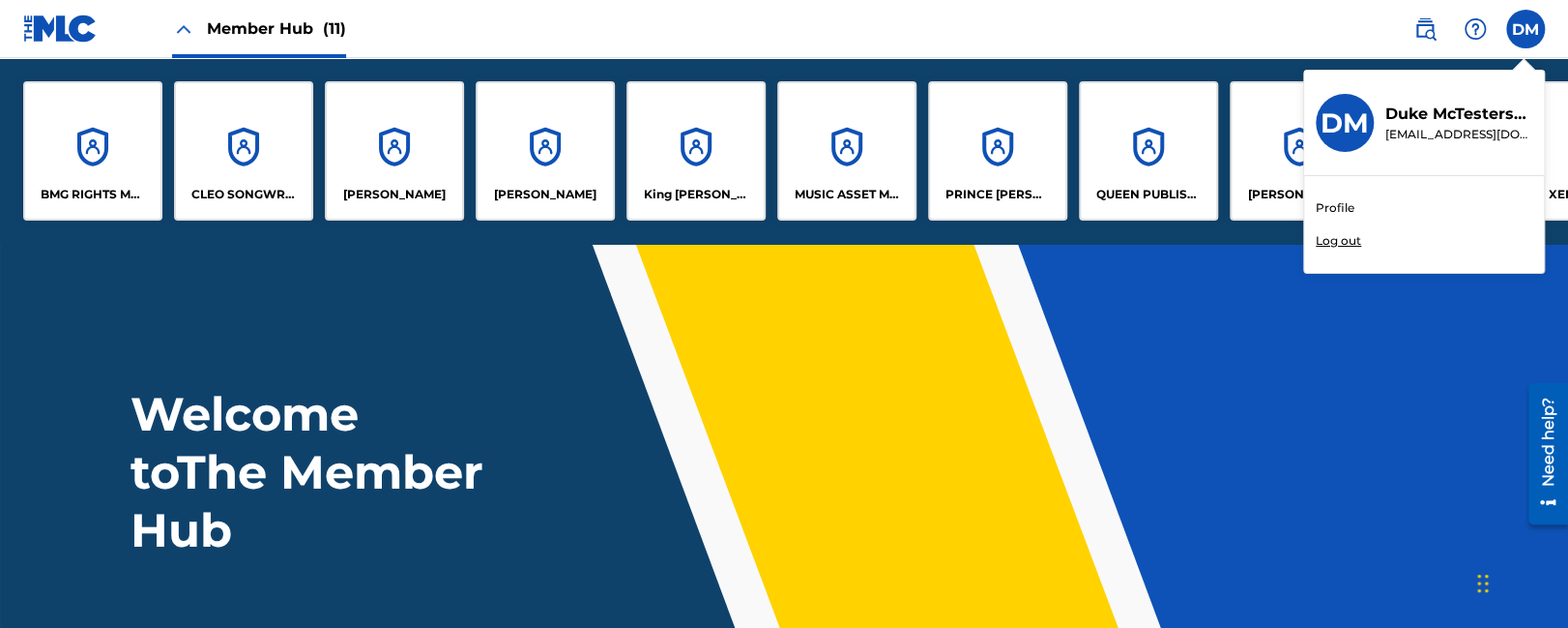
click at [1338, 237] on p "Log out" at bounding box center [1338, 241] width 45 height 18
click at [1525, 29] on input "[PERSON_NAME] [PERSON_NAME] [PERSON_NAME][EMAIL_ADDRESS][DOMAIN_NAME] Profile L…" at bounding box center [1525, 29] width 0 height 0
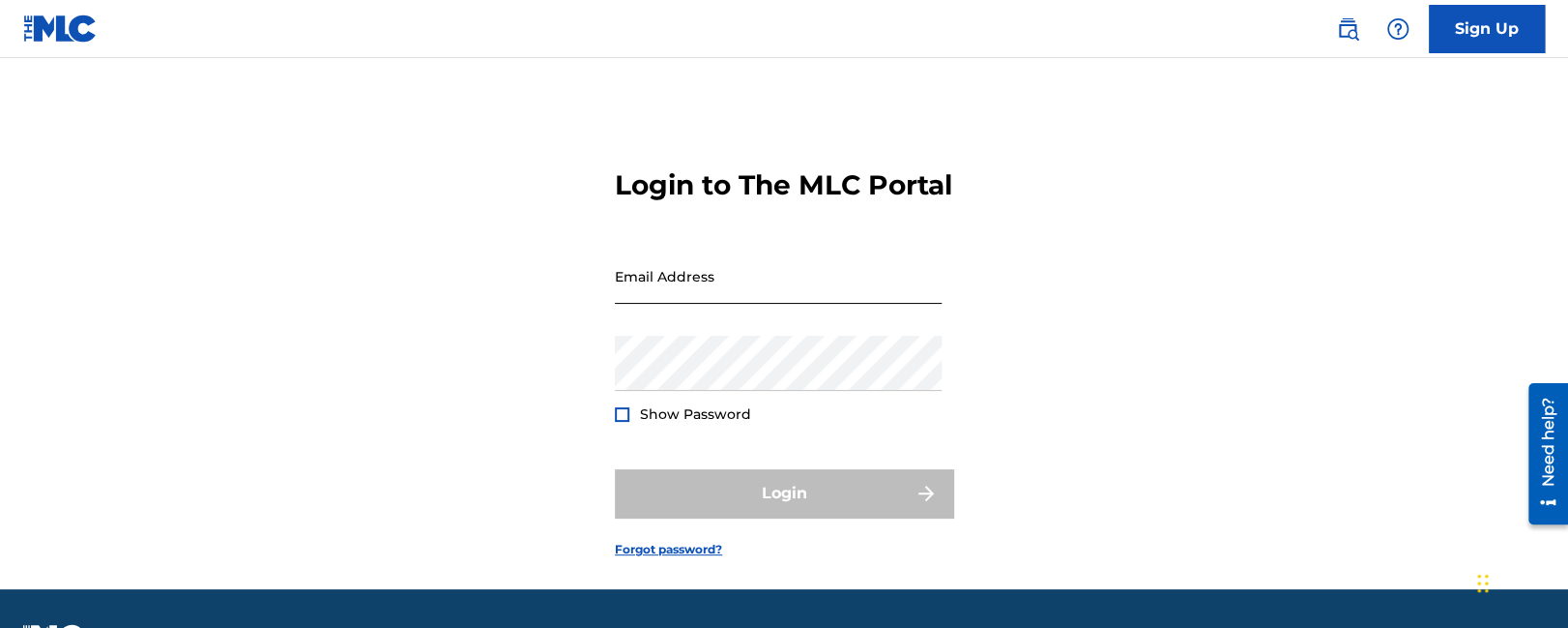
click at [782, 303] on input "Email Address" at bounding box center [778, 276] width 327 height 55
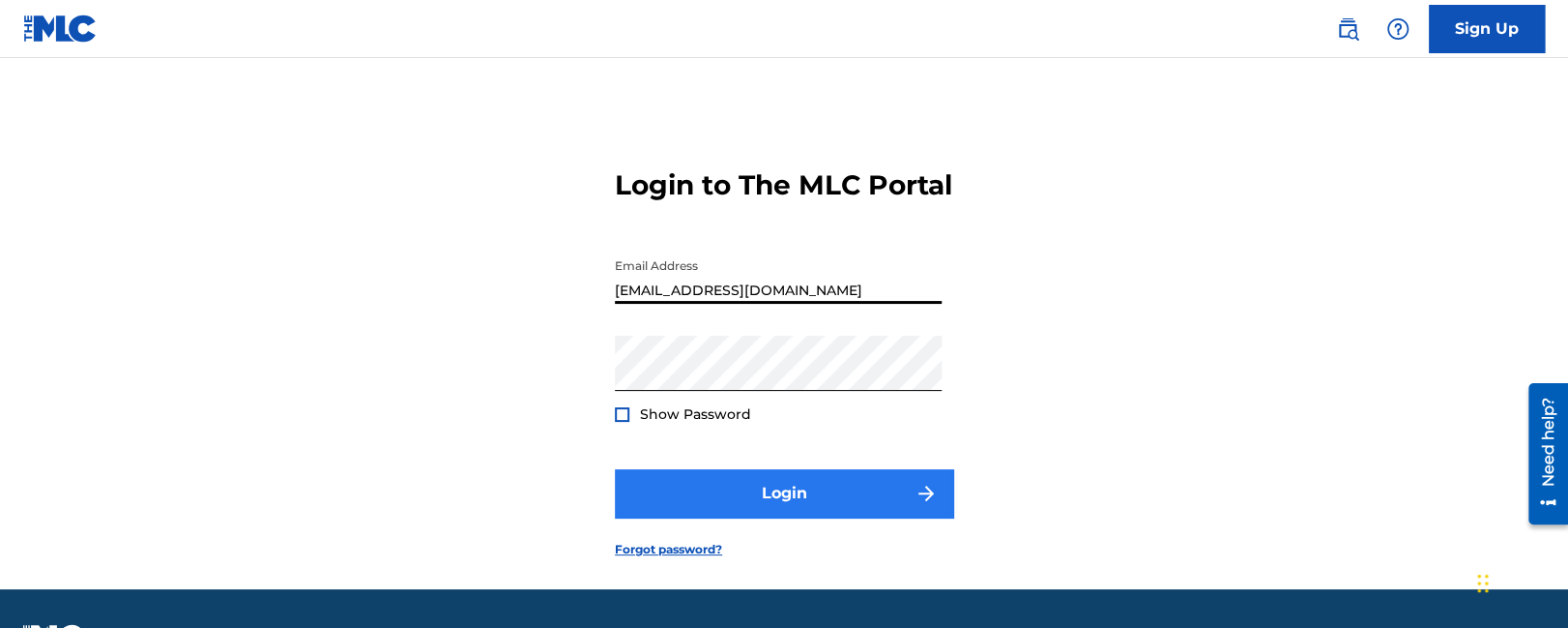
type input "[EMAIL_ADDRESS][DOMAIN_NAME]"
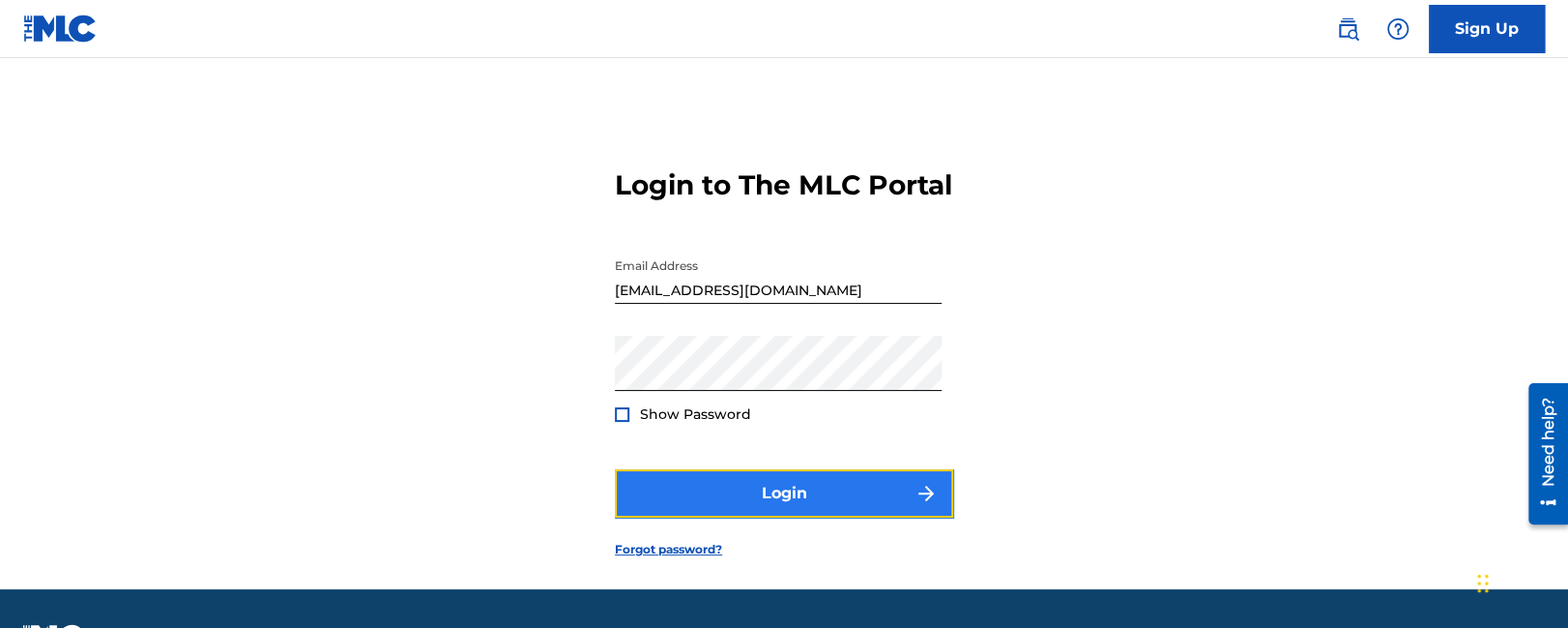
click at [730, 517] on button "Login" at bounding box center [784, 493] width 338 height 48
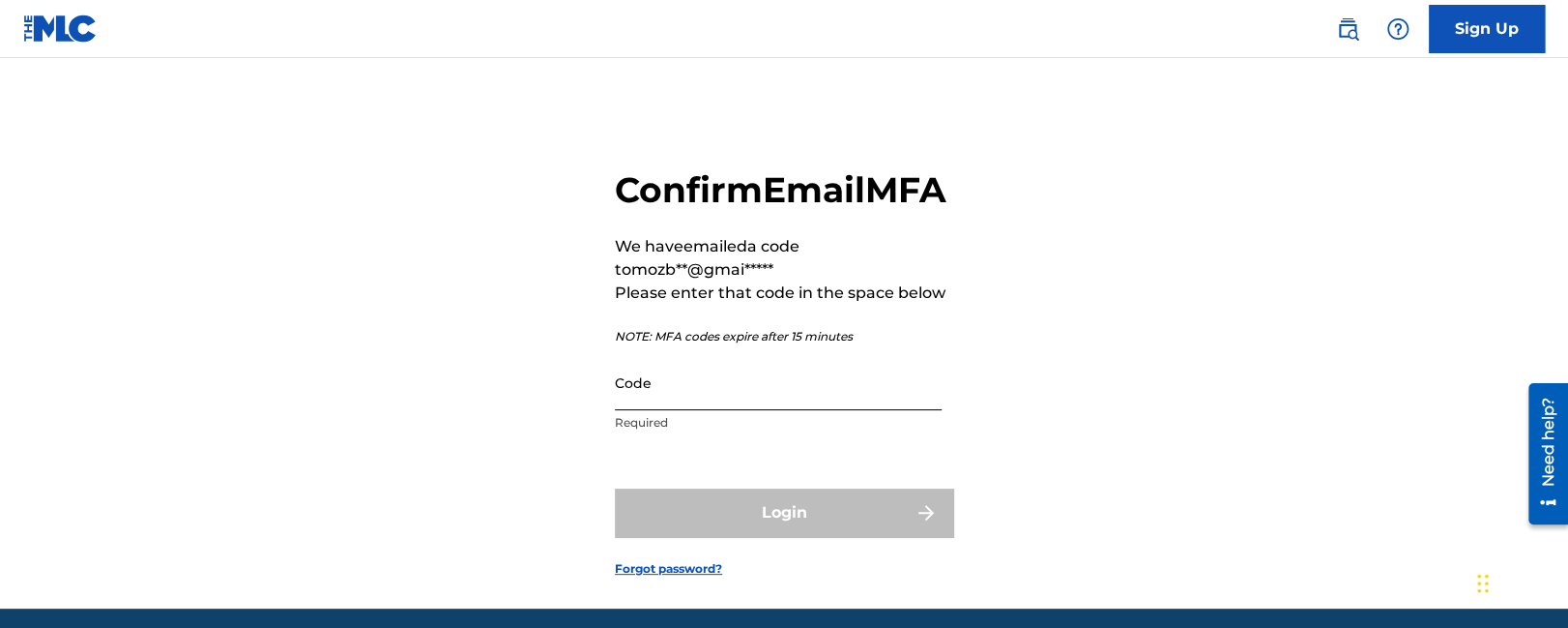
click at [742, 410] on input "Code" at bounding box center [778, 382] width 327 height 55
paste input "Welcome to The Member Hub"
click at [706, 537] on div "Login" at bounding box center [784, 512] width 338 height 48
click at [691, 410] on input "Welcome to The Member Hub" at bounding box center [778, 382] width 327 height 55
paste input "088868"
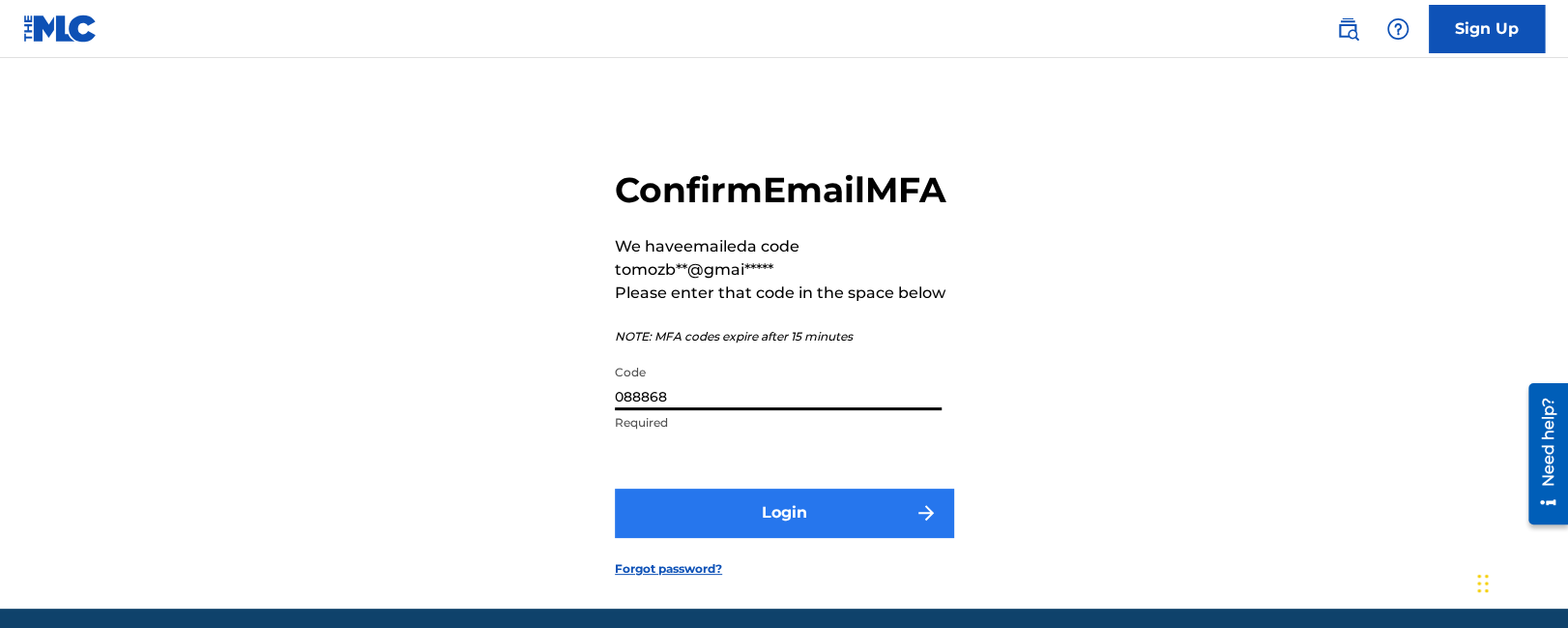
type input "088868"
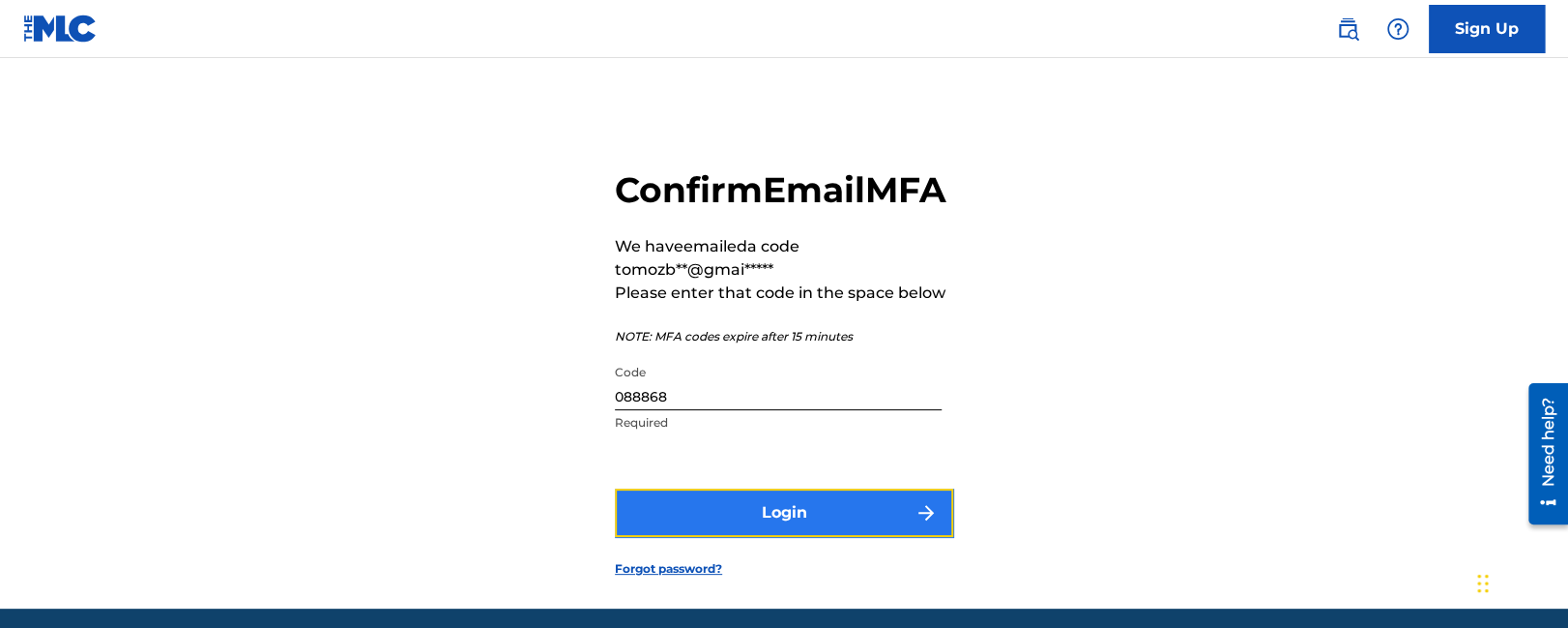
click at [760, 537] on button "Login" at bounding box center [784, 512] width 338 height 48
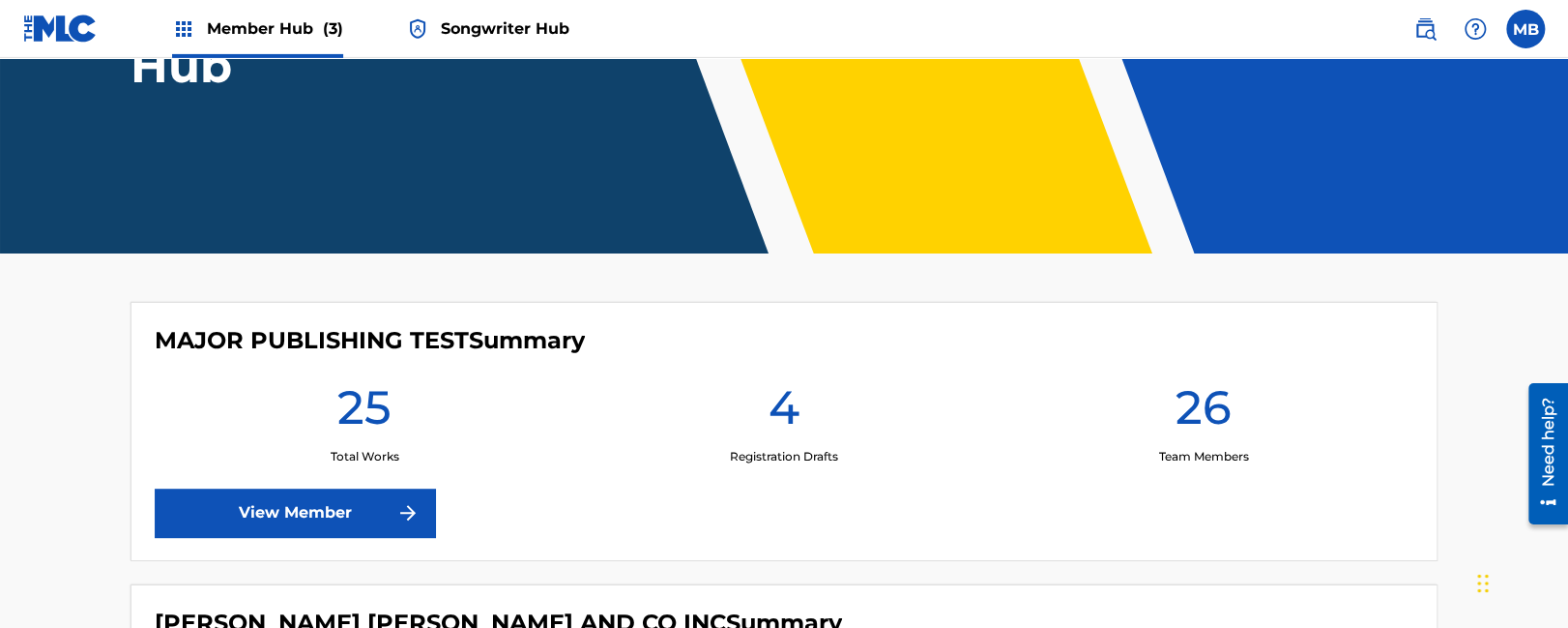
scroll to position [305, 0]
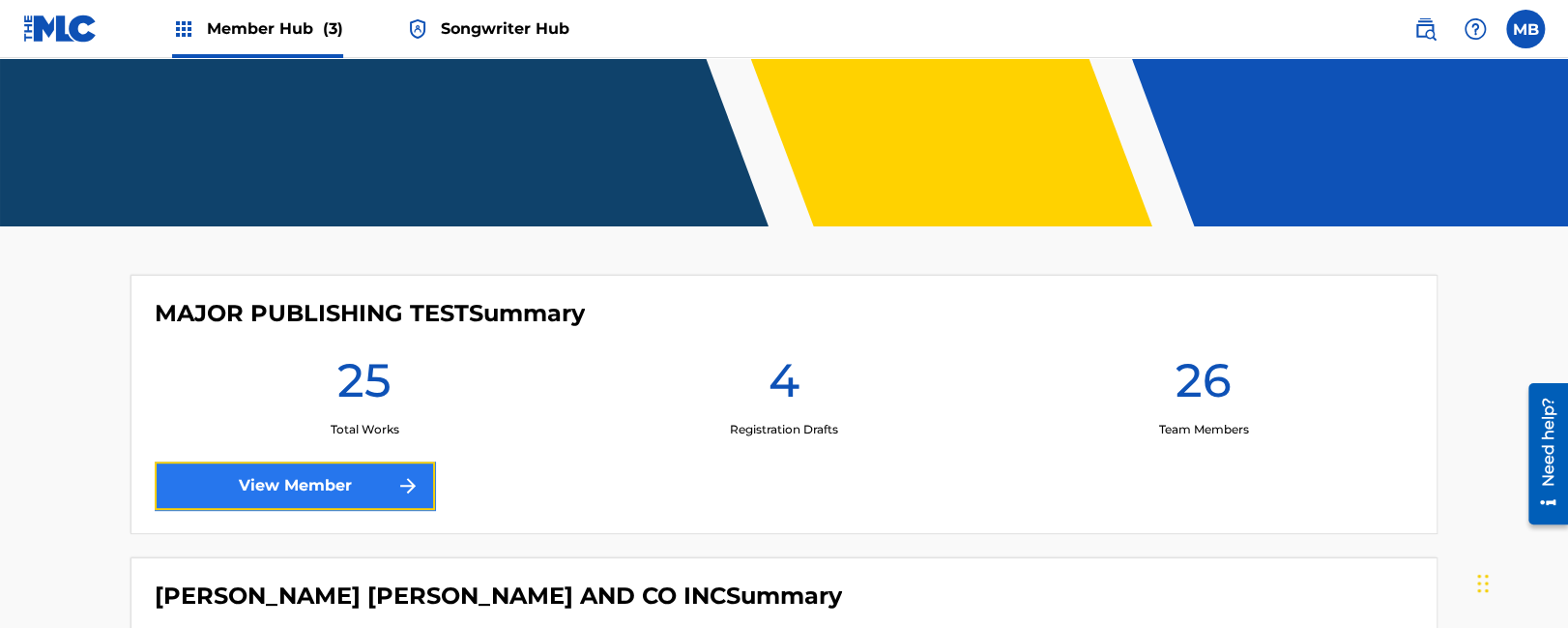
click at [323, 471] on link "View Member" at bounding box center [294, 485] width 281 height 48
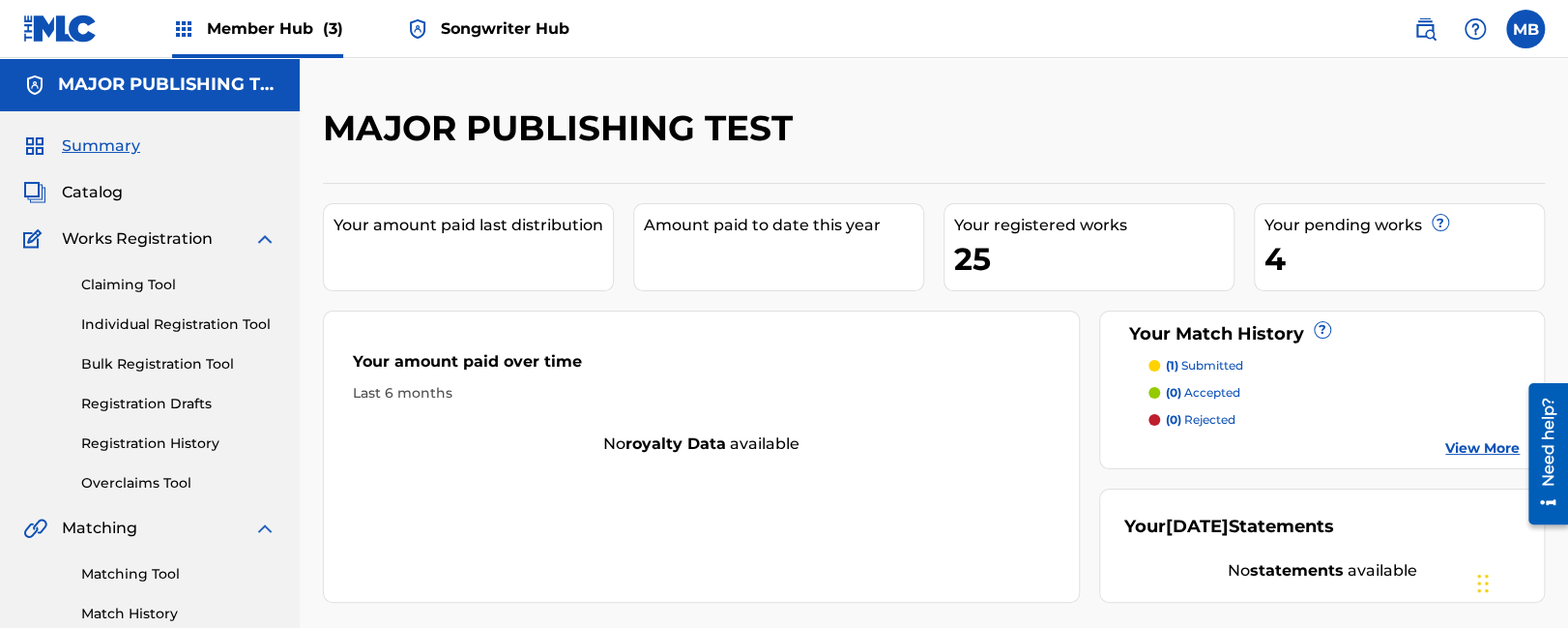
click at [490, 32] on span "Songwriter Hub" at bounding box center [504, 28] width 128 height 22
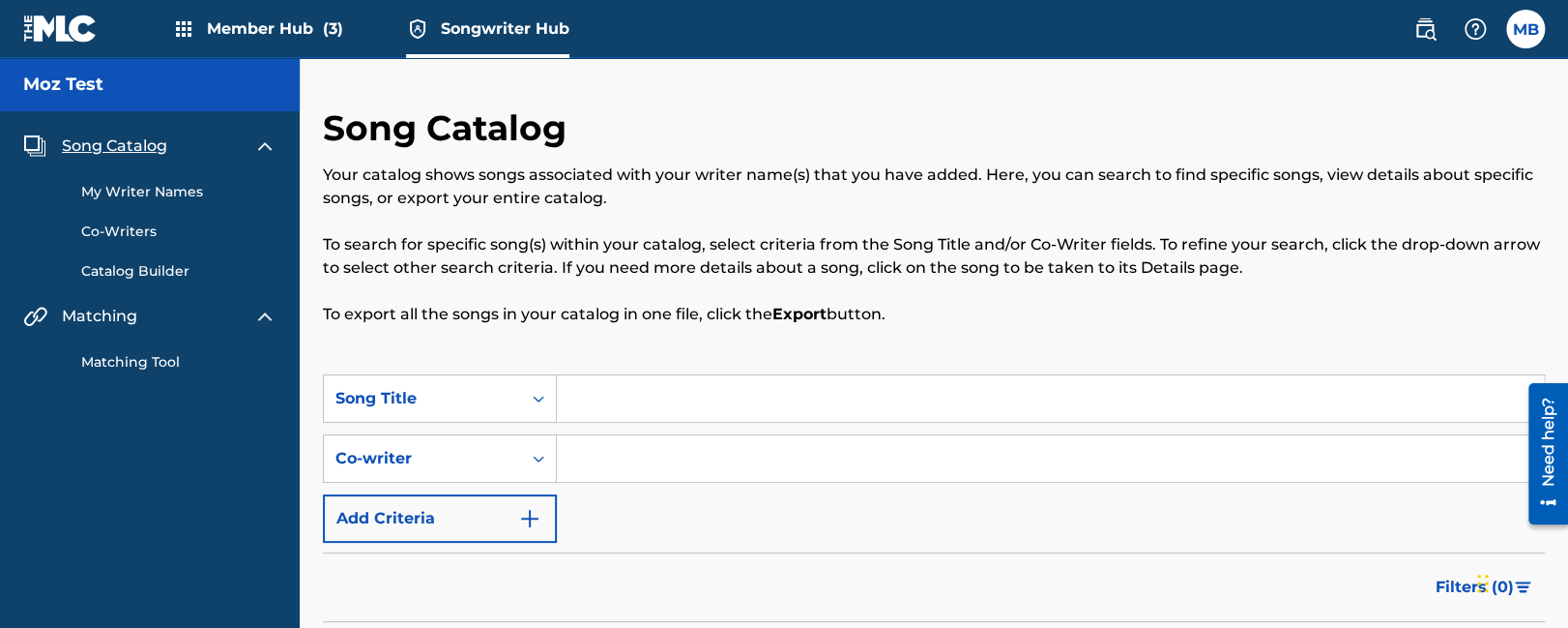
click at [144, 196] on link "My Writer Names" at bounding box center [179, 192] width 196 height 21
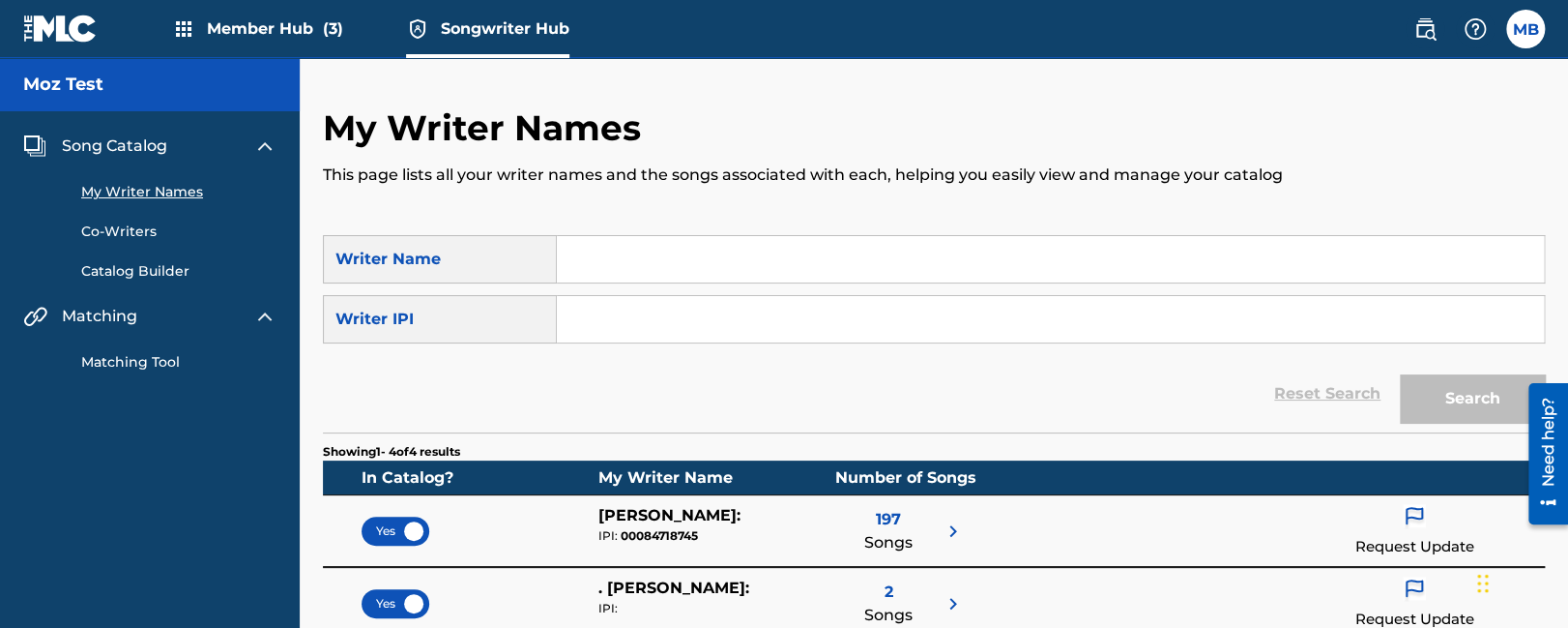
click at [136, 211] on div "My Writer Names Co-Writers Catalog Builder" at bounding box center [150, 219] width 253 height 124
click at [127, 245] on div "My Writer Names Co-Writers Catalog Builder" at bounding box center [150, 219] width 253 height 124
click at [127, 232] on link "Co-Writers" at bounding box center [179, 231] width 196 height 21
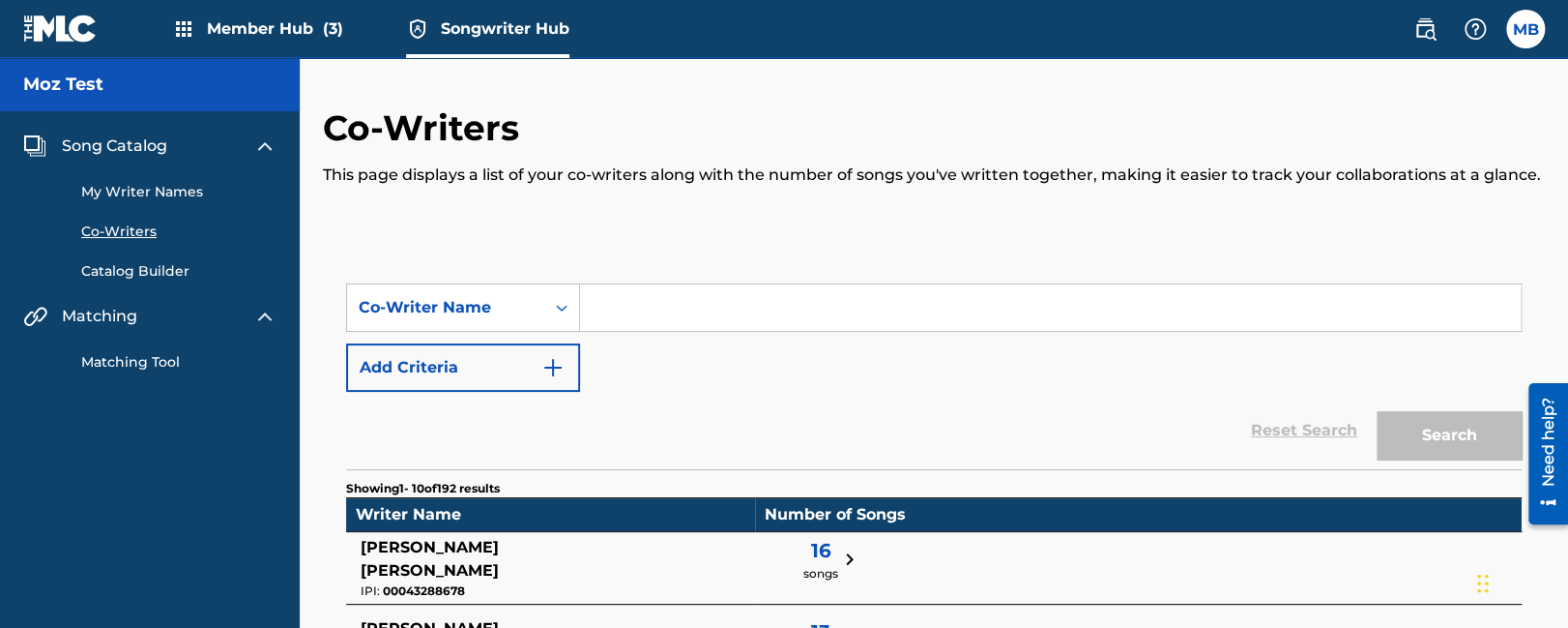
click at [133, 259] on div "My Writer Names Co-Writers Catalog Builder" at bounding box center [150, 219] width 253 height 124
click at [256, 26] on span "Member Hub (3)" at bounding box center [275, 28] width 136 height 22
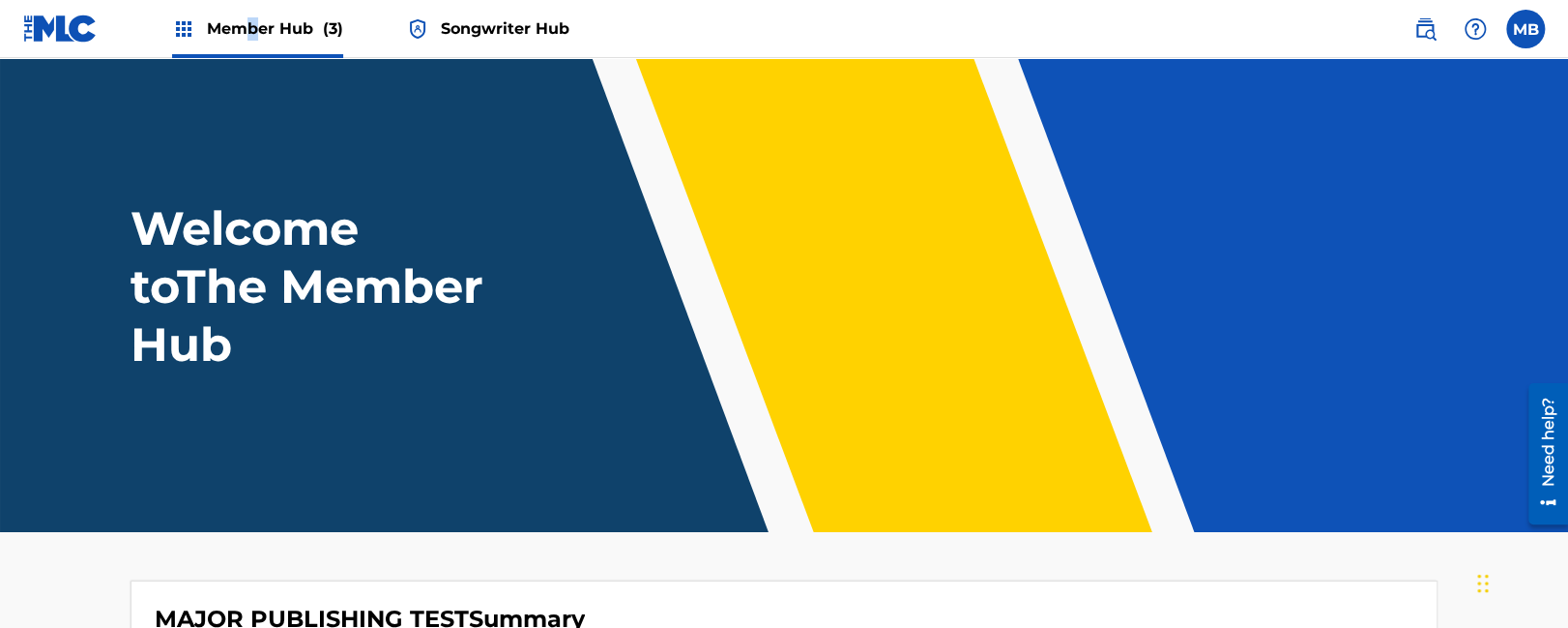
click at [509, 30] on span "Songwriter Hub" at bounding box center [504, 28] width 128 height 22
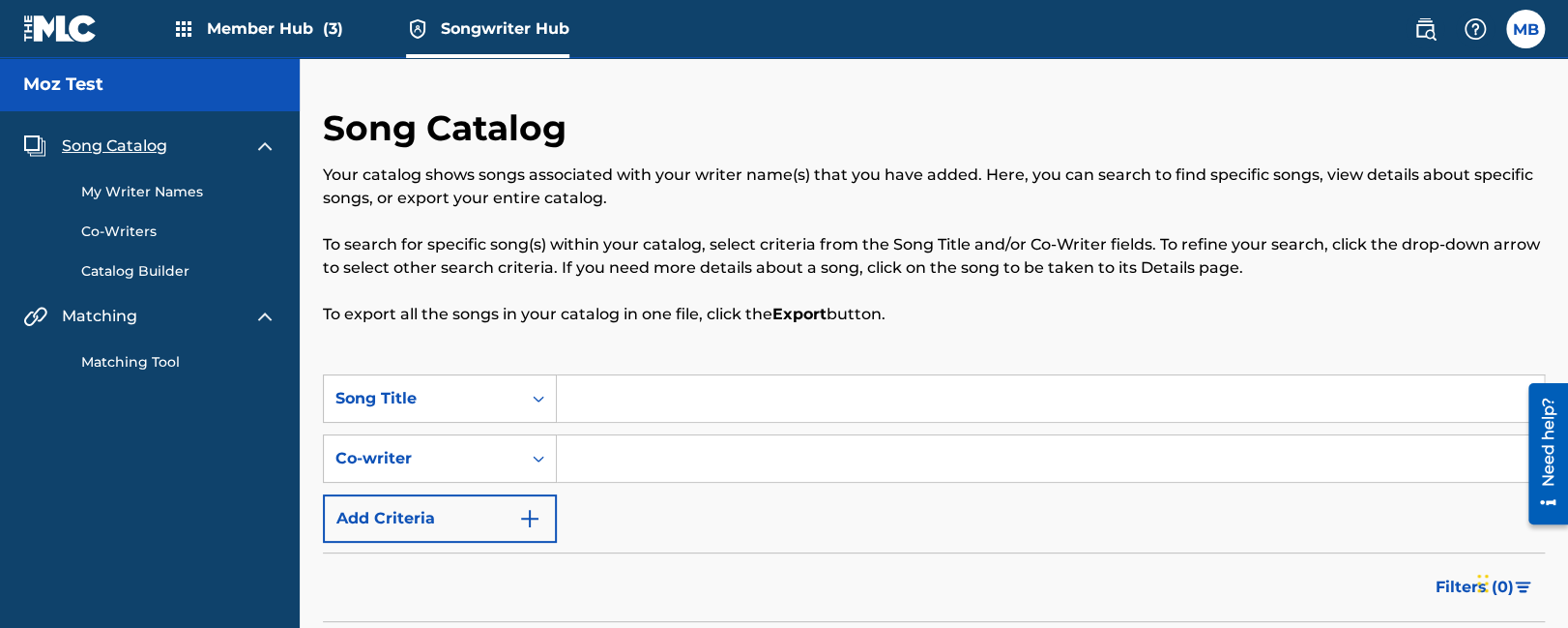
click at [416, 130] on h2 "Song Catalog" at bounding box center [449, 128] width 253 height 43
click at [285, 34] on span "Member Hub (3)" at bounding box center [275, 28] width 136 height 22
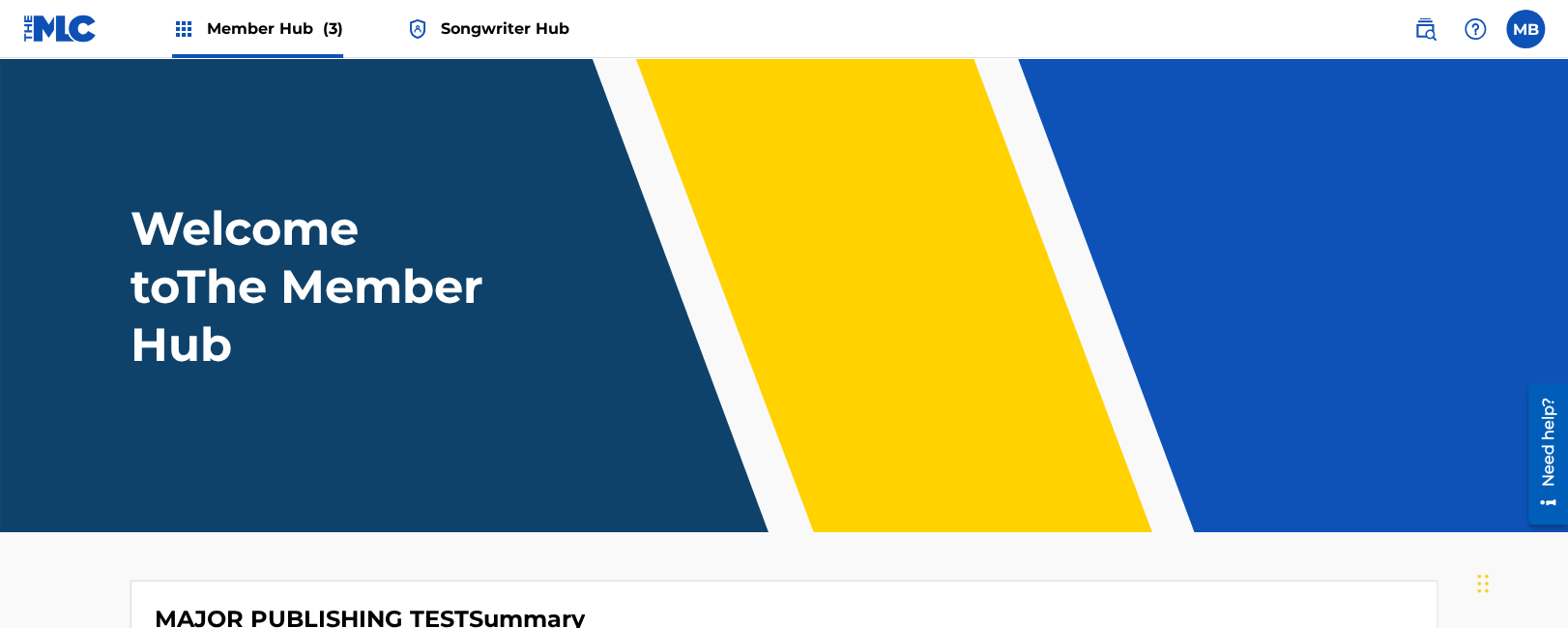
click at [481, 36] on span "Songwriter Hub" at bounding box center [504, 28] width 128 height 22
